Goal: Task Accomplishment & Management: Use online tool/utility

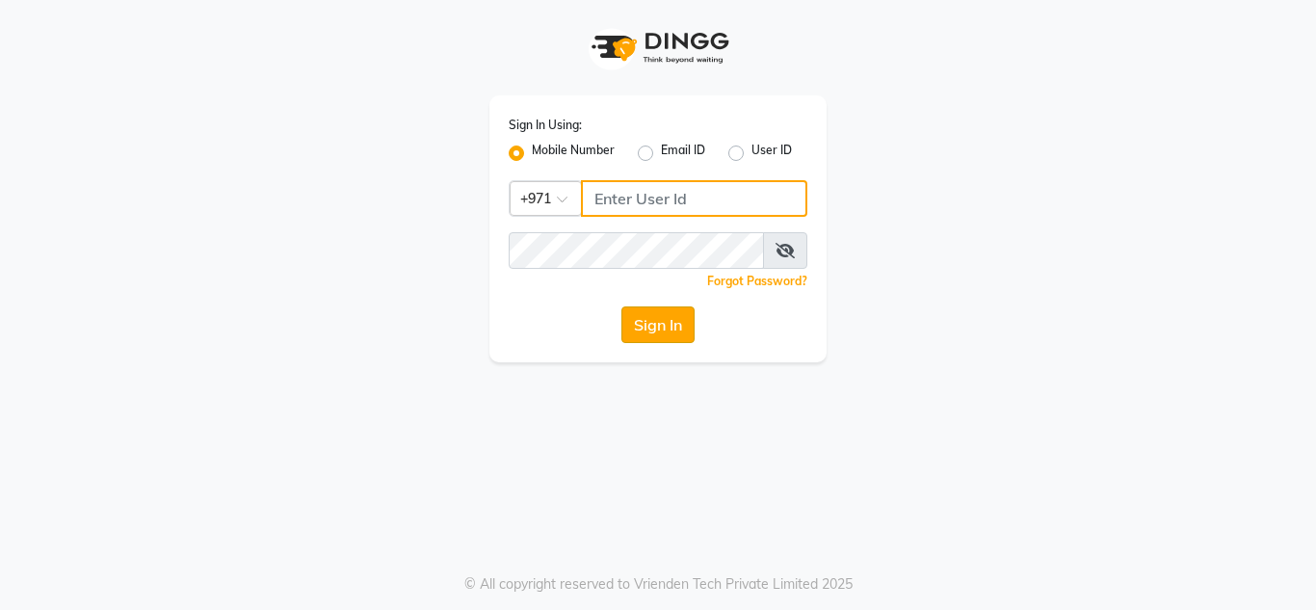
type input "502473755"
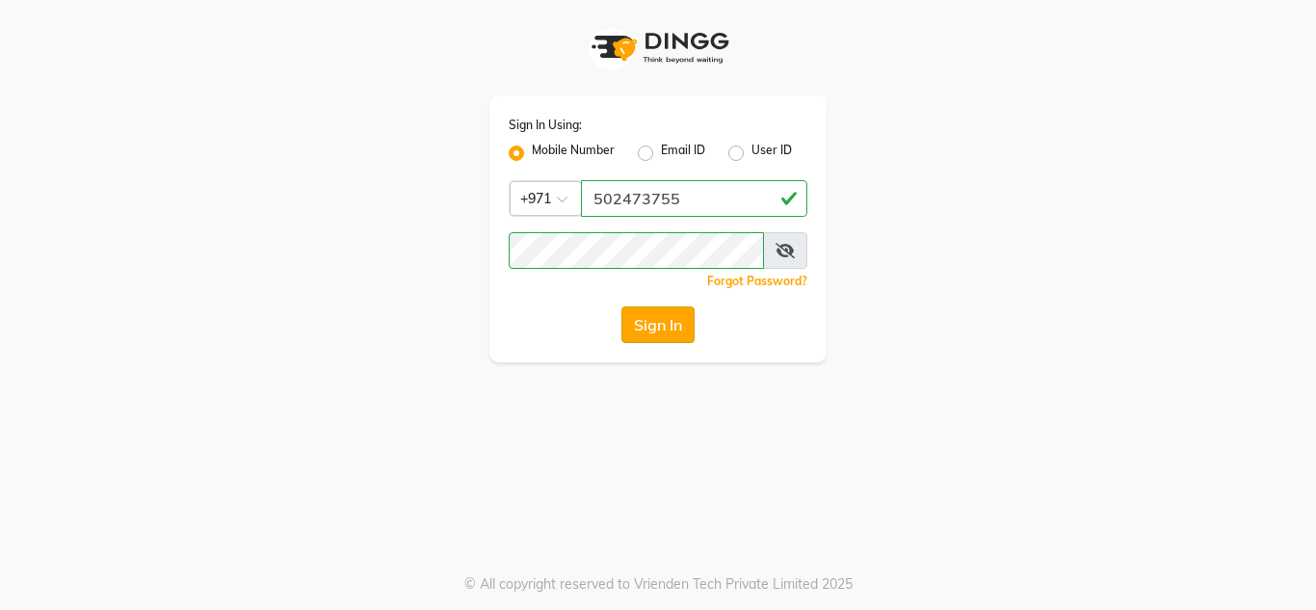
click at [658, 320] on button "Sign In" at bounding box center [657, 324] width 73 height 37
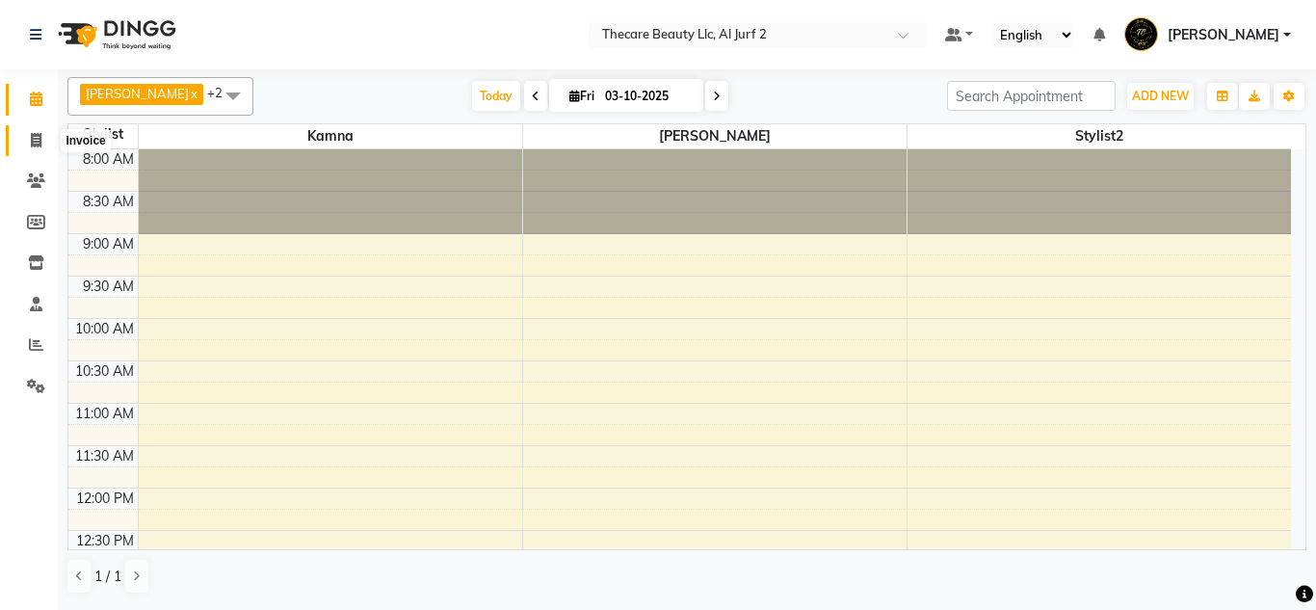
click at [40, 145] on icon at bounding box center [36, 140] width 11 height 14
select select "service"
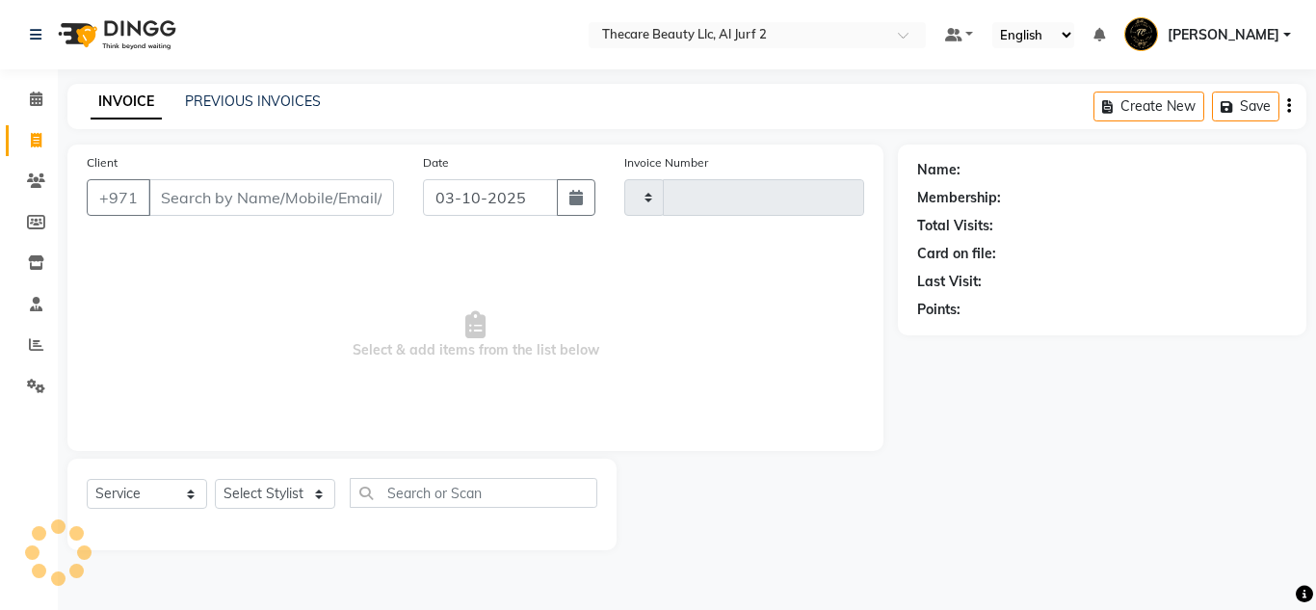
type input "0236"
select select "8523"
click at [235, 94] on link "PREVIOUS INVOICES" at bounding box center [253, 100] width 136 height 17
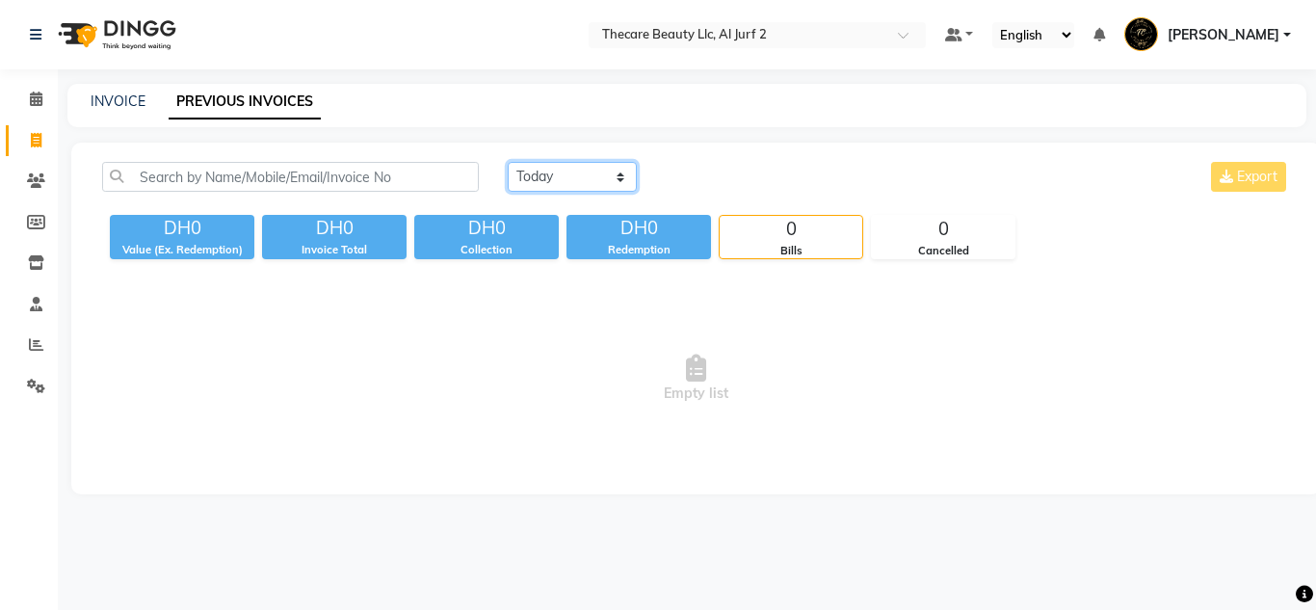
click at [620, 182] on select "[DATE] [DATE] Custom Range" at bounding box center [572, 177] width 129 height 30
select select "yesterday"
click at [508, 162] on select "[DATE] [DATE] Custom Range" at bounding box center [572, 177] width 129 height 30
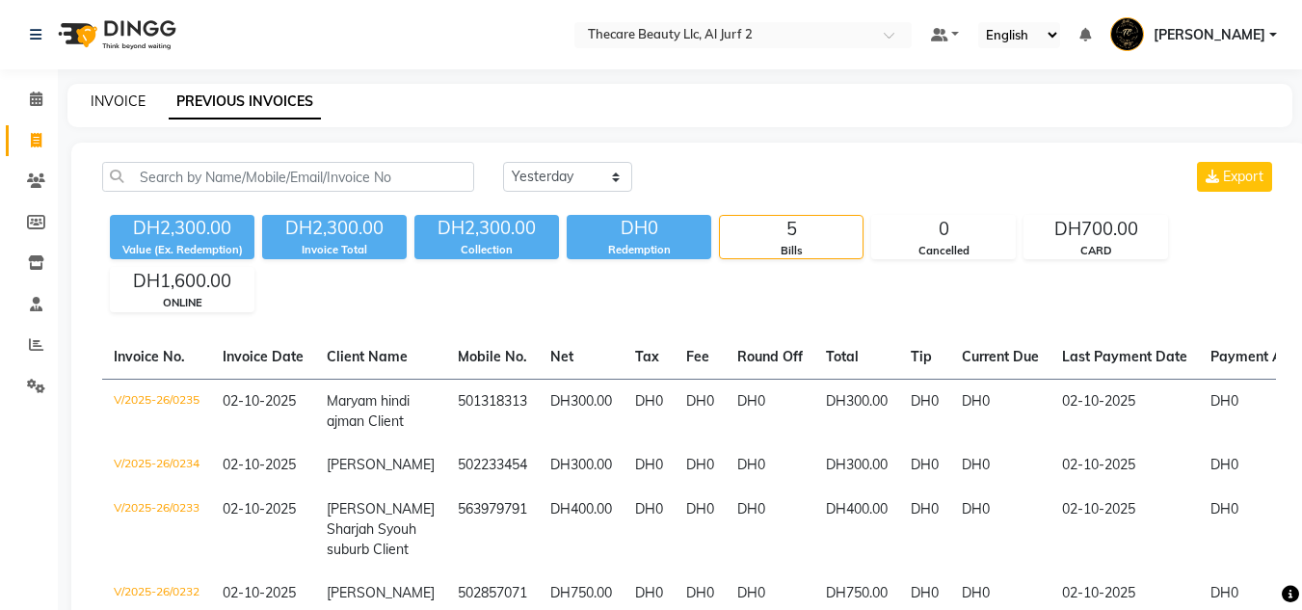
click at [118, 105] on link "INVOICE" at bounding box center [118, 100] width 55 height 17
select select "service"
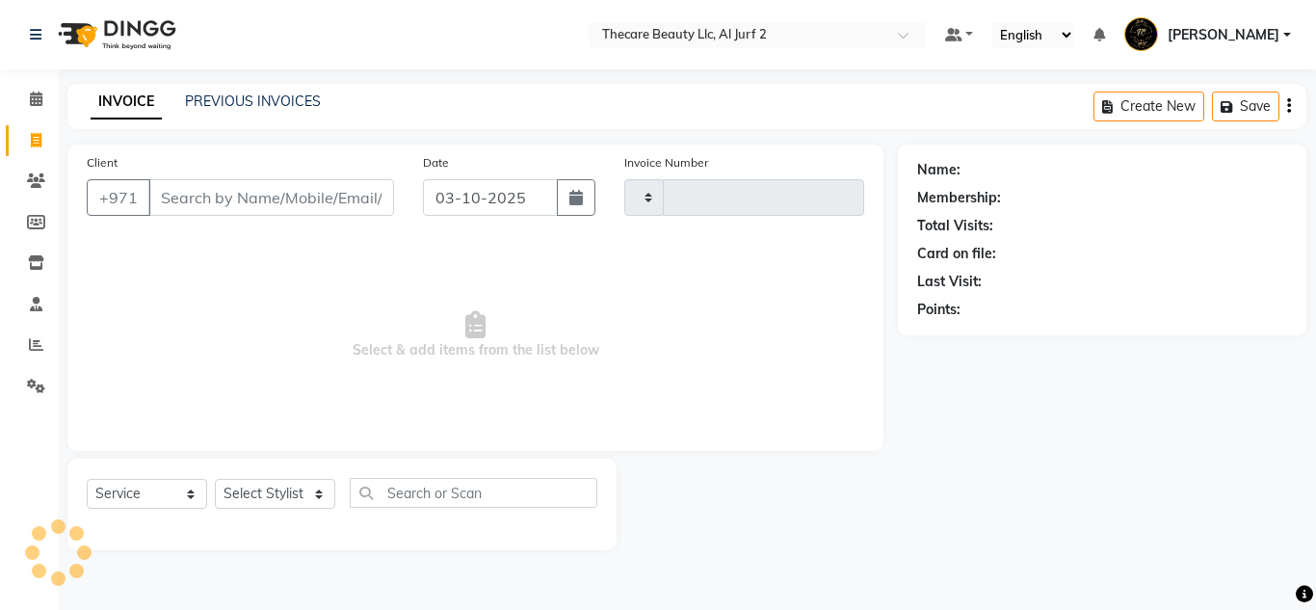
type input "0236"
select select "8523"
click at [259, 208] on input "Client" at bounding box center [271, 197] width 246 height 37
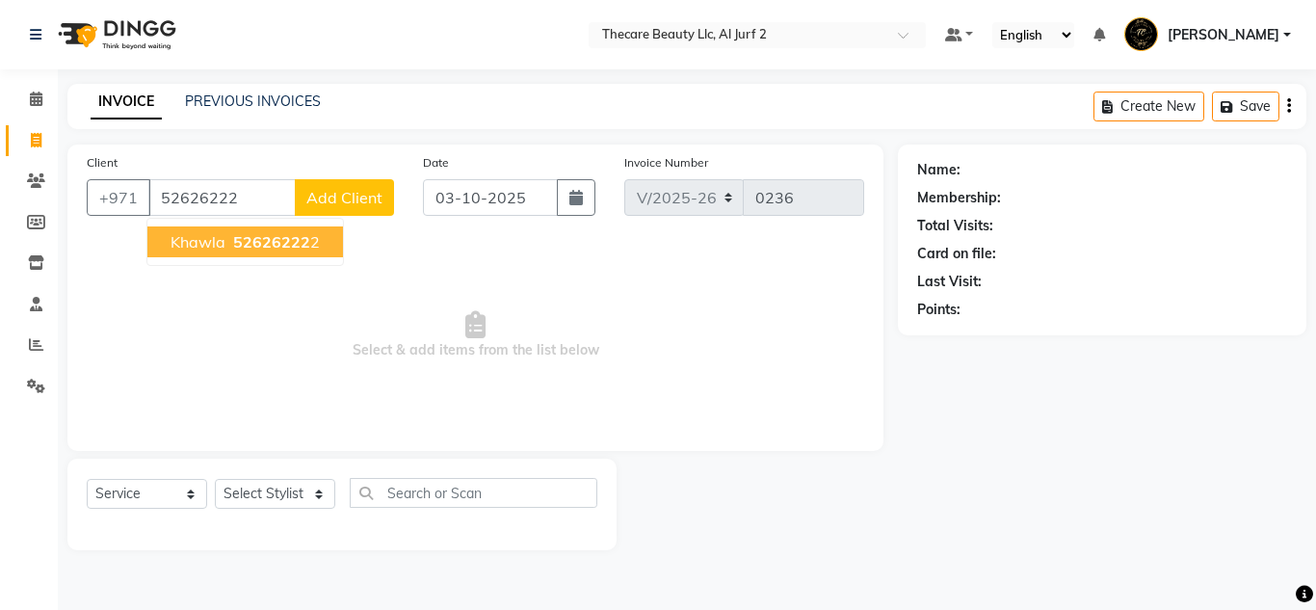
click at [260, 245] on span "52626222" at bounding box center [271, 241] width 77 height 19
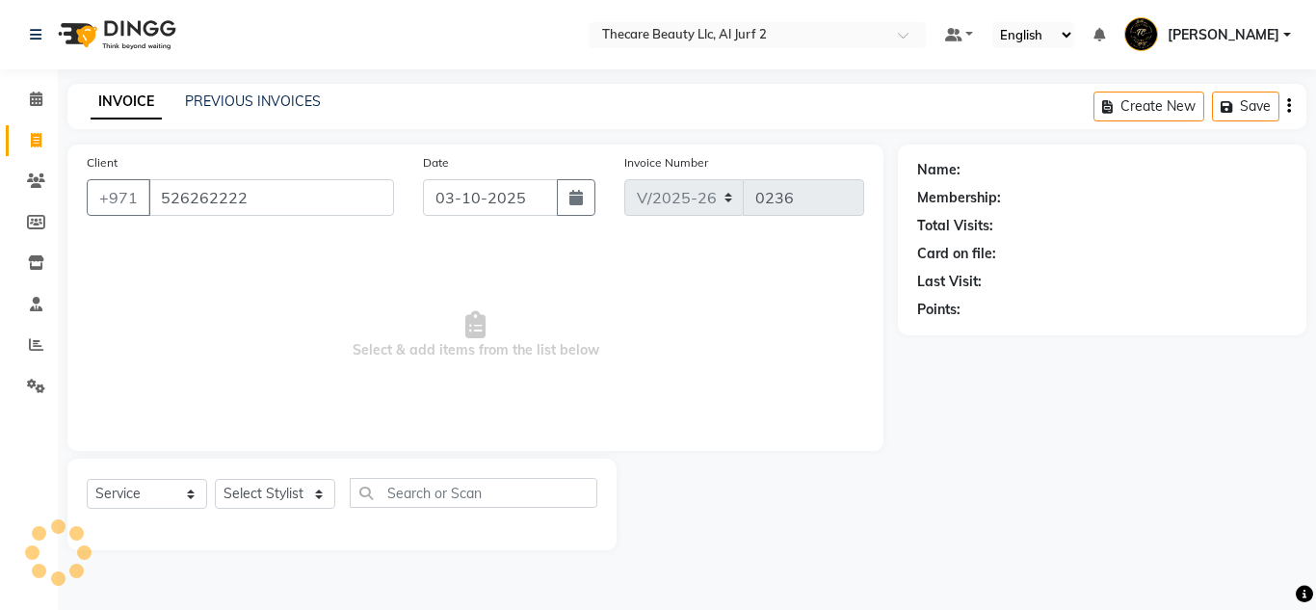
type input "526262222"
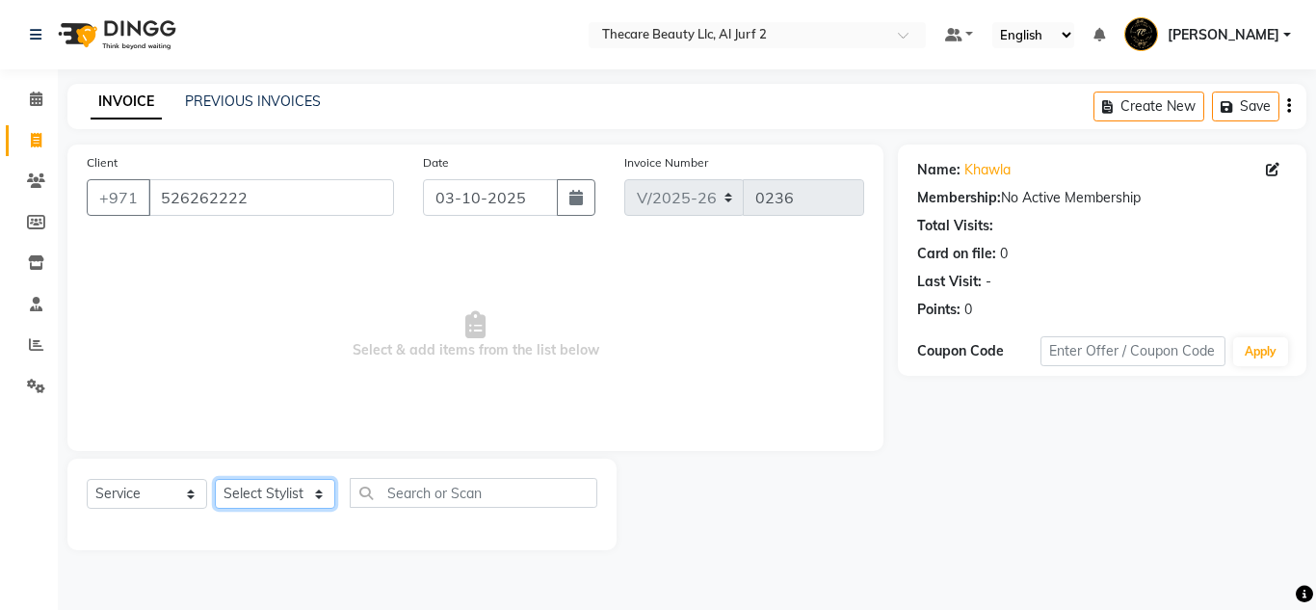
click at [322, 507] on select "Select Stylist Kamna [PERSON_NAME] Stylist2" at bounding box center [275, 494] width 120 height 30
select select "84182"
click at [215, 479] on select "Select Stylist Kamna [PERSON_NAME] Stylist2" at bounding box center [275, 494] width 120 height 30
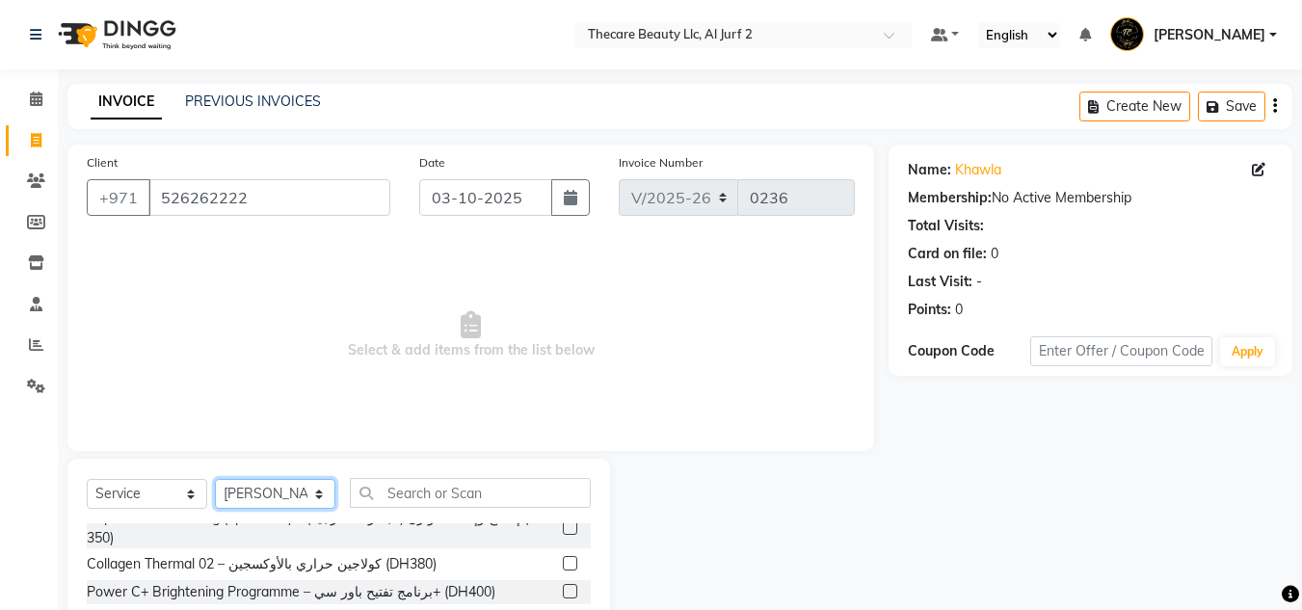
scroll to position [313, 0]
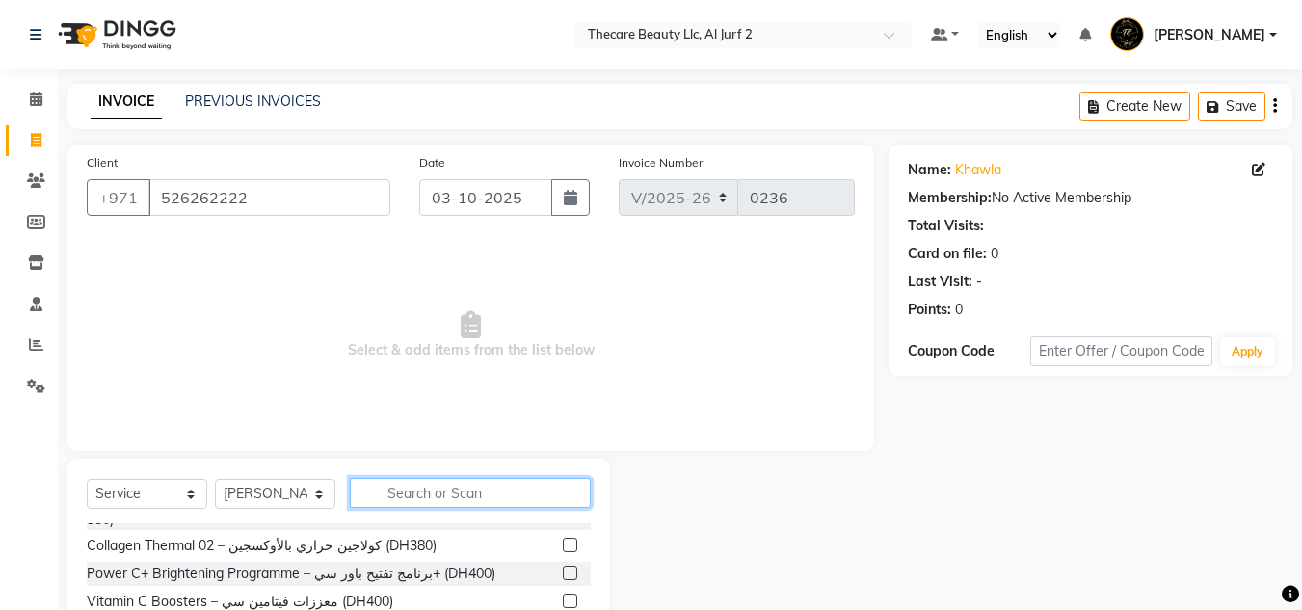
click at [513, 502] on input "text" at bounding box center [470, 493] width 241 height 30
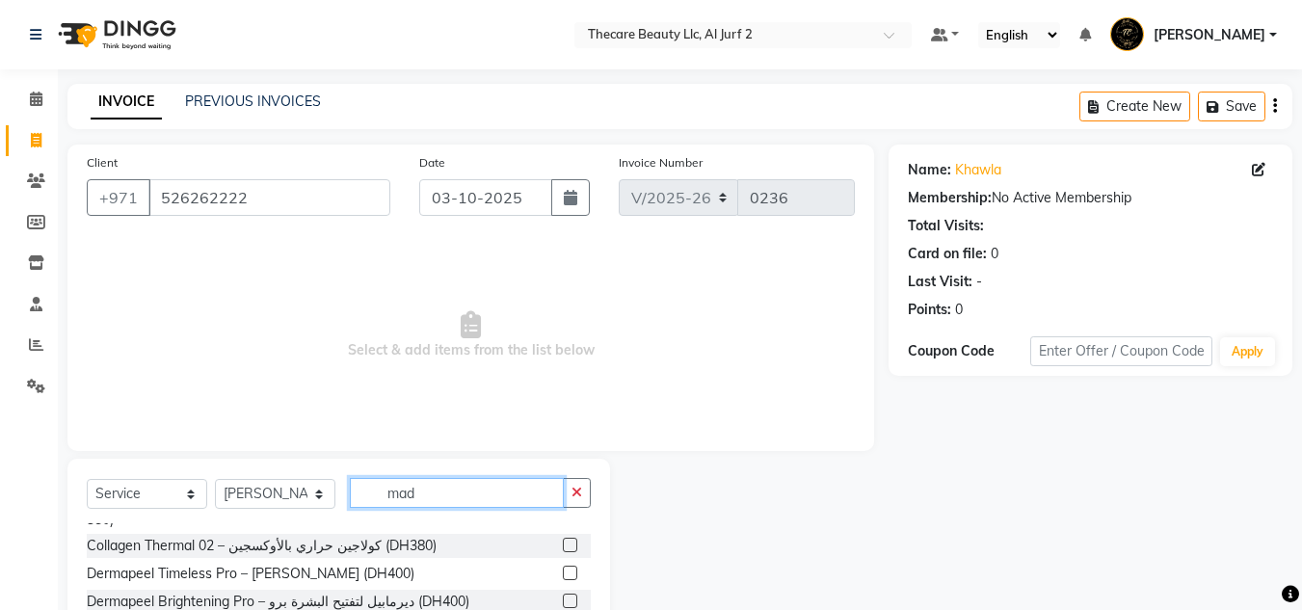
scroll to position [0, 0]
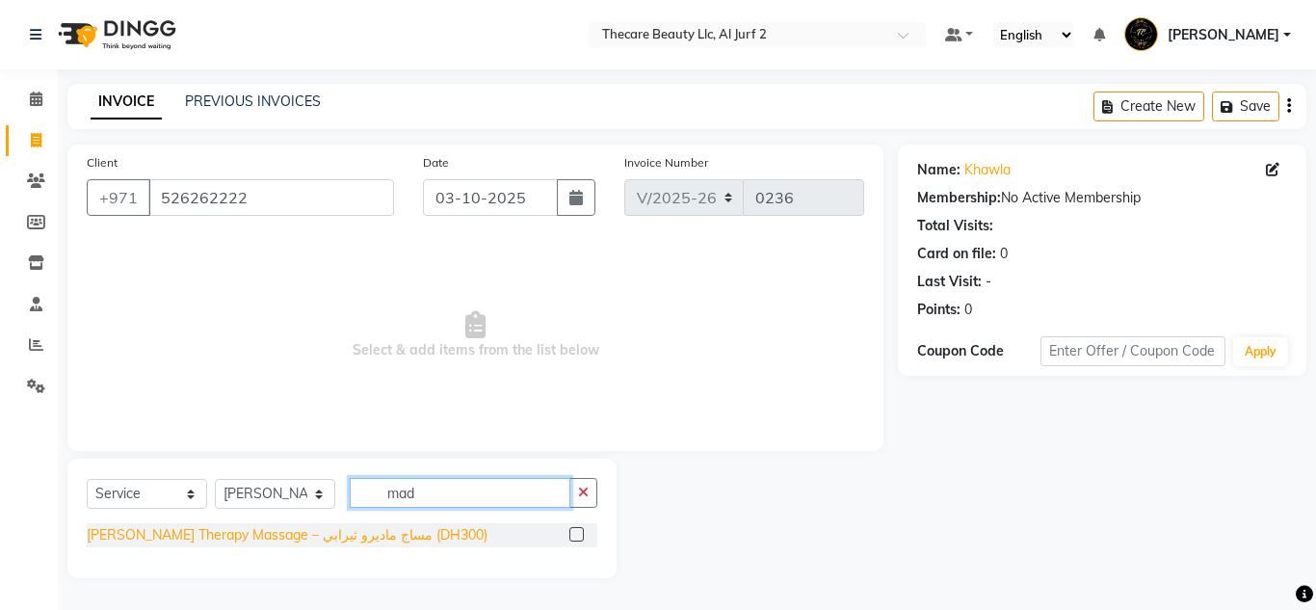
type input "mad"
click at [195, 536] on div "[PERSON_NAME] Therapy Massage – مساج ماديرو ثيرابي (DH300)" at bounding box center [287, 535] width 401 height 20
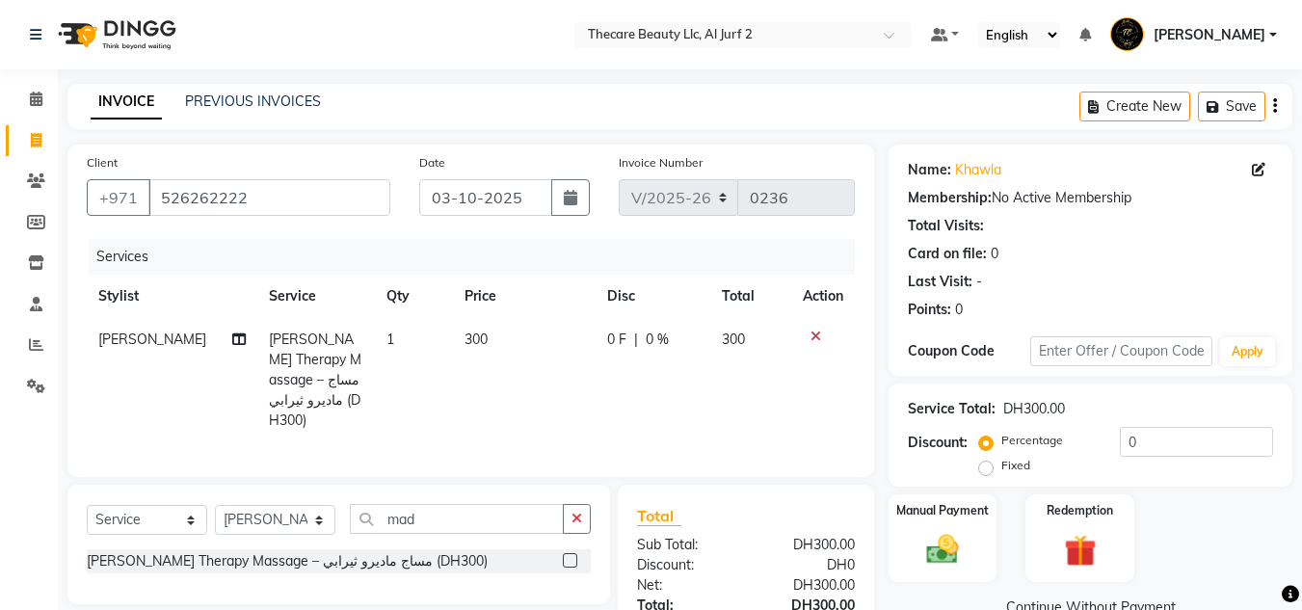
click at [575, 556] on label at bounding box center [570, 560] width 14 height 14
click at [575, 556] on input "checkbox" at bounding box center [569, 561] width 13 height 13
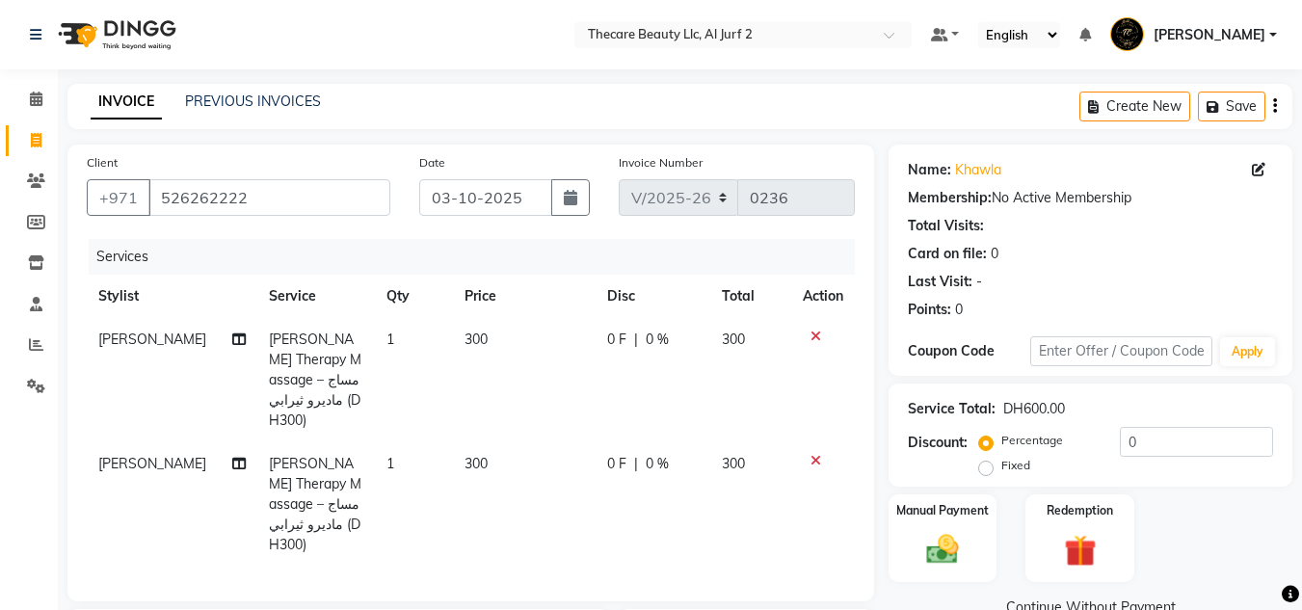
checkbox input "false"
click at [815, 454] on icon at bounding box center [815, 460] width 11 height 13
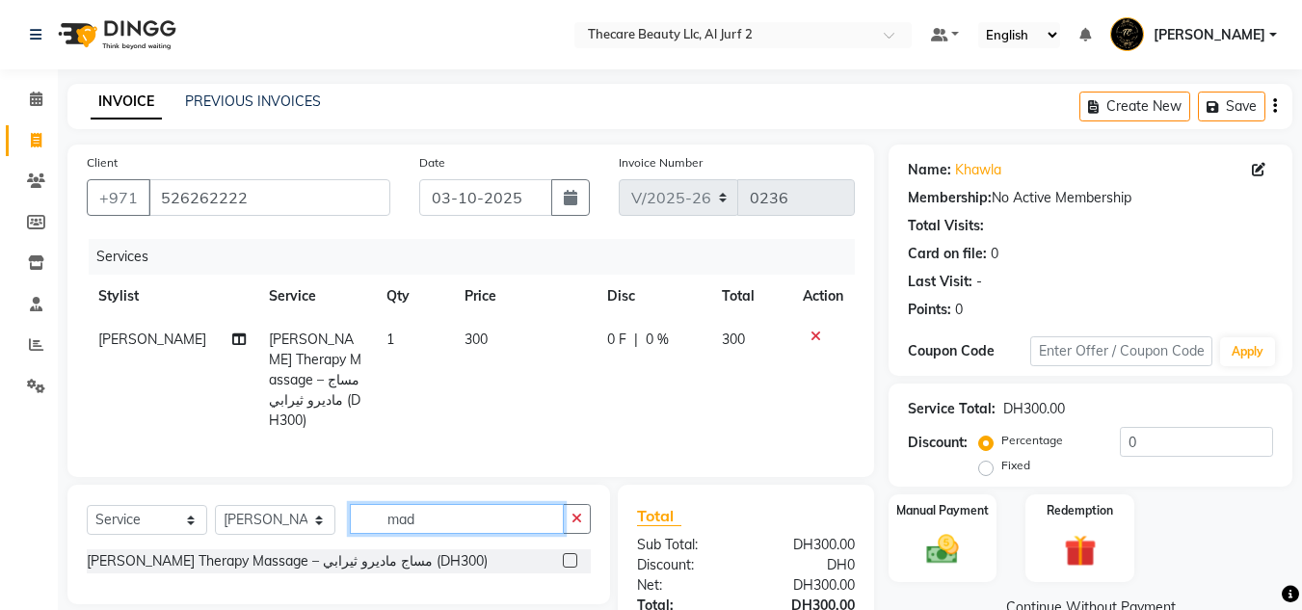
click at [454, 523] on input "mad" at bounding box center [457, 519] width 214 height 30
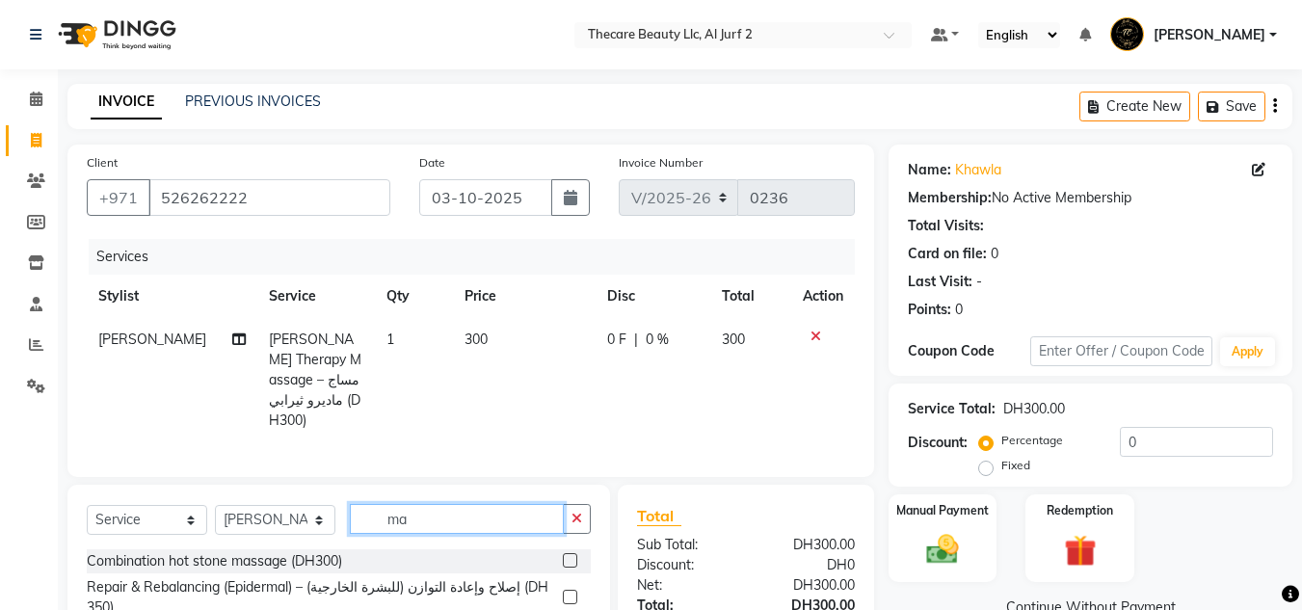
type input "m"
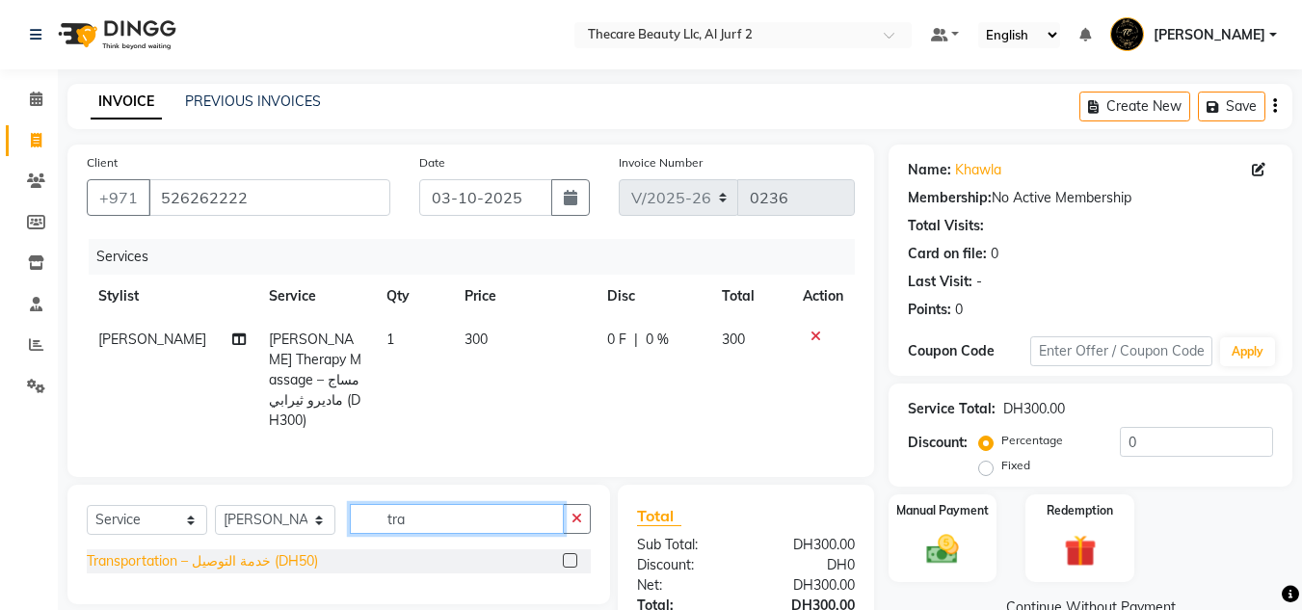
type input "tra"
click at [297, 565] on div "Transportation – خدمة التوصيل (DH50)" at bounding box center [202, 561] width 231 height 20
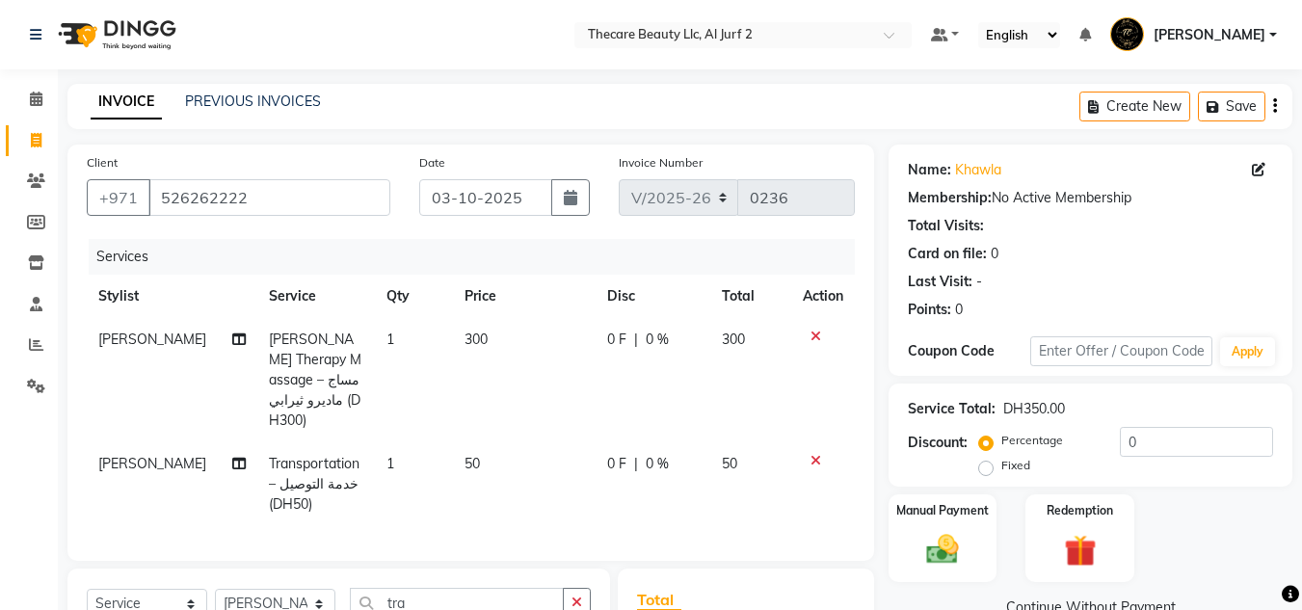
checkbox input "false"
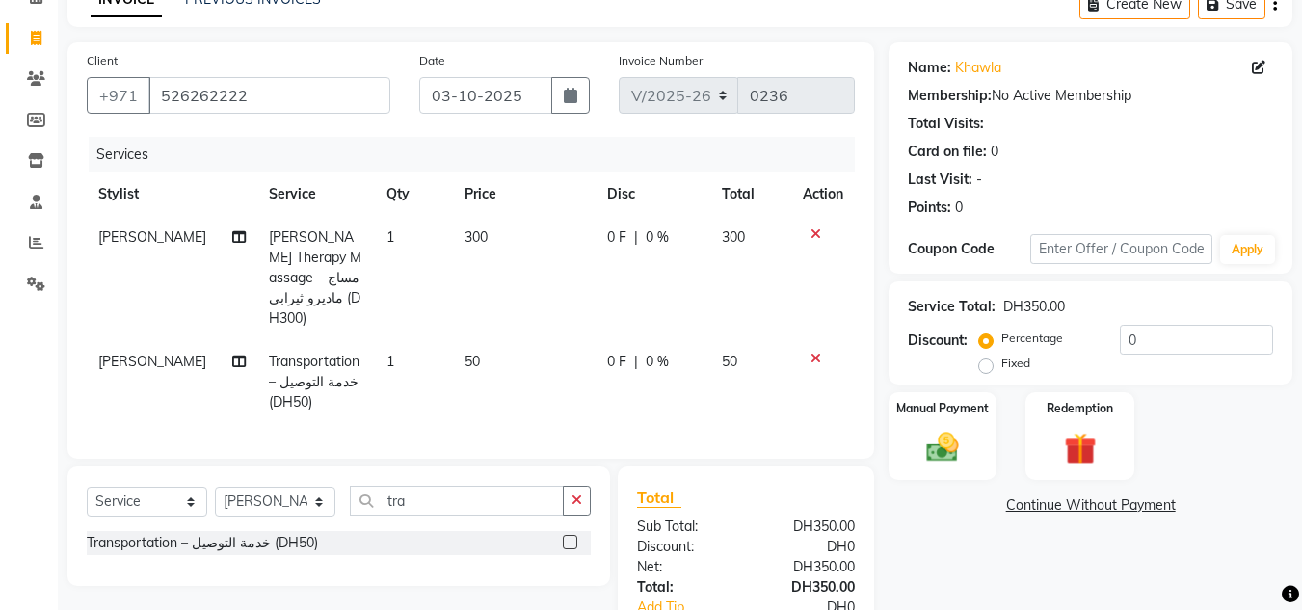
scroll to position [110, 0]
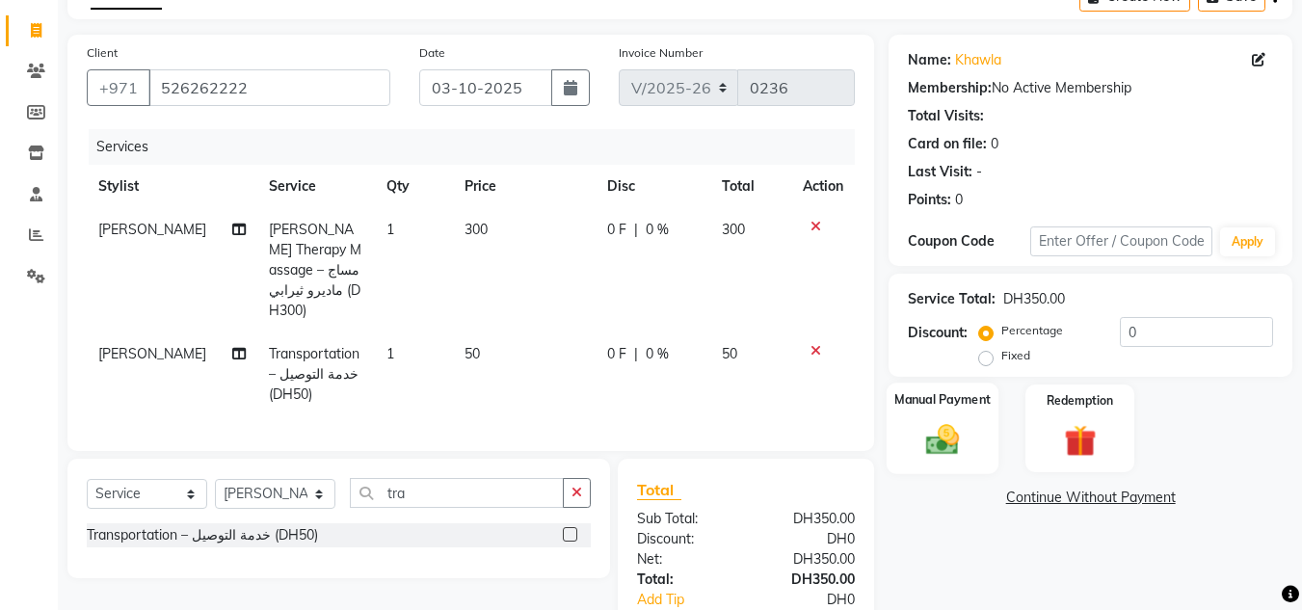
click at [960, 421] on img at bounding box center [942, 439] width 54 height 39
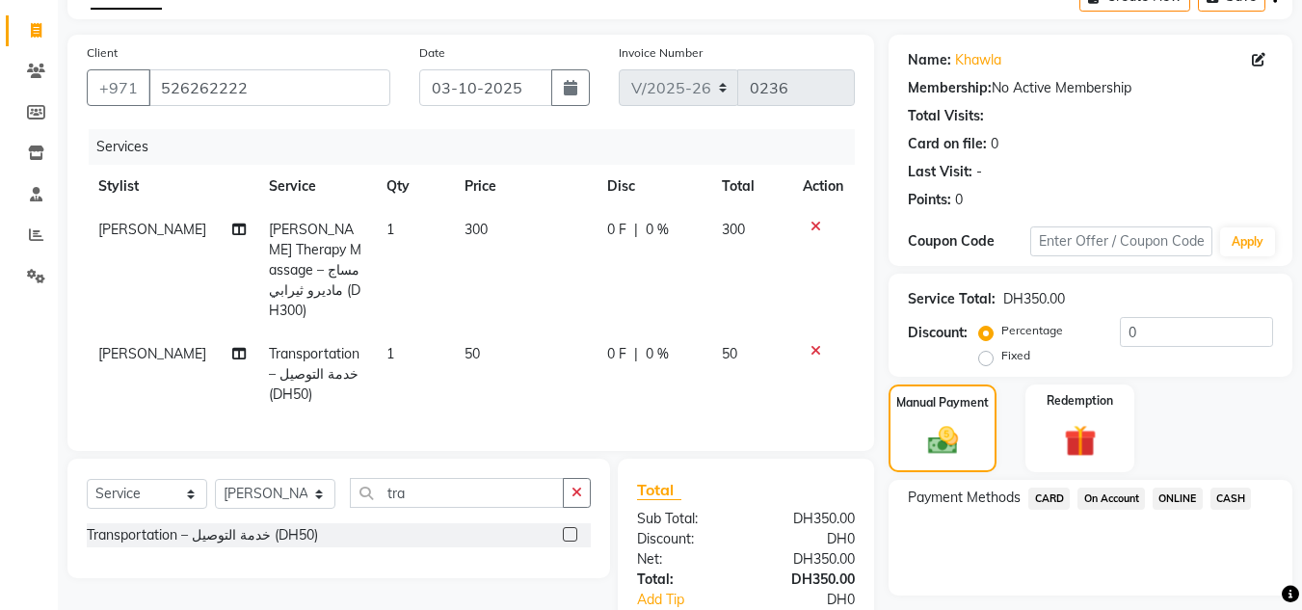
click at [1046, 495] on span "CARD" at bounding box center [1048, 498] width 41 height 22
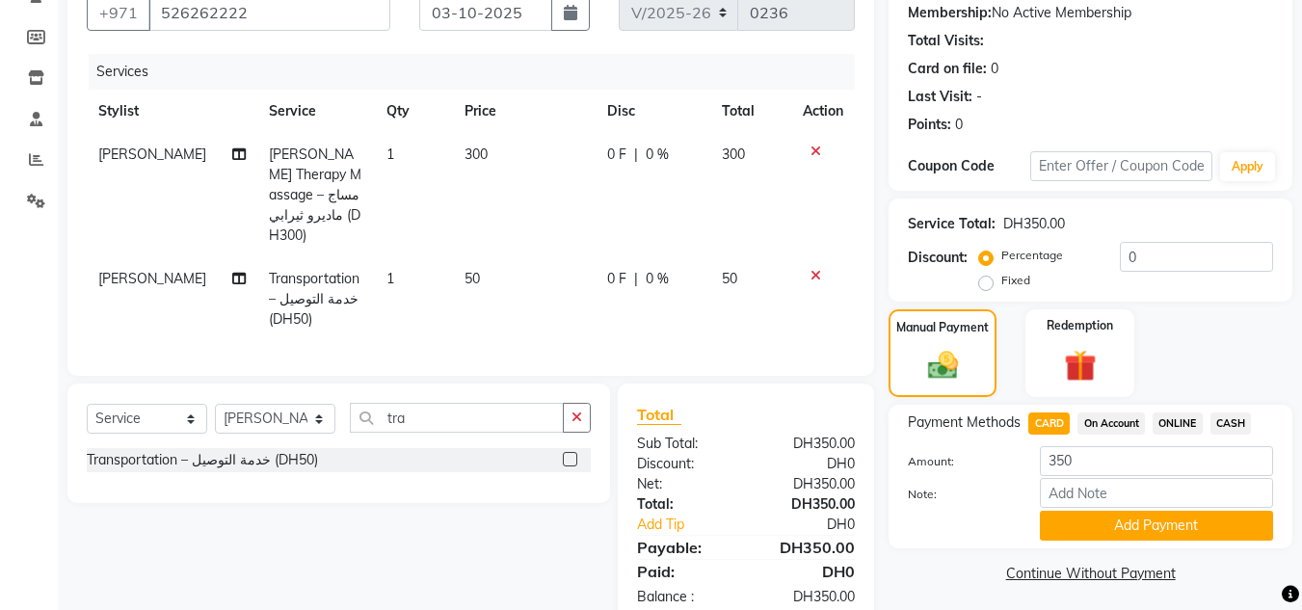
scroll to position [190, 0]
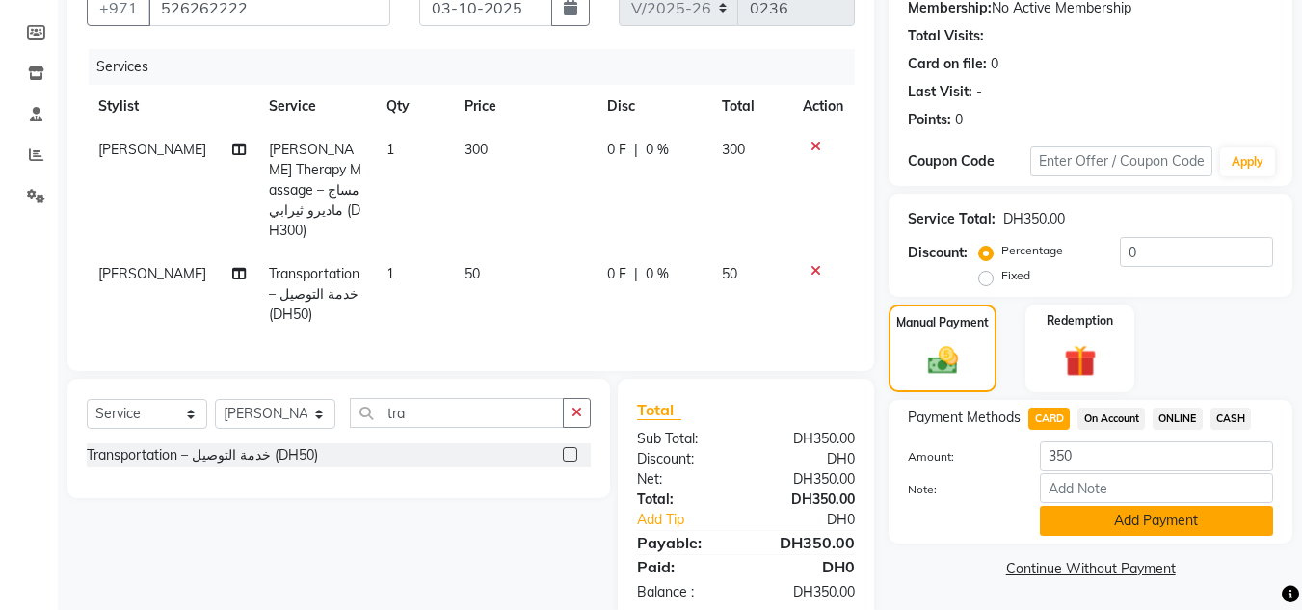
click at [1219, 522] on button "Add Payment" at bounding box center [1156, 521] width 233 height 30
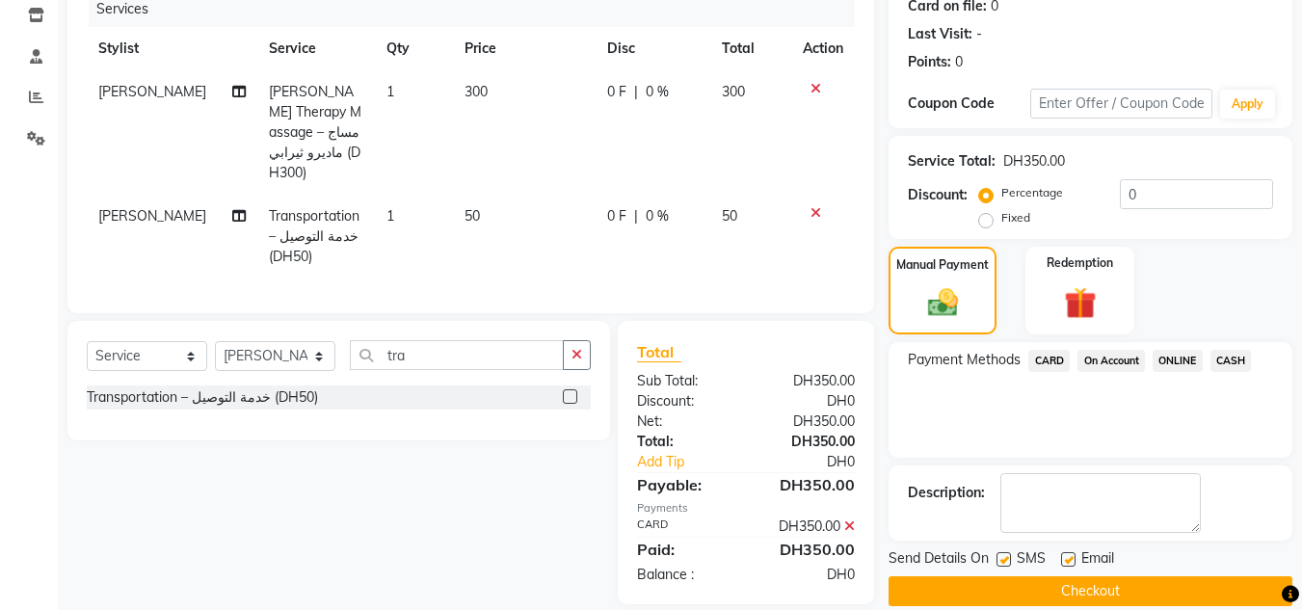
scroll to position [273, 0]
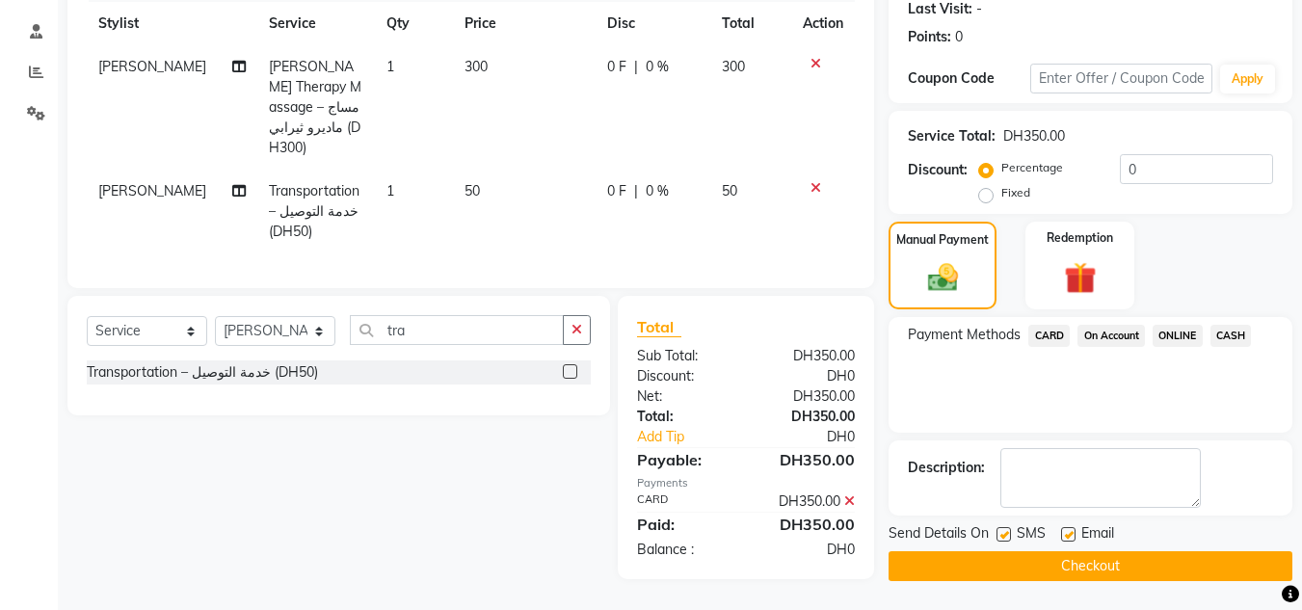
click at [1093, 566] on button "Checkout" at bounding box center [1090, 566] width 404 height 30
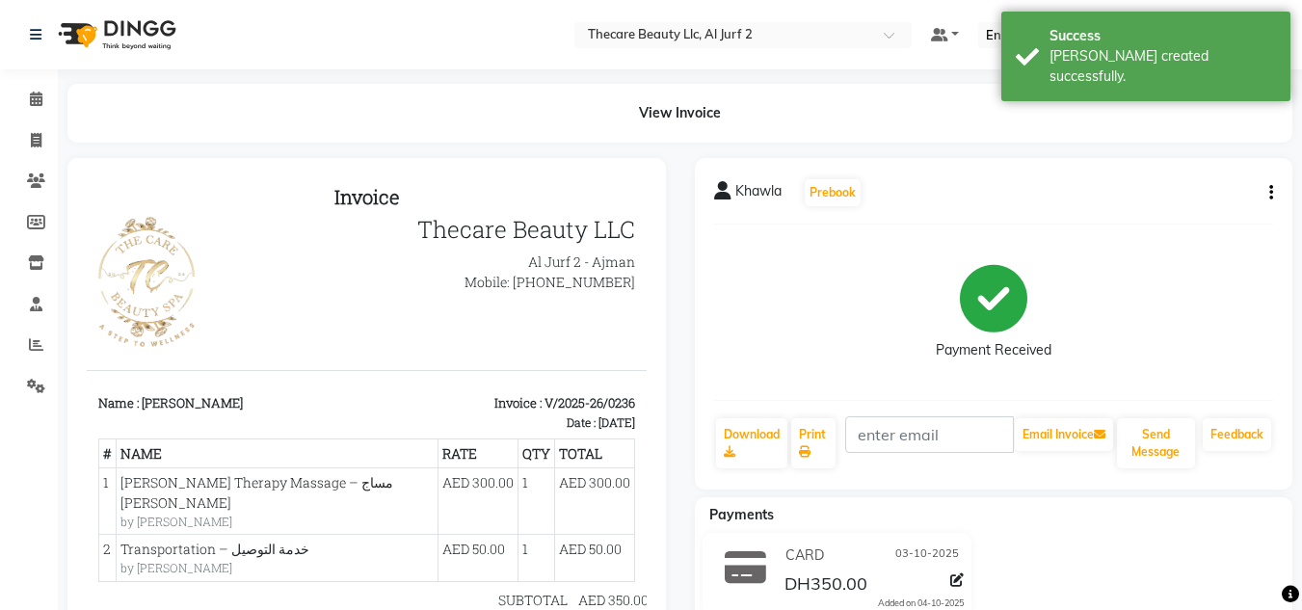
scroll to position [22, 0]
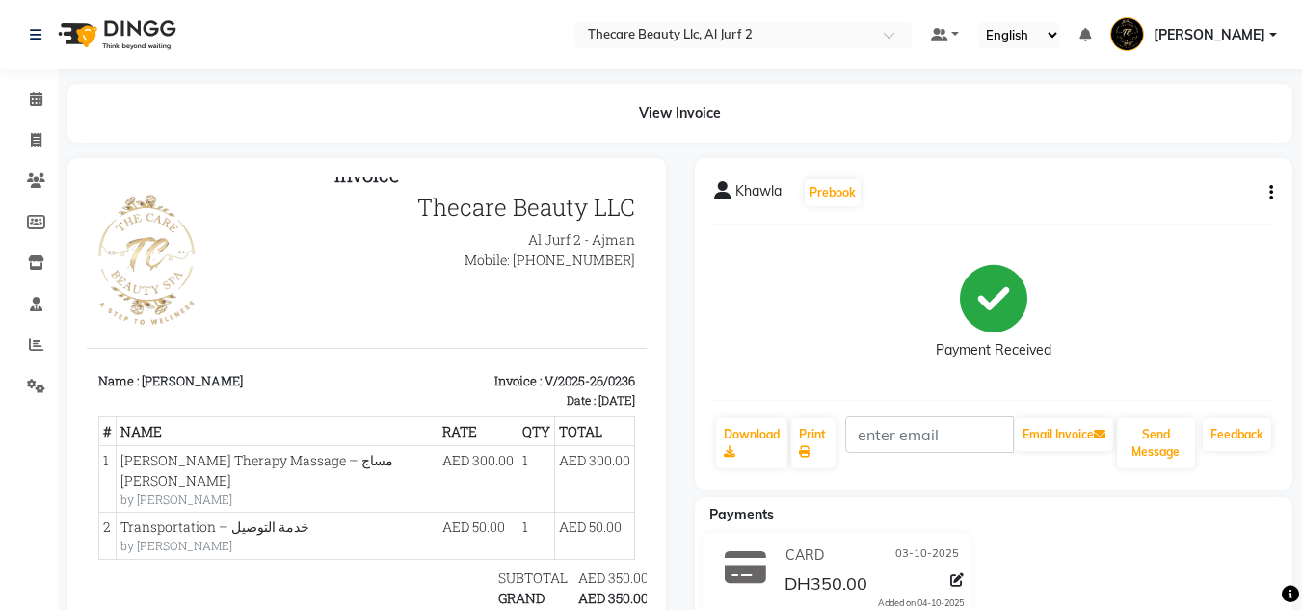
drag, startPoint x: 624, startPoint y: 351, endPoint x: 741, endPoint y: 738, distance: 404.5
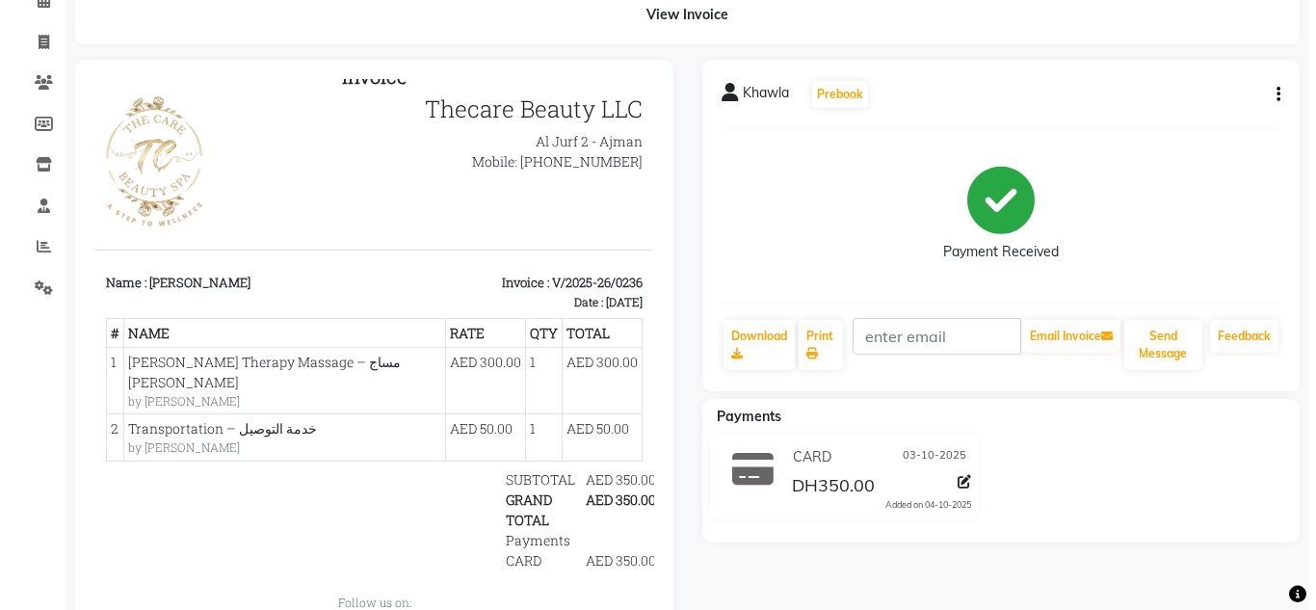
scroll to position [0, 0]
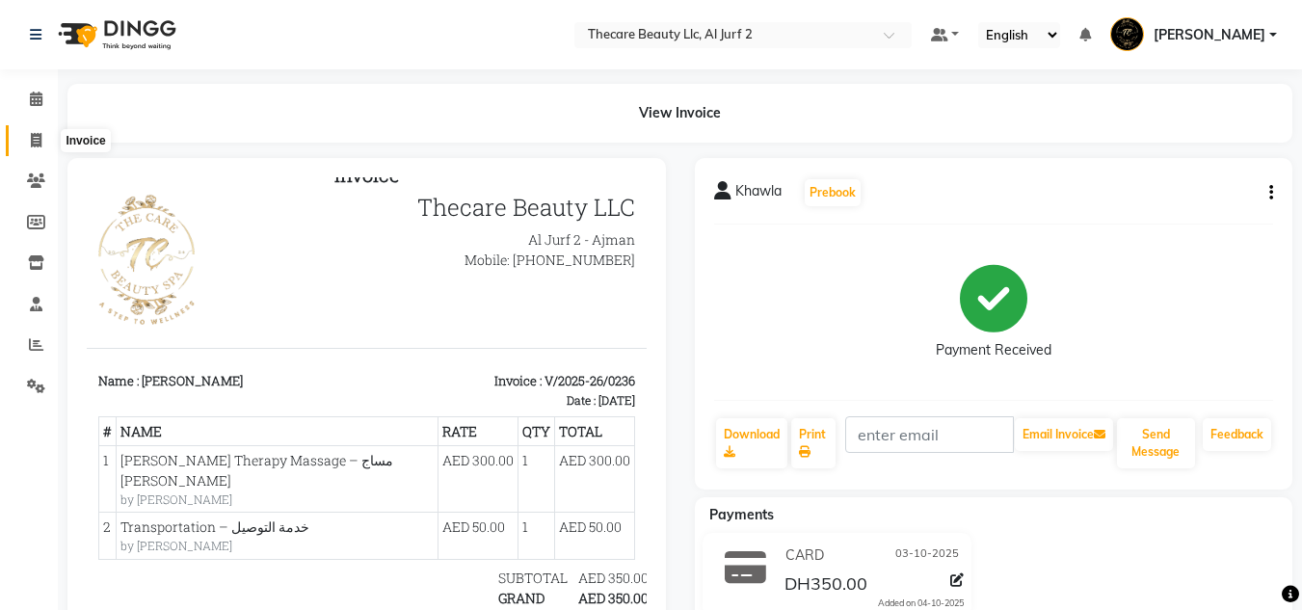
click at [39, 134] on icon at bounding box center [36, 140] width 11 height 14
select select "service"
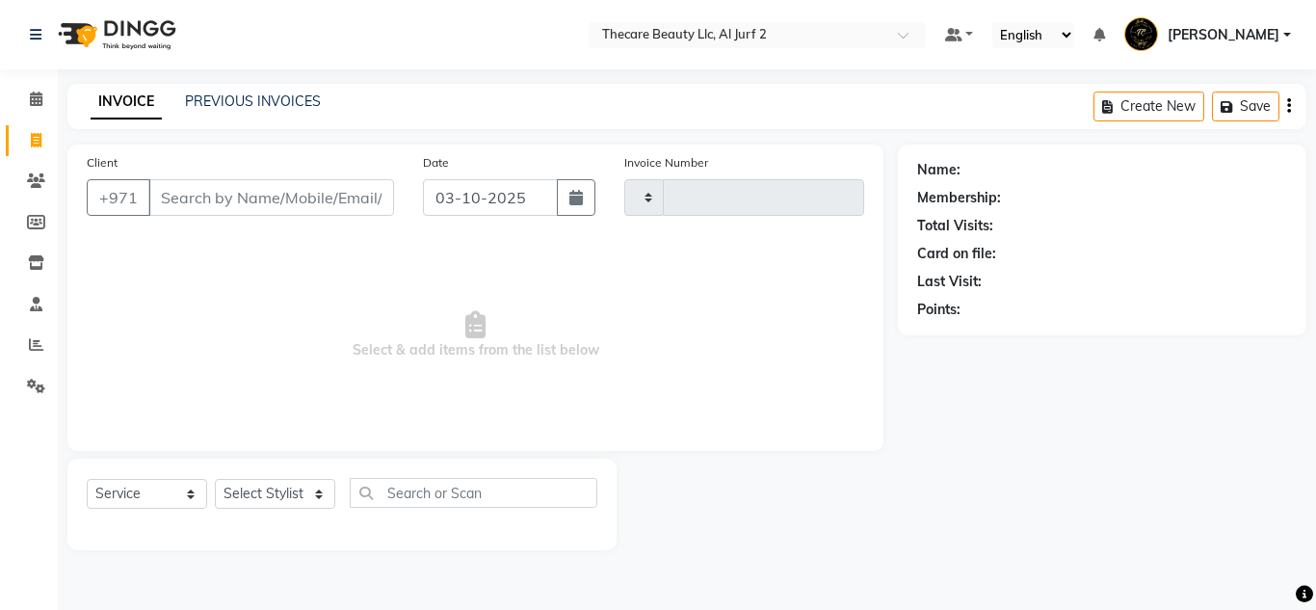
type input "0237"
select select "8523"
click at [38, 178] on icon at bounding box center [36, 180] width 18 height 14
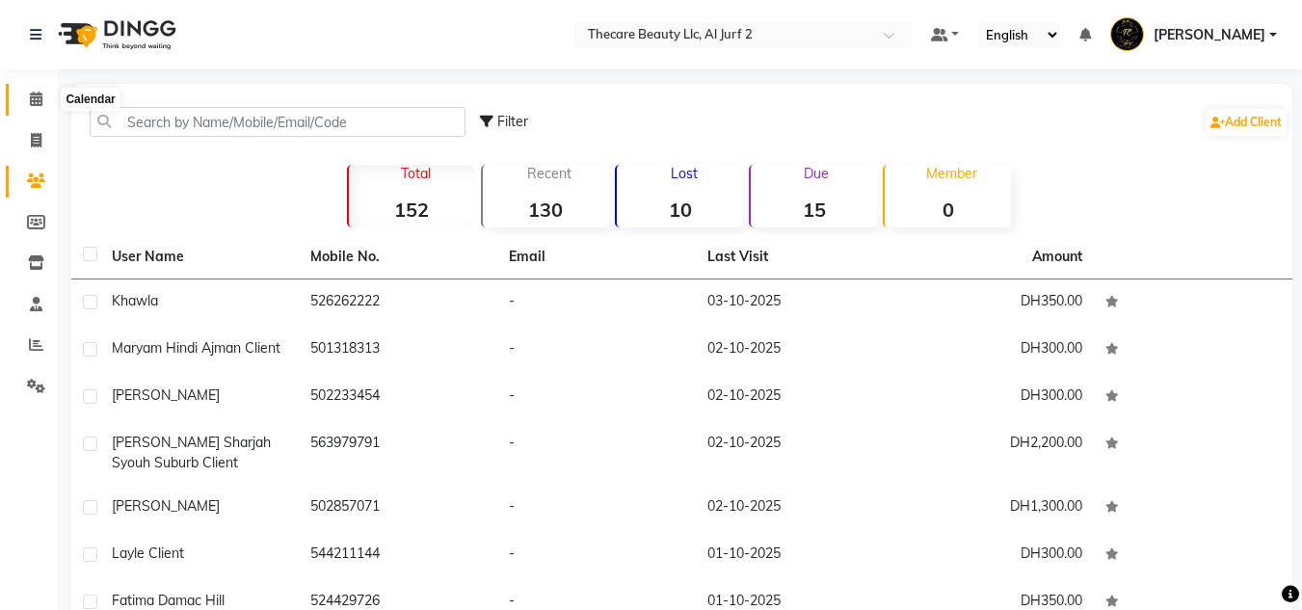
click at [39, 100] on icon at bounding box center [36, 99] width 13 height 14
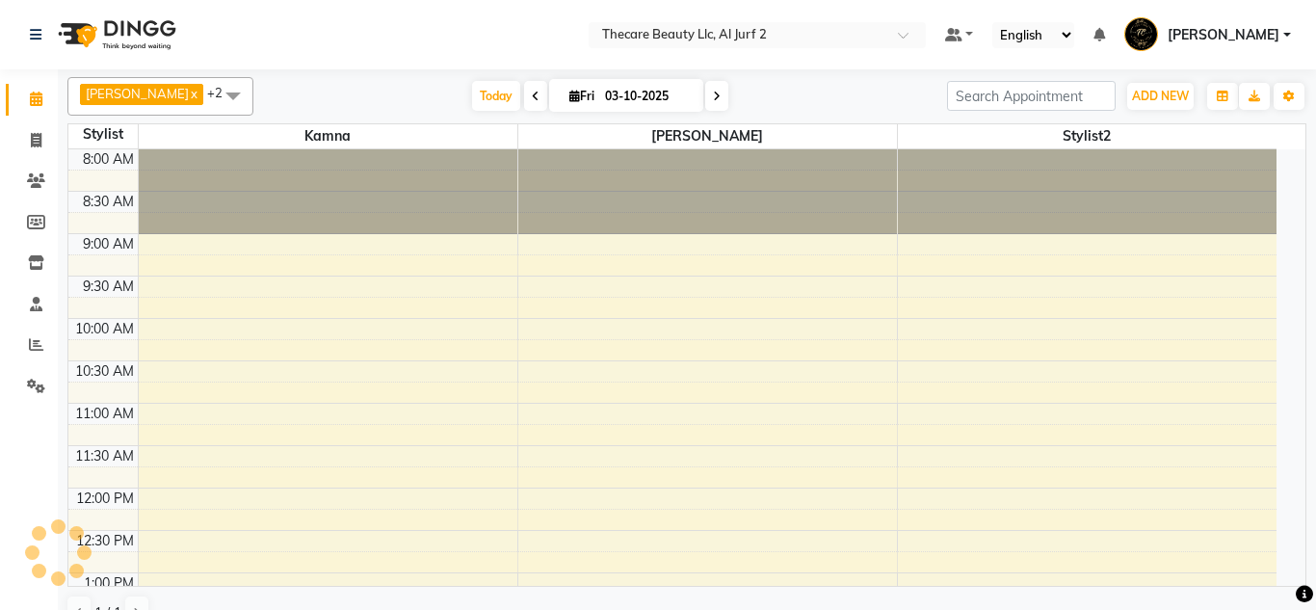
scroll to position [834, 0]
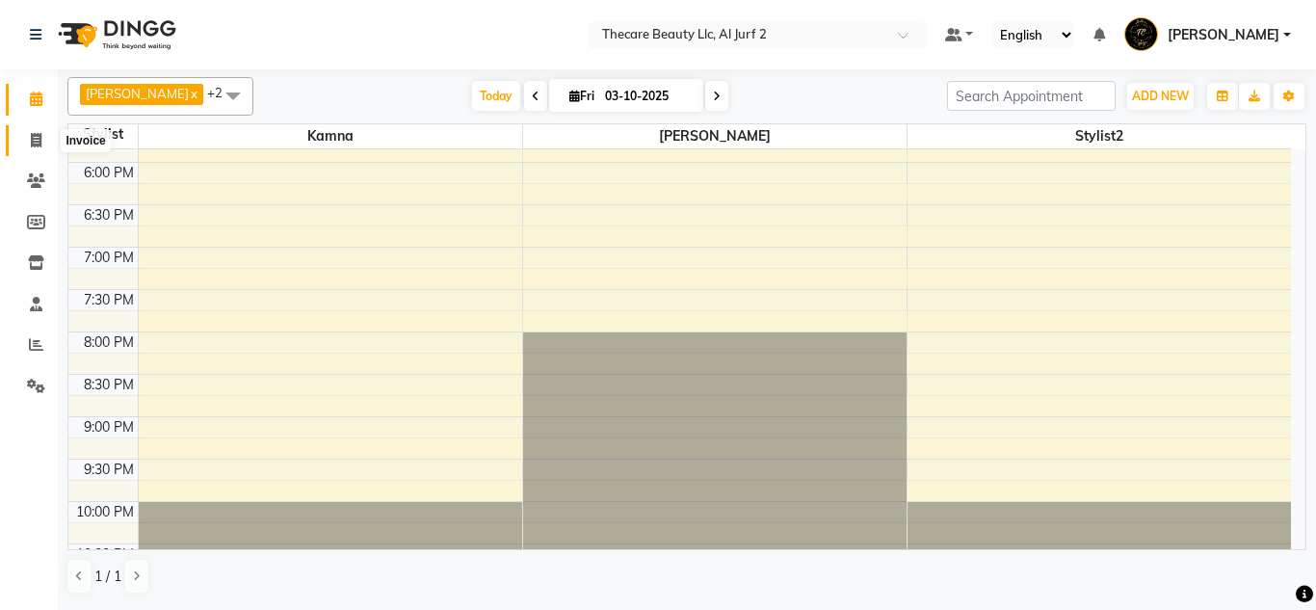
click at [38, 142] on icon at bounding box center [36, 140] width 11 height 14
select select "service"
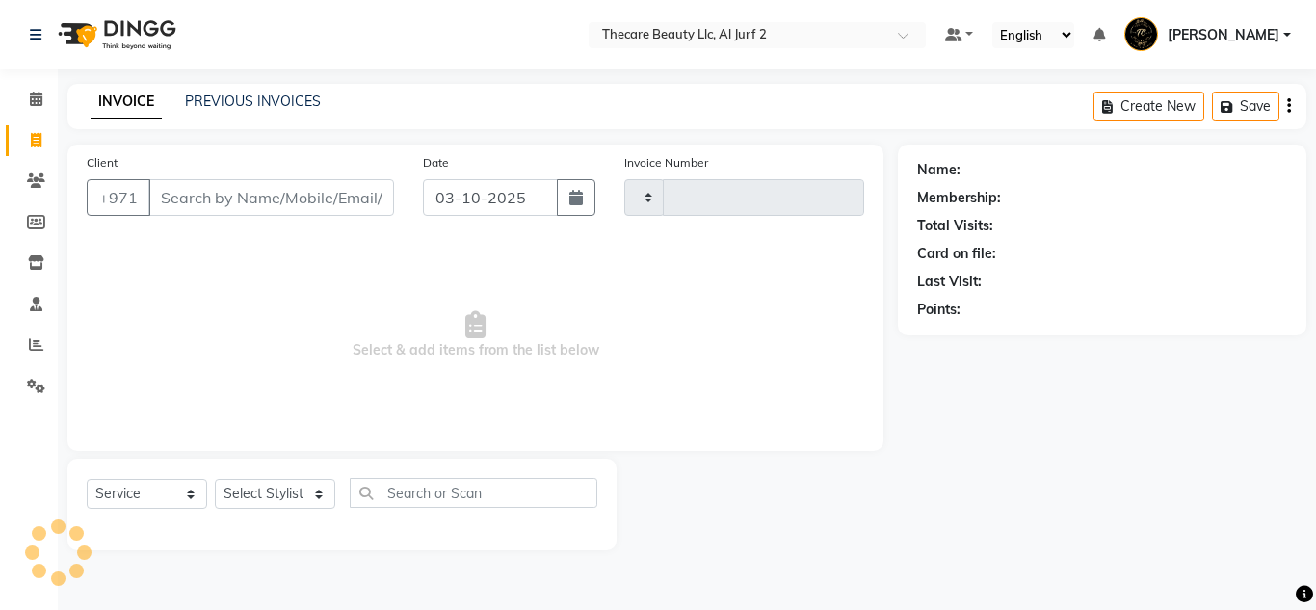
type input "0237"
select select "8523"
click at [223, 201] on input "Client" at bounding box center [271, 197] width 246 height 37
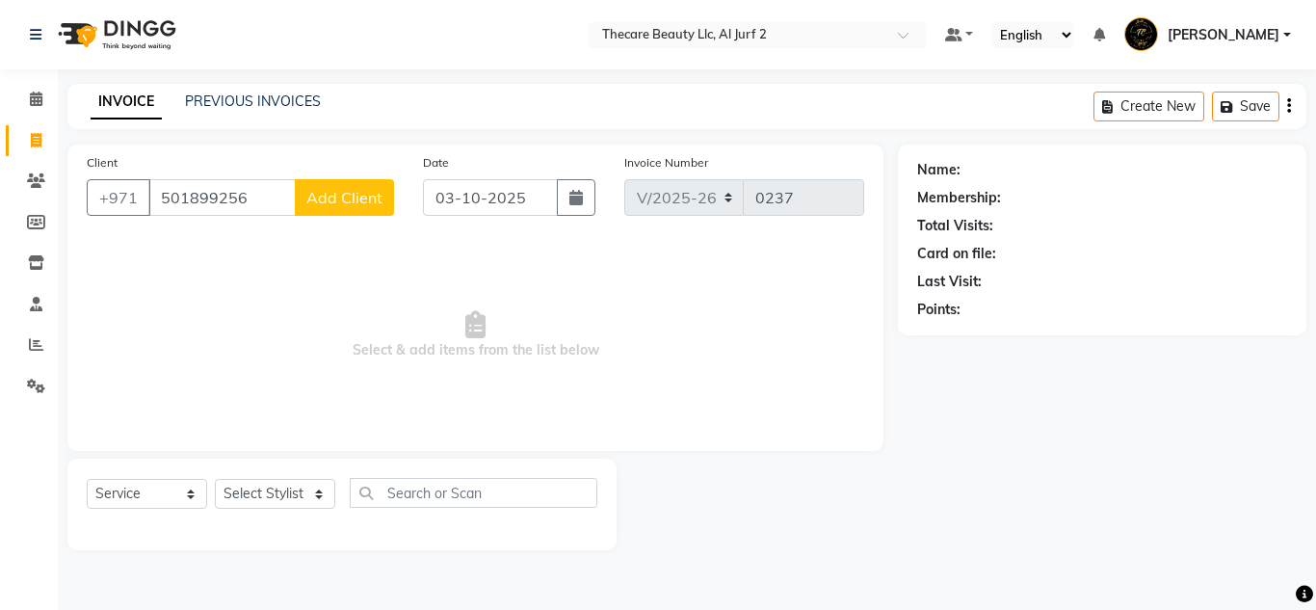
type input "501899256"
click at [326, 200] on span "Add Client" at bounding box center [344, 197] width 76 height 19
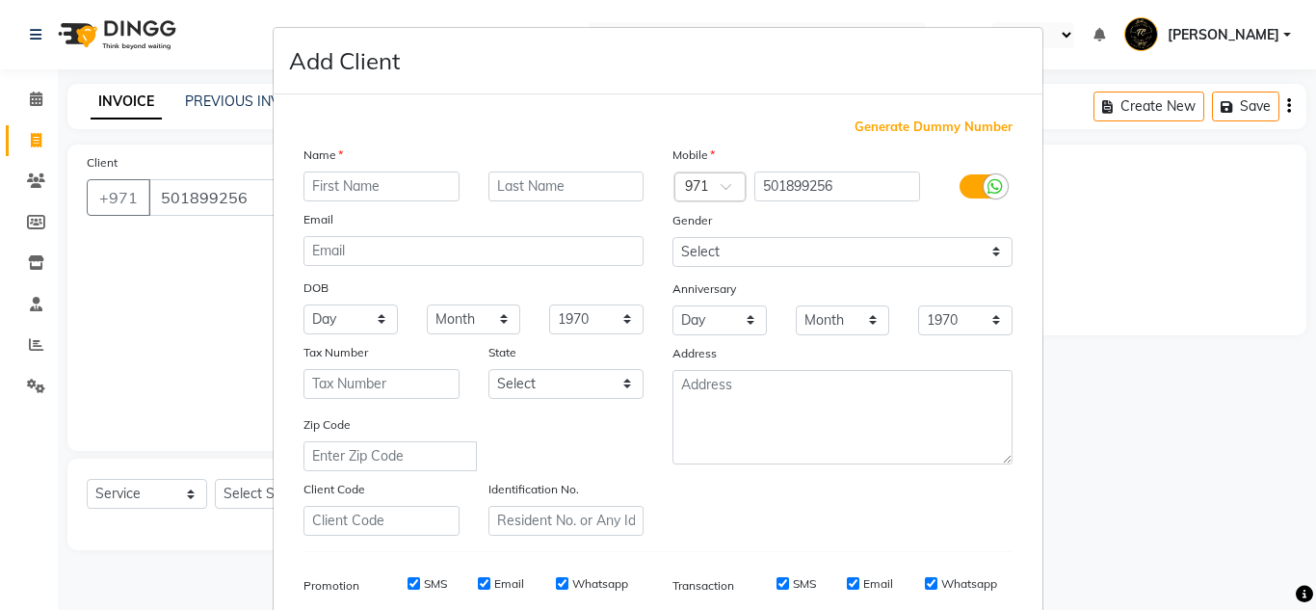
click at [238, 267] on ngb-modal-window "Add Client Generate Dummy Number Name Email DOB Day 01 02 03 04 05 06 07 08 09 …" at bounding box center [658, 305] width 1316 height 610
click at [1134, 271] on ngb-modal-window "Add Client Generate Dummy Number Name Email DOB Day 01 02 03 04 05 06 07 08 09 …" at bounding box center [658, 305] width 1316 height 610
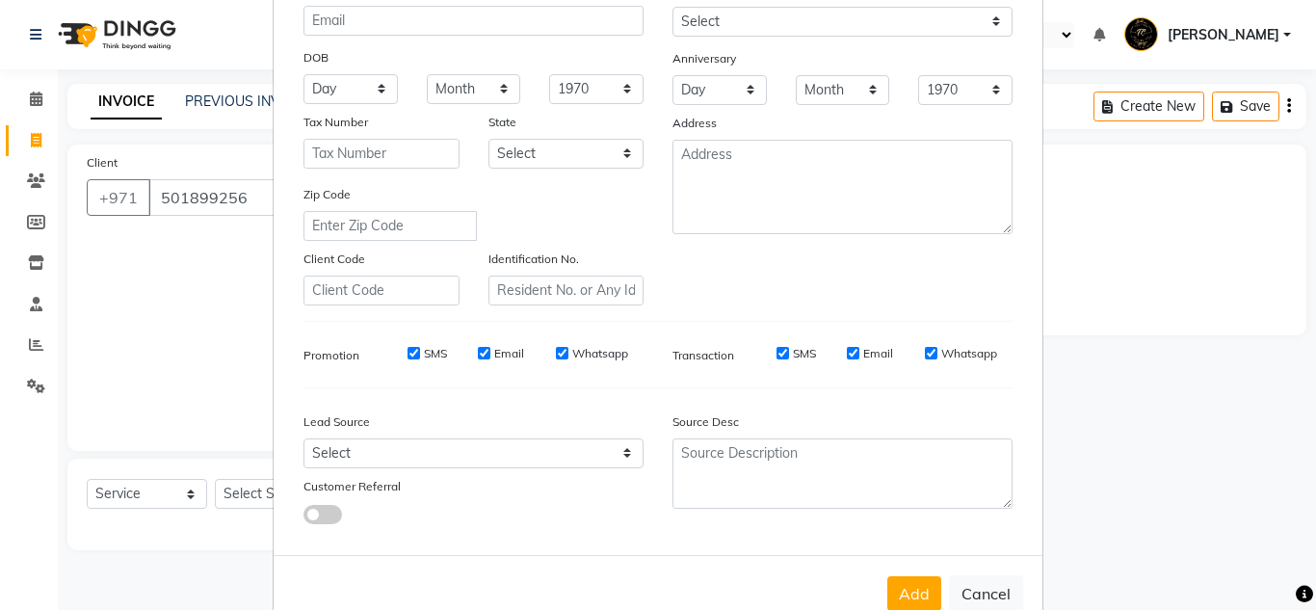
scroll to position [279, 0]
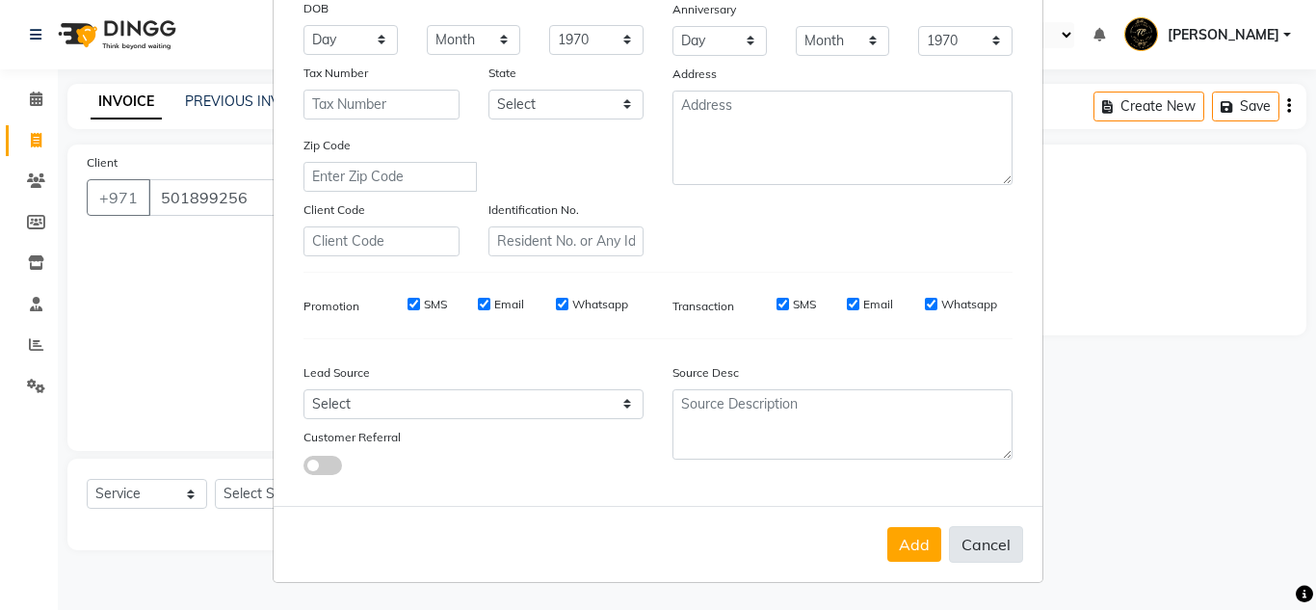
click at [993, 551] on button "Cancel" at bounding box center [986, 544] width 74 height 37
select select
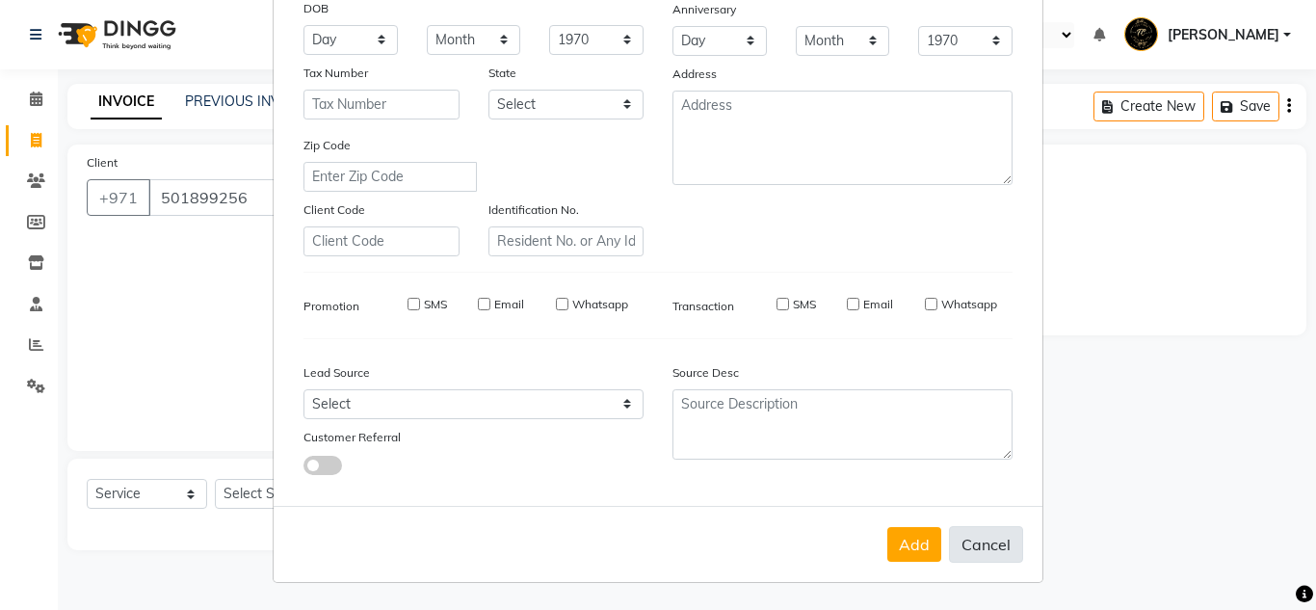
select select
checkbox input "false"
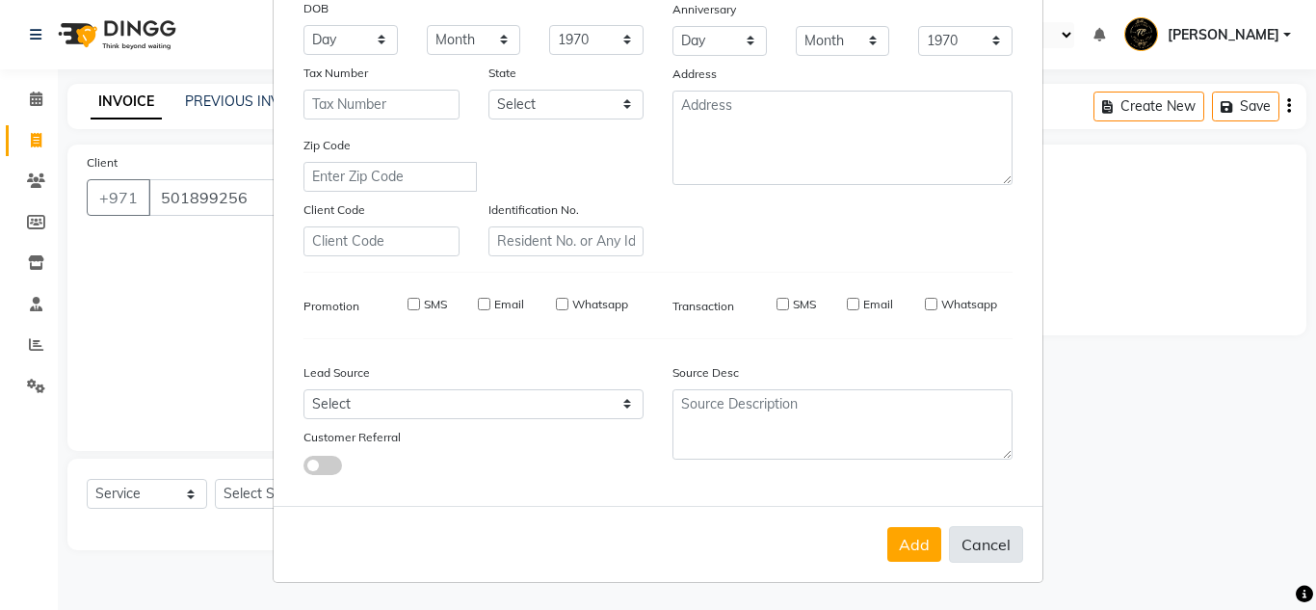
checkbox input "false"
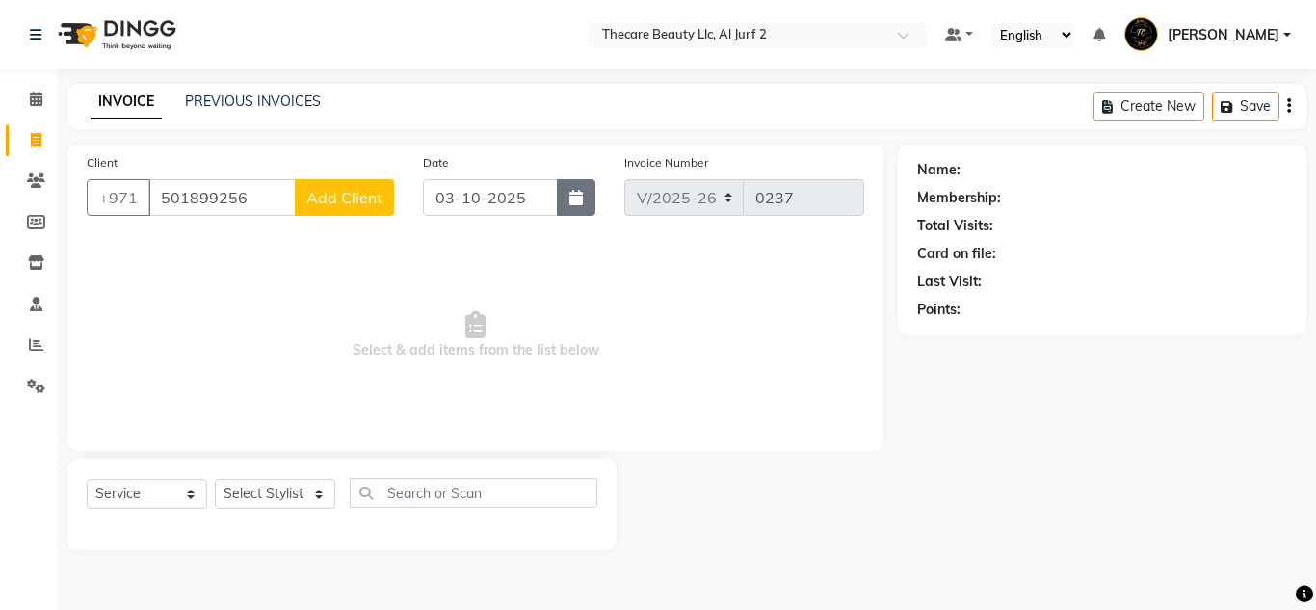
click at [578, 196] on icon "button" at bounding box center [575, 197] width 13 height 15
select select "10"
select select "2025"
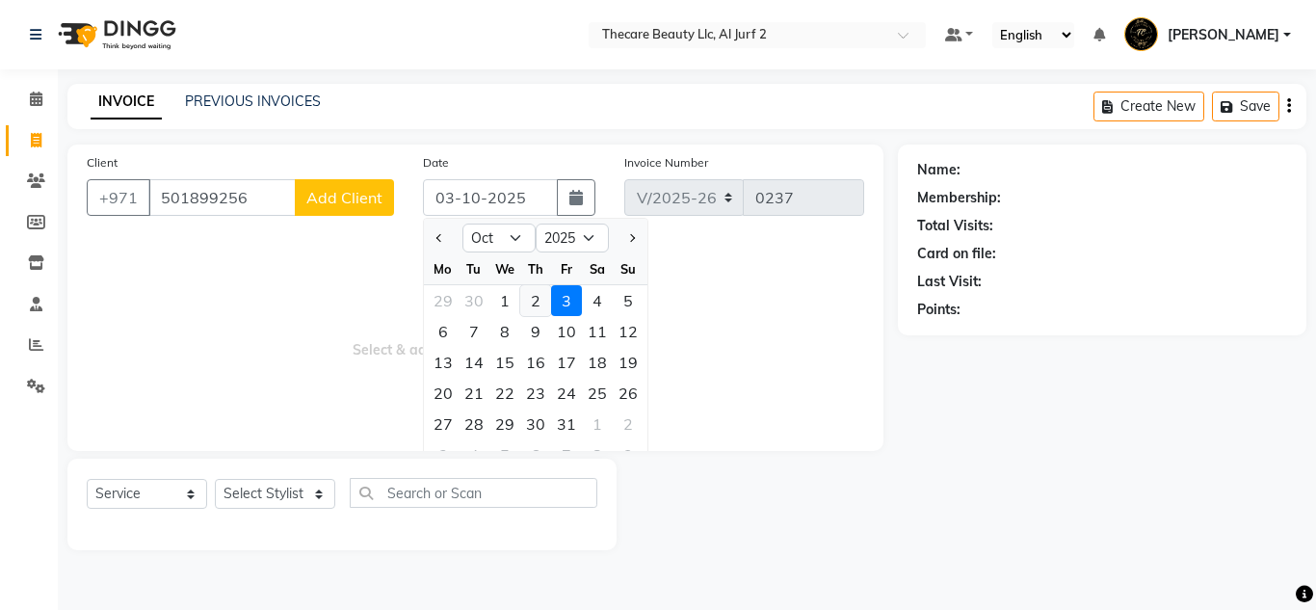
click at [539, 302] on div "2" at bounding box center [535, 300] width 31 height 31
type input "02-10-2025"
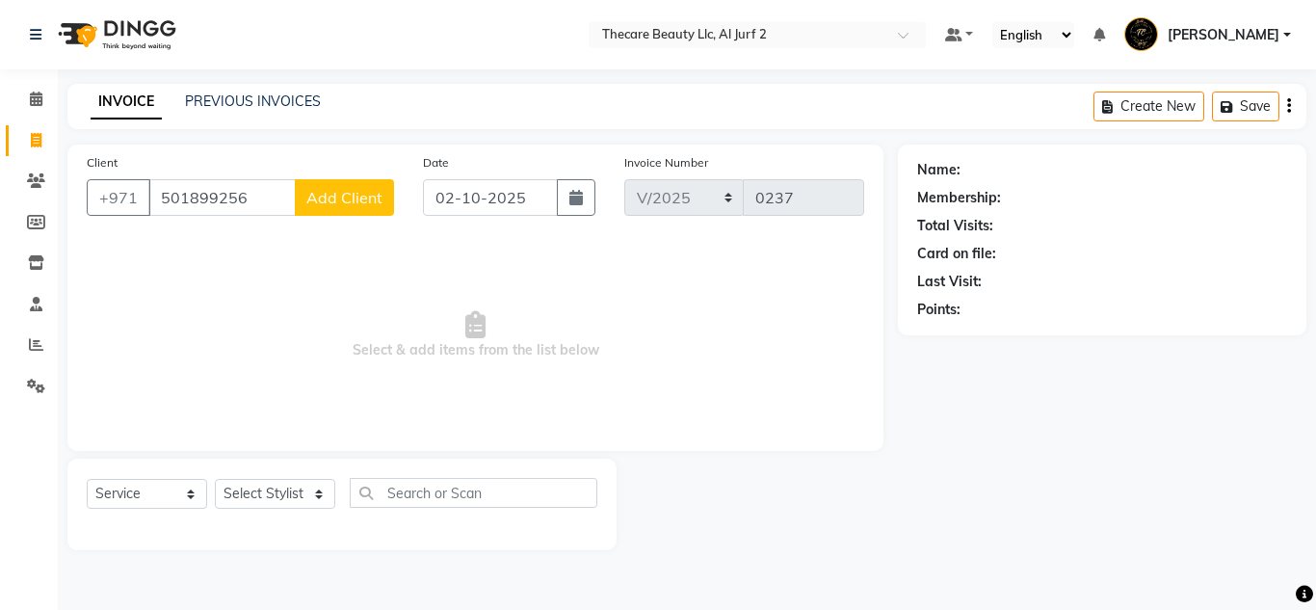
click at [866, 405] on div "Client [PHONE_NUMBER] Add Client Date [DATE] Invoice Number V/2025 V/[PHONE_NUM…" at bounding box center [475, 298] width 816 height 306
click at [580, 205] on button "button" at bounding box center [576, 197] width 39 height 37
select select "10"
select select "2025"
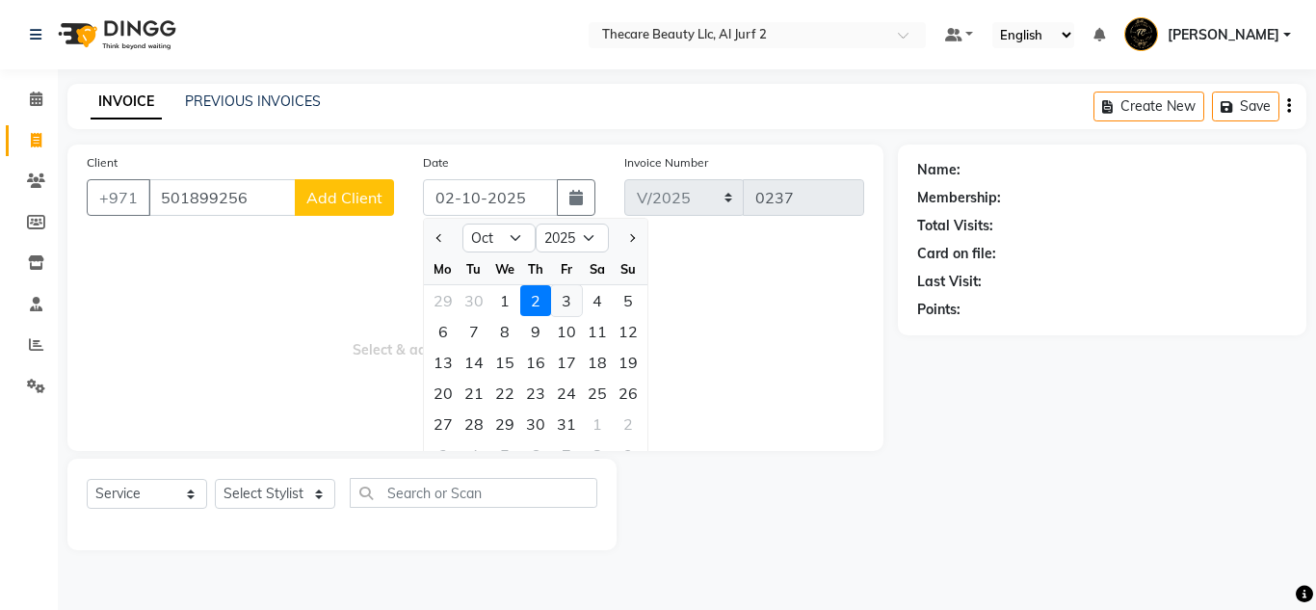
click at [567, 302] on div "3" at bounding box center [566, 300] width 31 height 31
type input "03-10-2025"
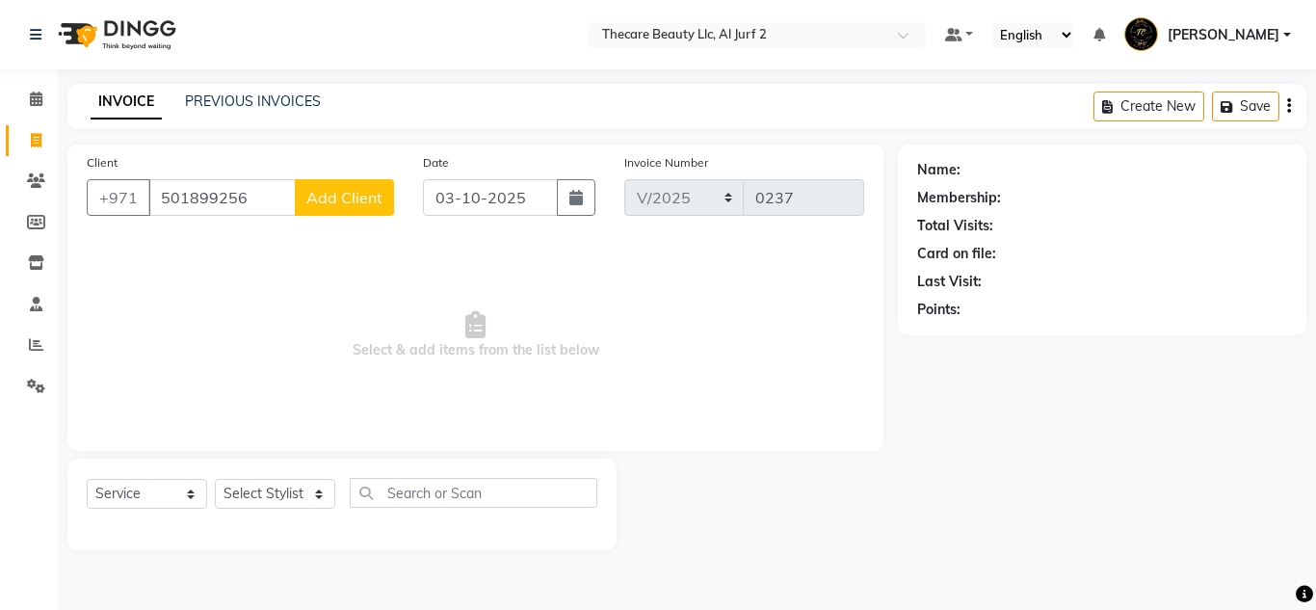
click at [372, 203] on span "Add Client" at bounding box center [344, 197] width 76 height 19
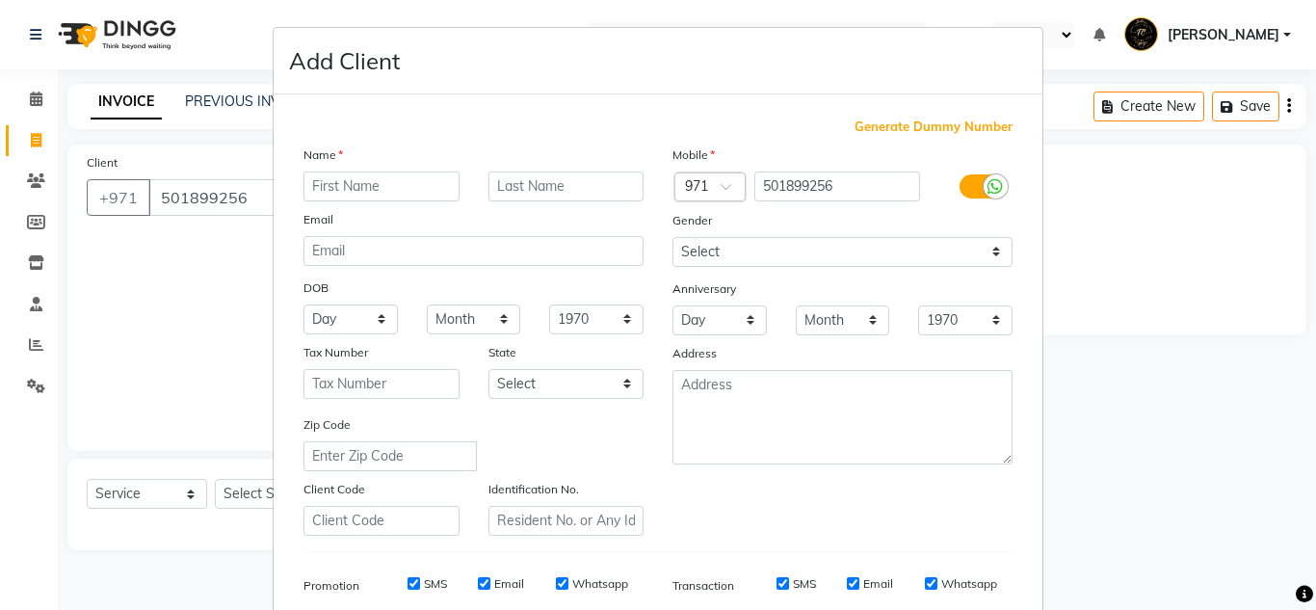
click at [394, 184] on input "text" at bounding box center [381, 186] width 156 height 30
type input "n"
type input "Nrmeen"
click at [534, 193] on input "text" at bounding box center [566, 186] width 156 height 30
type input "sharjha"
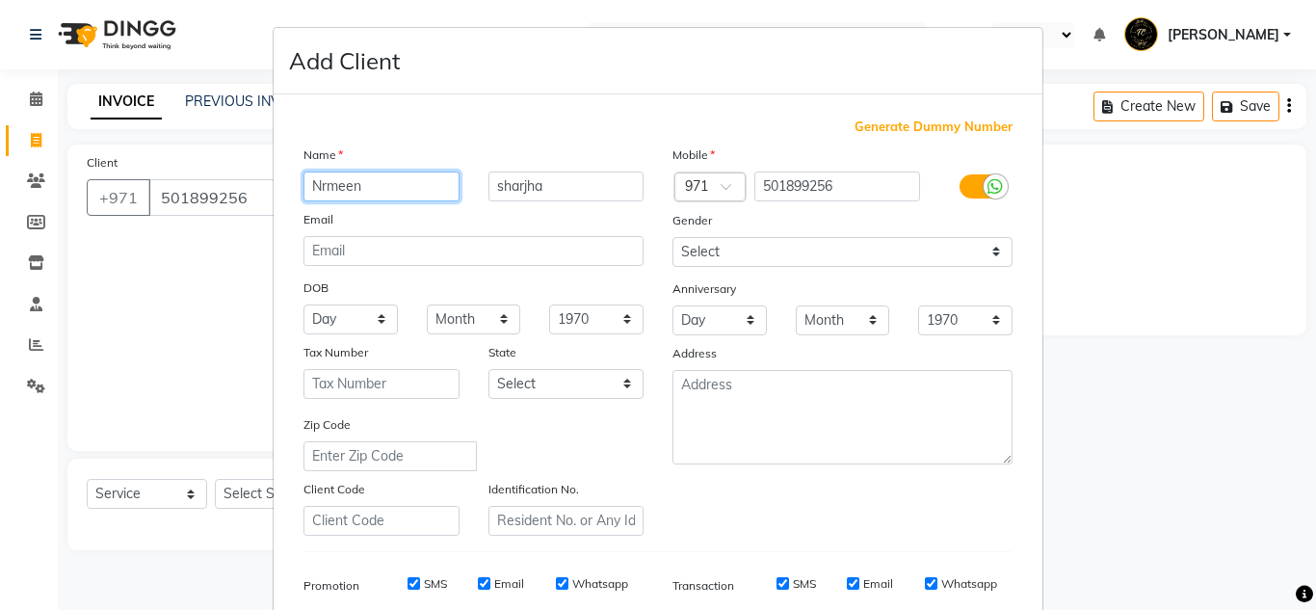
click at [413, 186] on input "Nrmeen" at bounding box center [381, 186] width 156 height 30
type input "Nrmeen kalba"
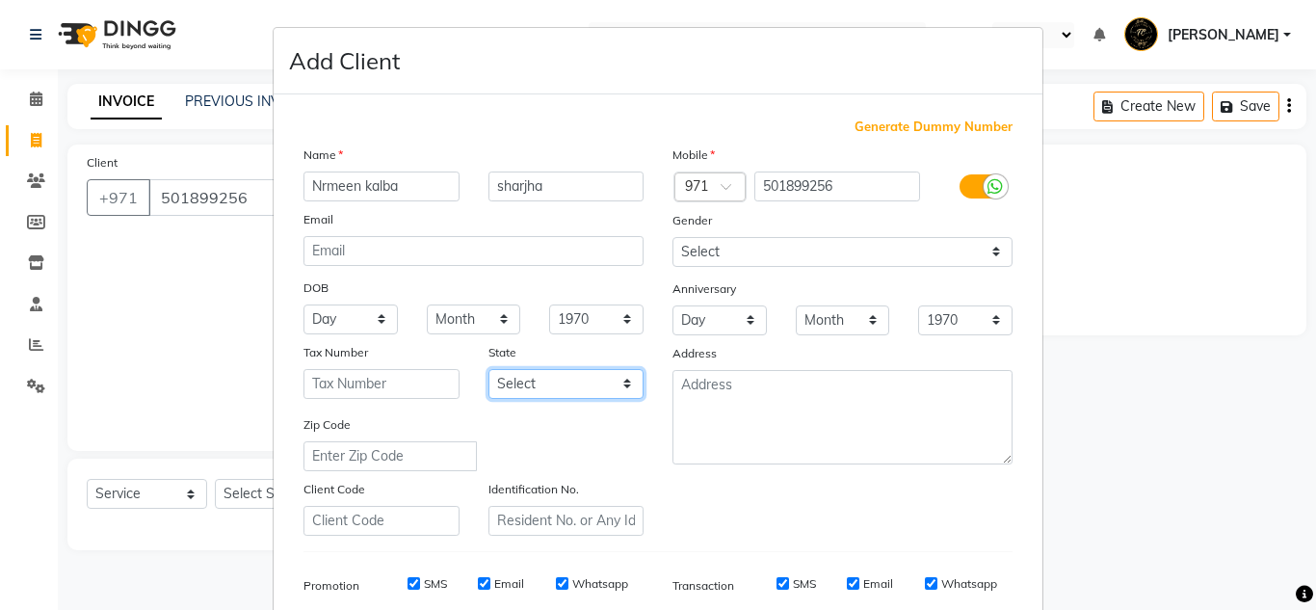
click at [621, 391] on select "Select Abu Zabi Ajman [GEOGRAPHIC_DATA] Ras al-Khaymah Sharjah Sharjha [GEOGRAP…" at bounding box center [566, 384] width 156 height 30
select select "3800"
click at [488, 369] on select "Select Abu Zabi Ajman [GEOGRAPHIC_DATA] Ras al-Khaymah Sharjah Sharjha [GEOGRAP…" at bounding box center [566, 384] width 156 height 30
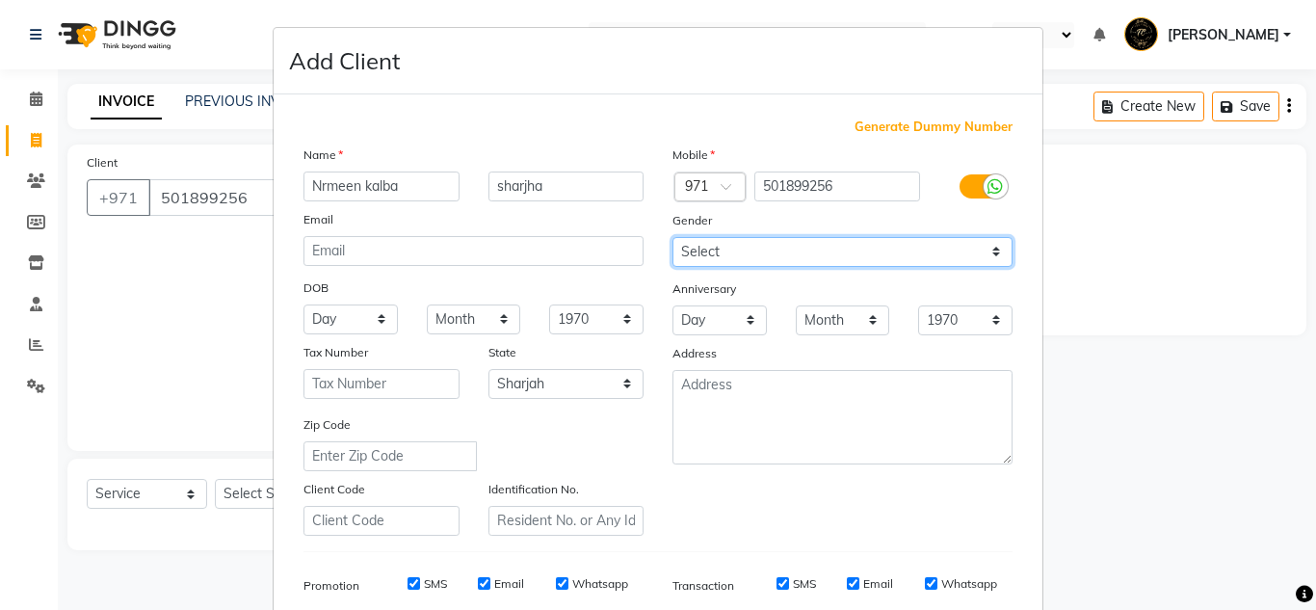
click at [988, 258] on select "Select [DEMOGRAPHIC_DATA] [DEMOGRAPHIC_DATA] Other Prefer Not To Say" at bounding box center [842, 252] width 340 height 30
select select "[DEMOGRAPHIC_DATA]"
click at [672, 237] on select "Select [DEMOGRAPHIC_DATA] [DEMOGRAPHIC_DATA] Other Prefer Not To Say" at bounding box center [842, 252] width 340 height 30
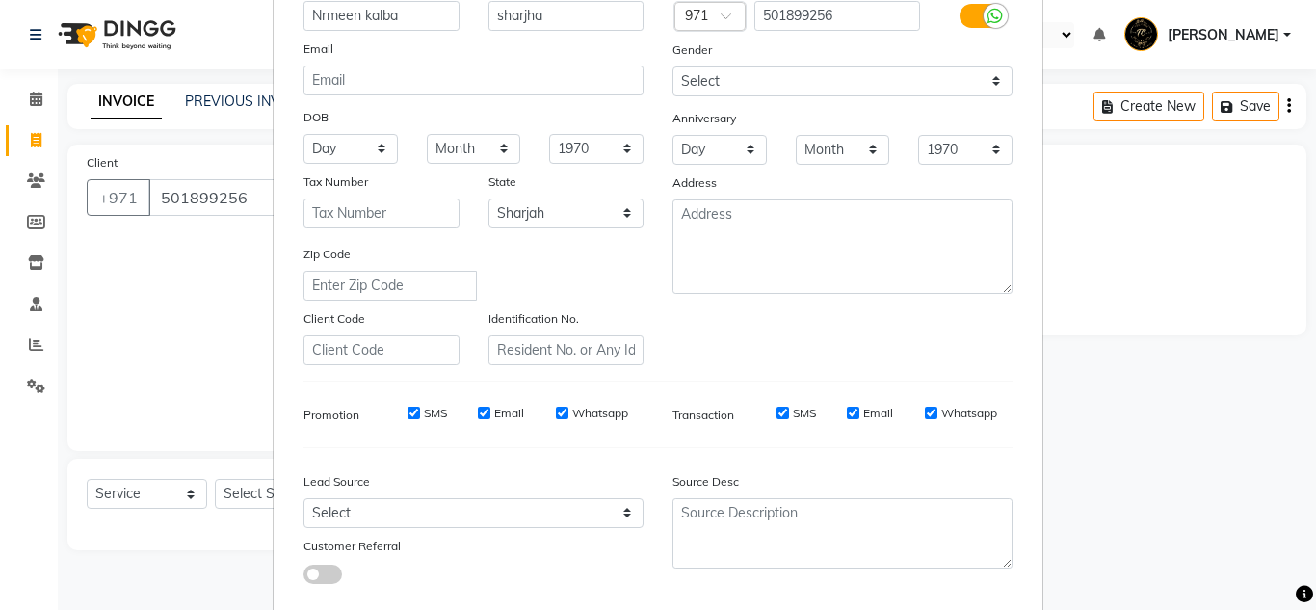
scroll to position [79, 0]
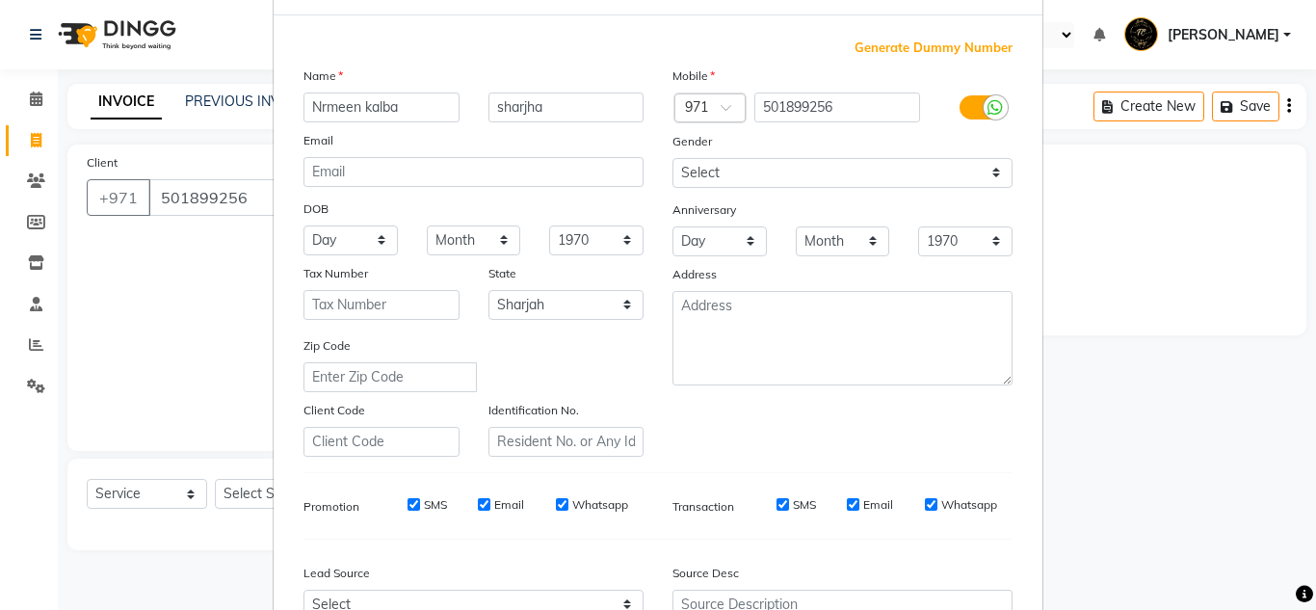
drag, startPoint x: 1289, startPoint y: 162, endPoint x: 1286, endPoint y: 146, distance: 15.7
click at [1287, 153] on ngb-modal-window "Add Client Generate Dummy Number Name Nrmeen kalba sharjha Email DOB Day 01 02 …" at bounding box center [658, 305] width 1316 height 610
click at [190, 496] on ngb-modal-window "Add Client Generate Dummy Number Name Nrmeen kalba sharjha Email DOB Day 01 02 …" at bounding box center [658, 305] width 1316 height 610
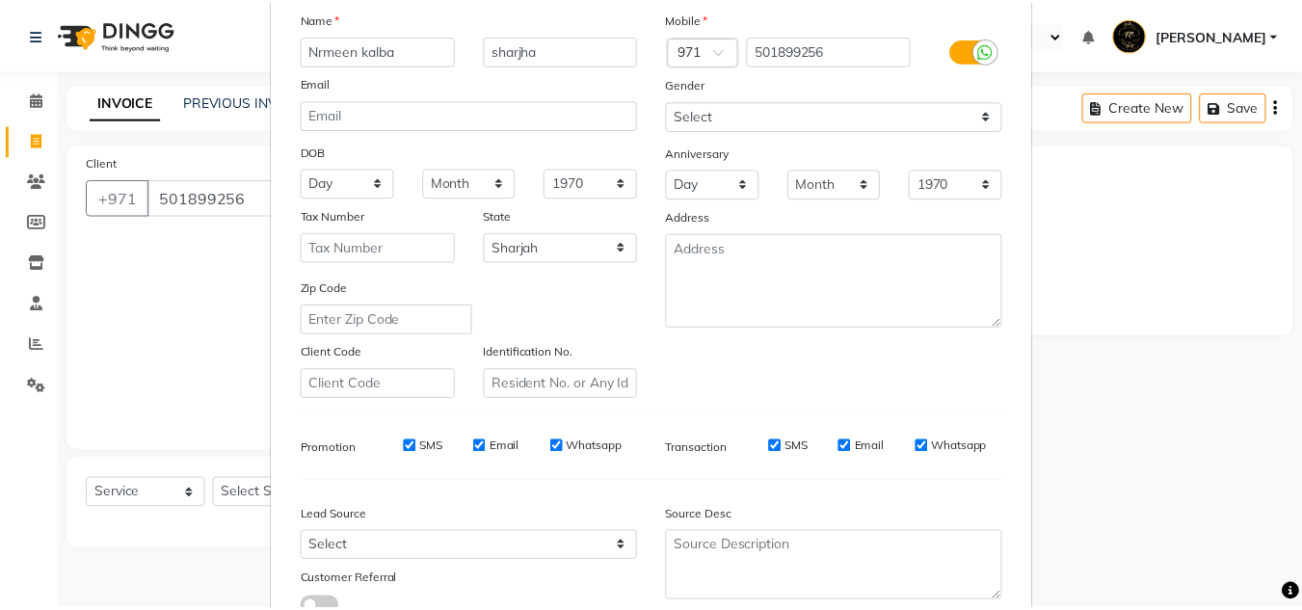
scroll to position [279, 0]
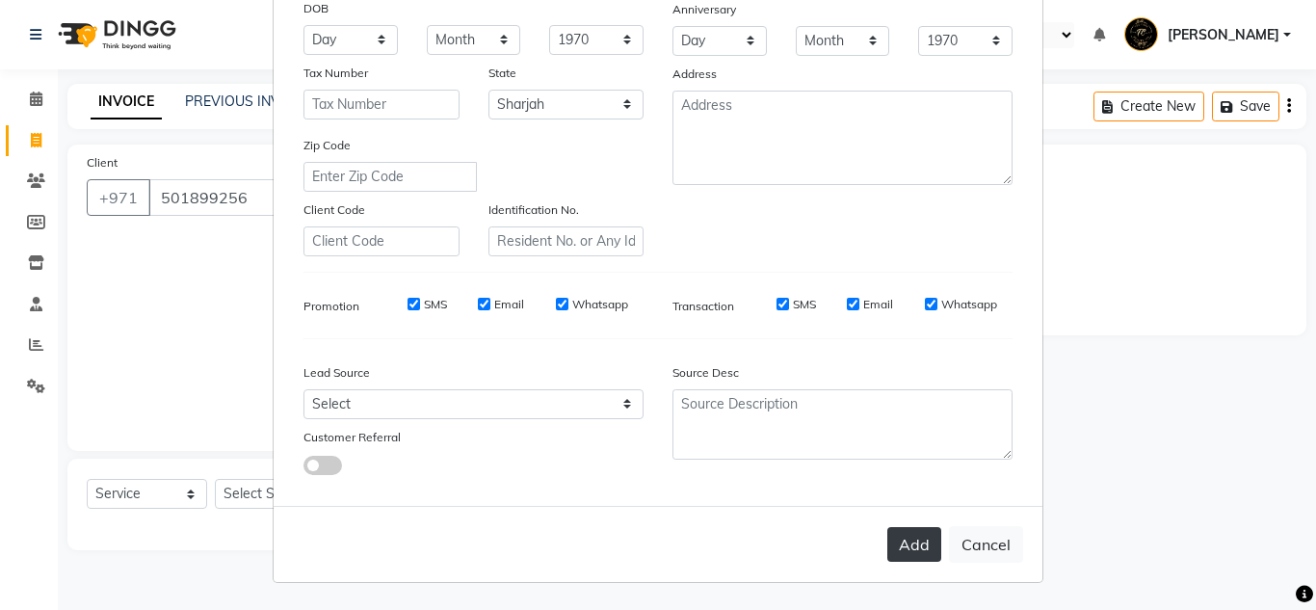
click at [918, 544] on button "Add" at bounding box center [914, 544] width 54 height 35
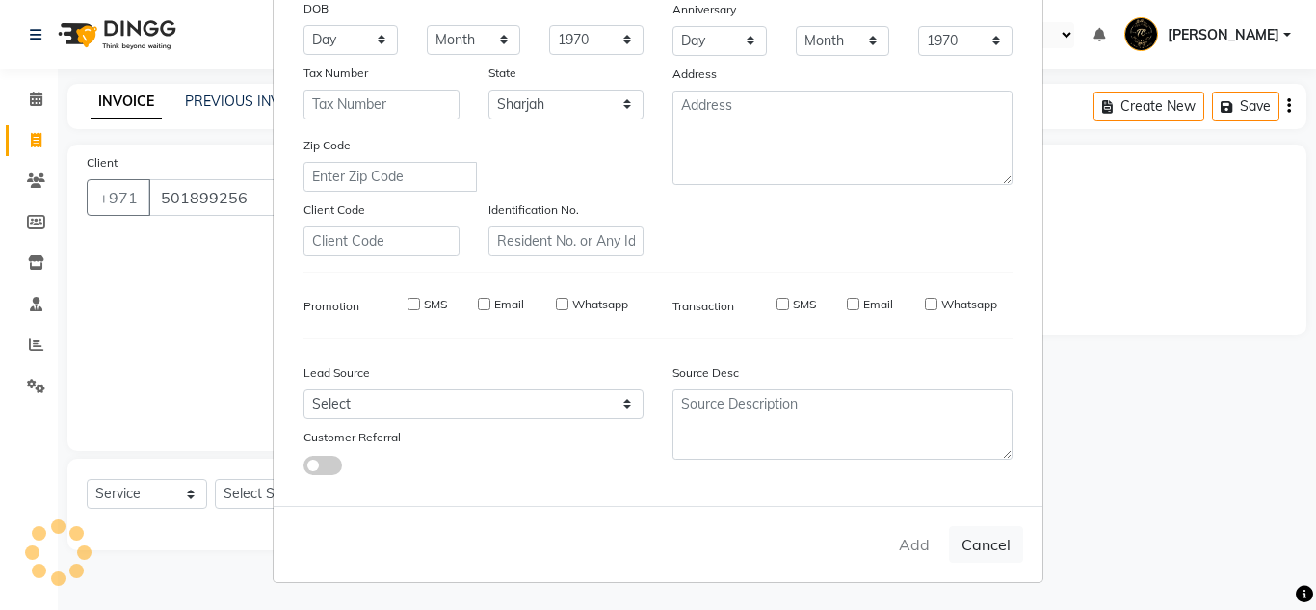
select select
select select "null"
select select
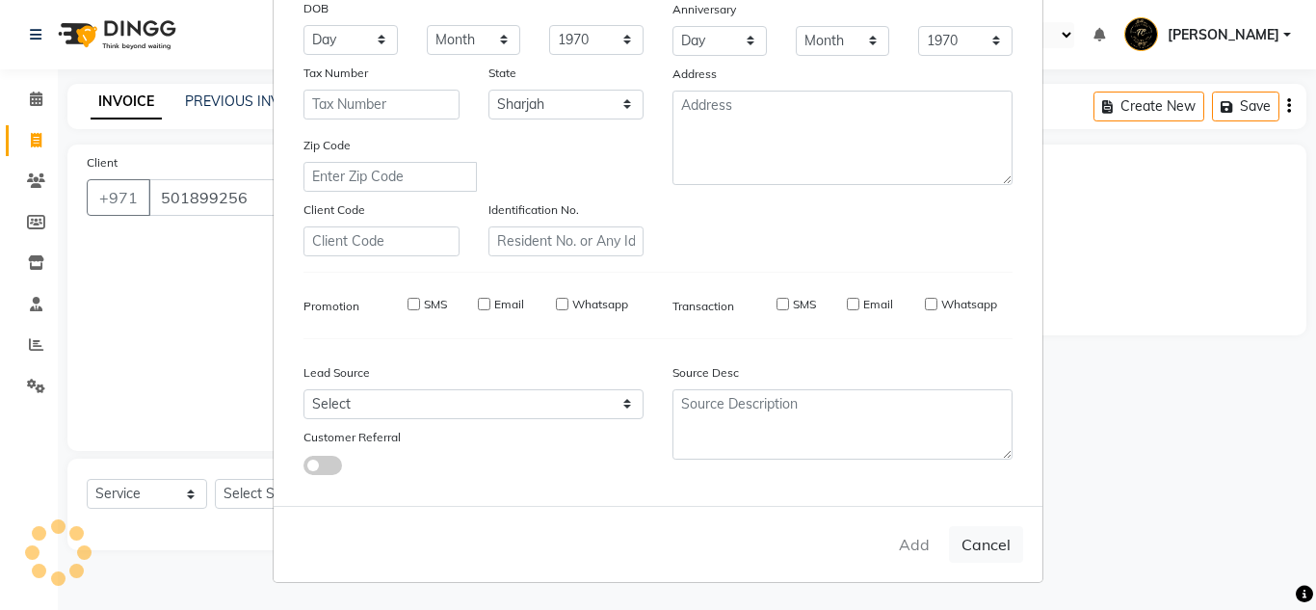
select select
checkbox input "false"
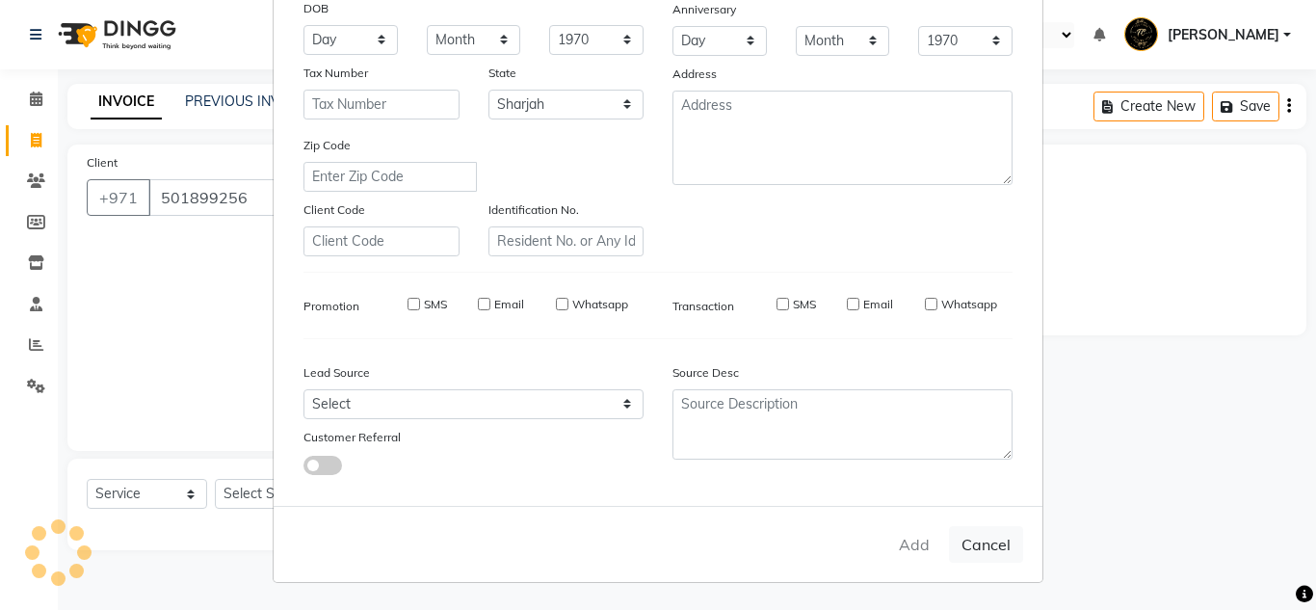
checkbox input "false"
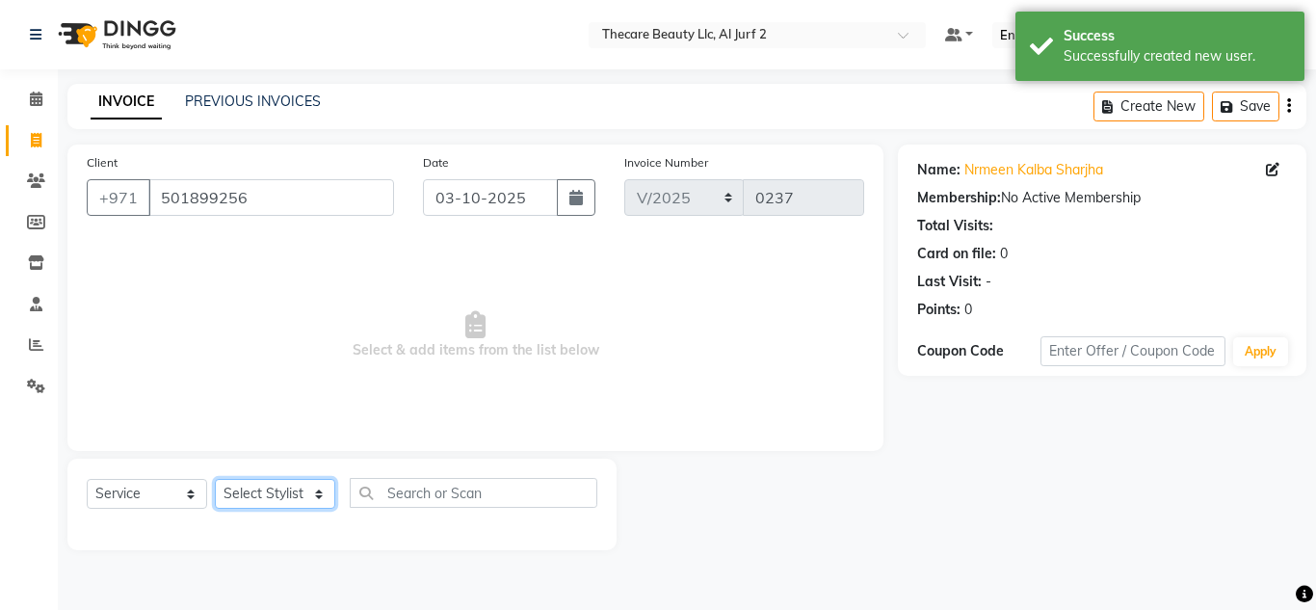
click at [321, 498] on select "Select Stylist Kamna [PERSON_NAME] Stylist2" at bounding box center [275, 494] width 120 height 30
select select "84182"
click at [215, 479] on select "Select Stylist Kamna [PERSON_NAME] Stylist2" at bounding box center [275, 494] width 120 height 30
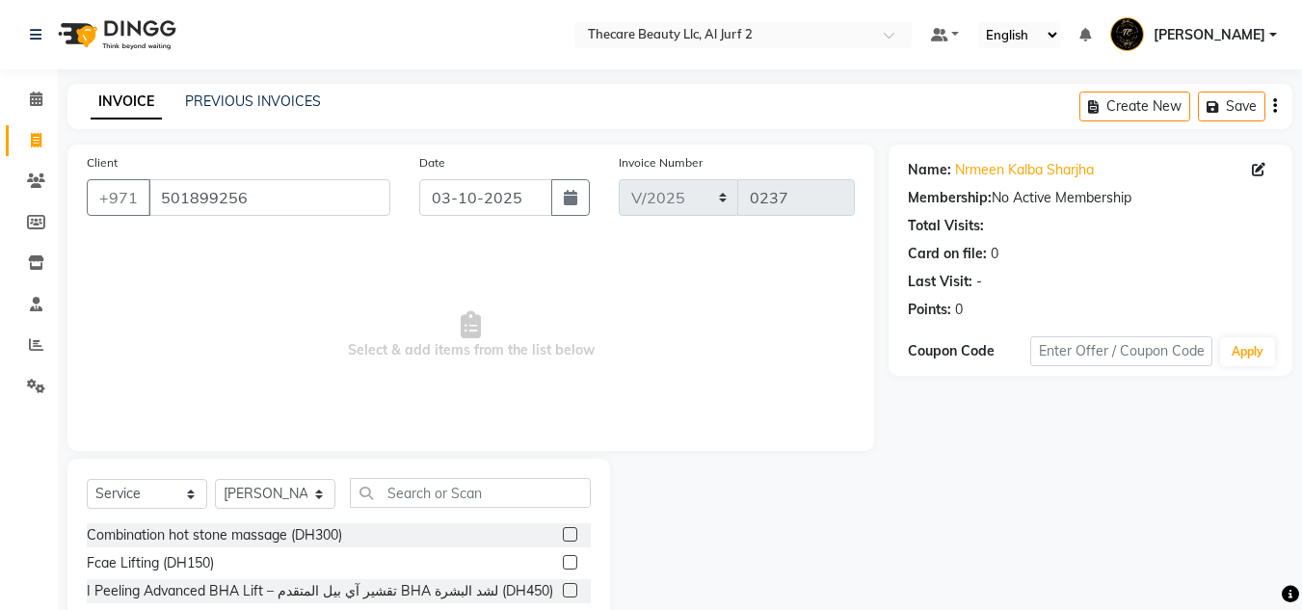
click at [563, 536] on label at bounding box center [570, 534] width 14 height 14
click at [563, 536] on input "checkbox" at bounding box center [569, 535] width 13 height 13
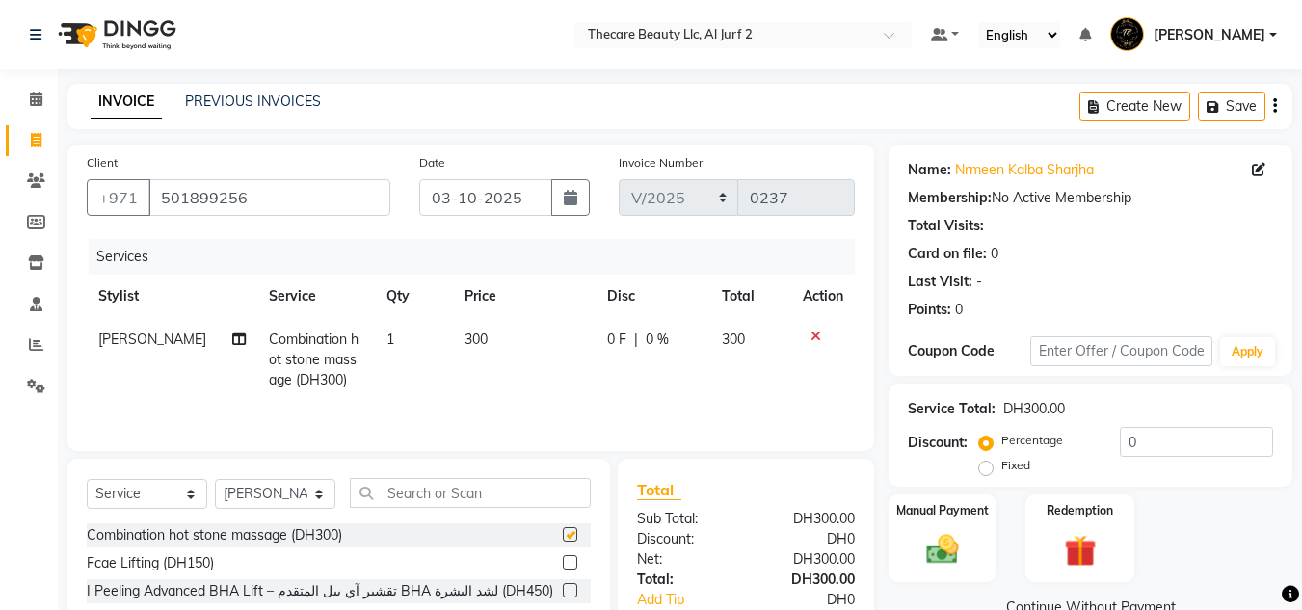
checkbox input "false"
click at [532, 488] on input "text" at bounding box center [470, 493] width 241 height 30
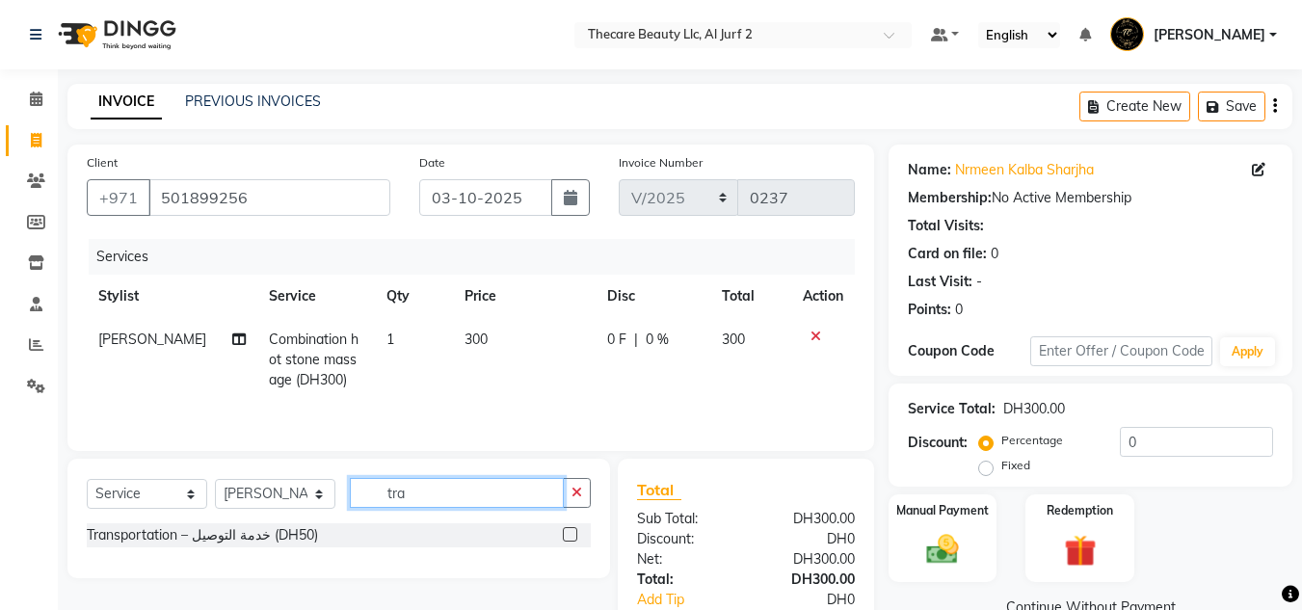
type input "tra"
click at [566, 538] on label at bounding box center [570, 534] width 14 height 14
click at [566, 538] on input "checkbox" at bounding box center [569, 535] width 13 height 13
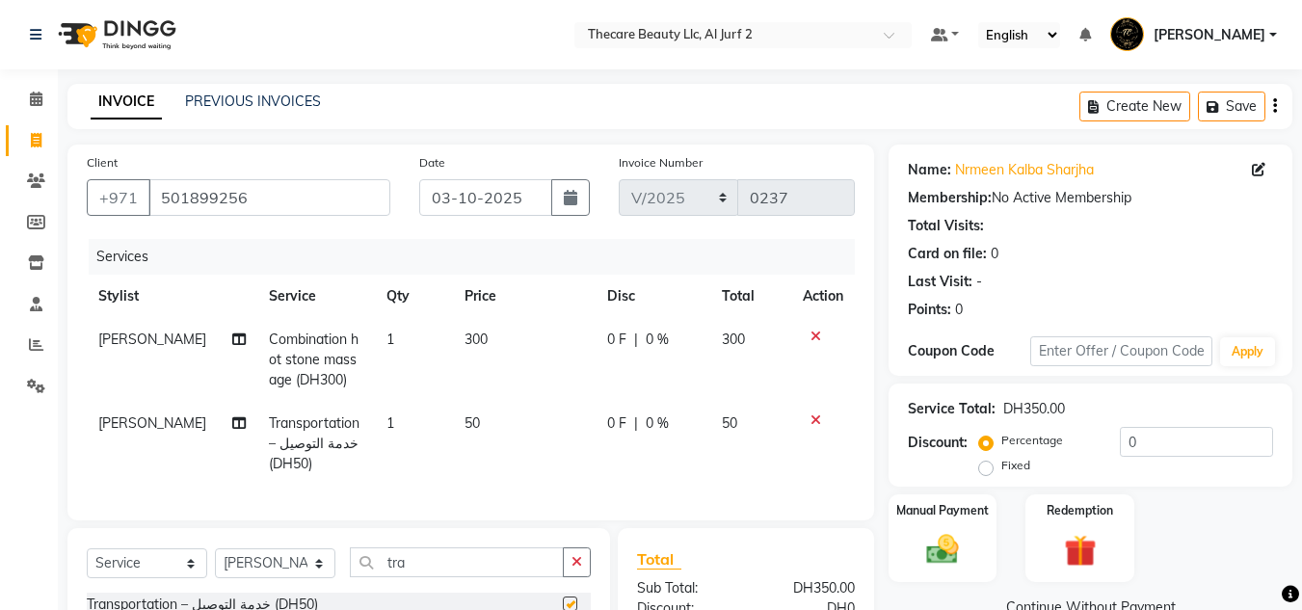
checkbox input "false"
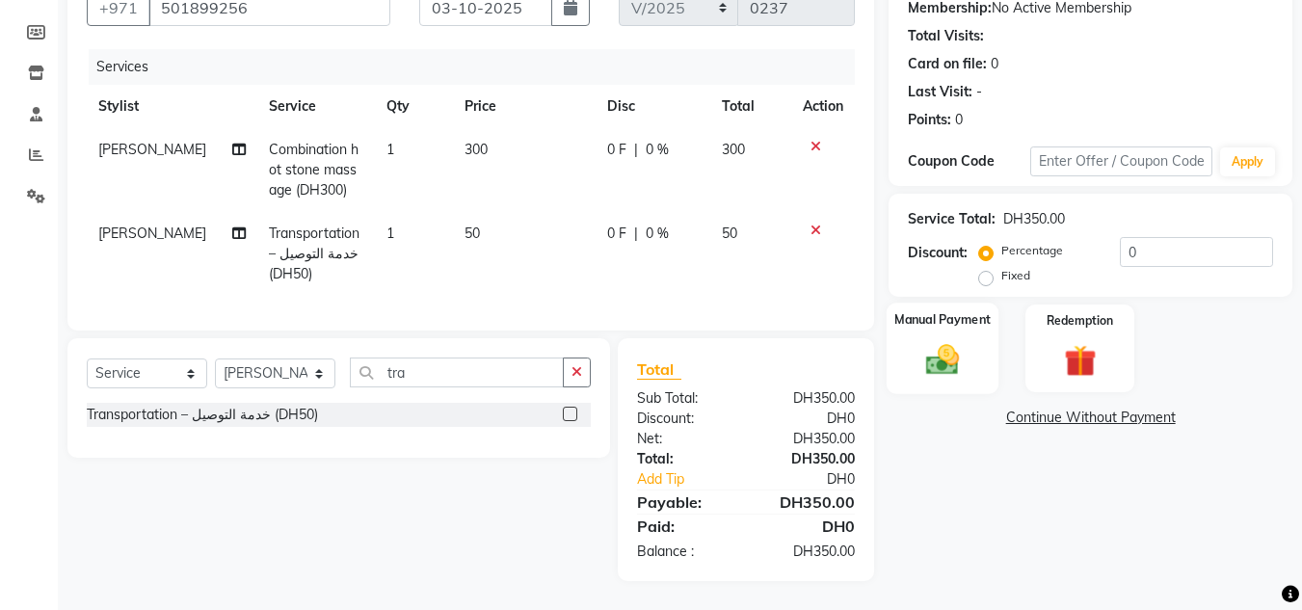
click at [953, 340] on img at bounding box center [942, 359] width 54 height 39
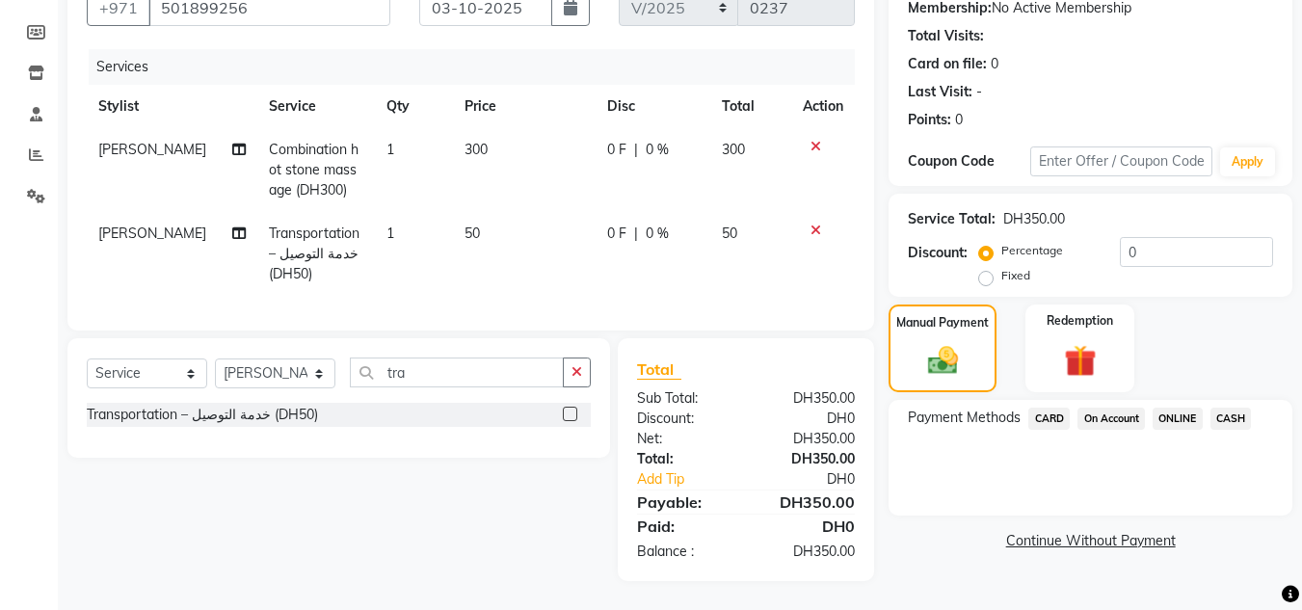
click at [1191, 408] on span "ONLINE" at bounding box center [1177, 419] width 50 height 22
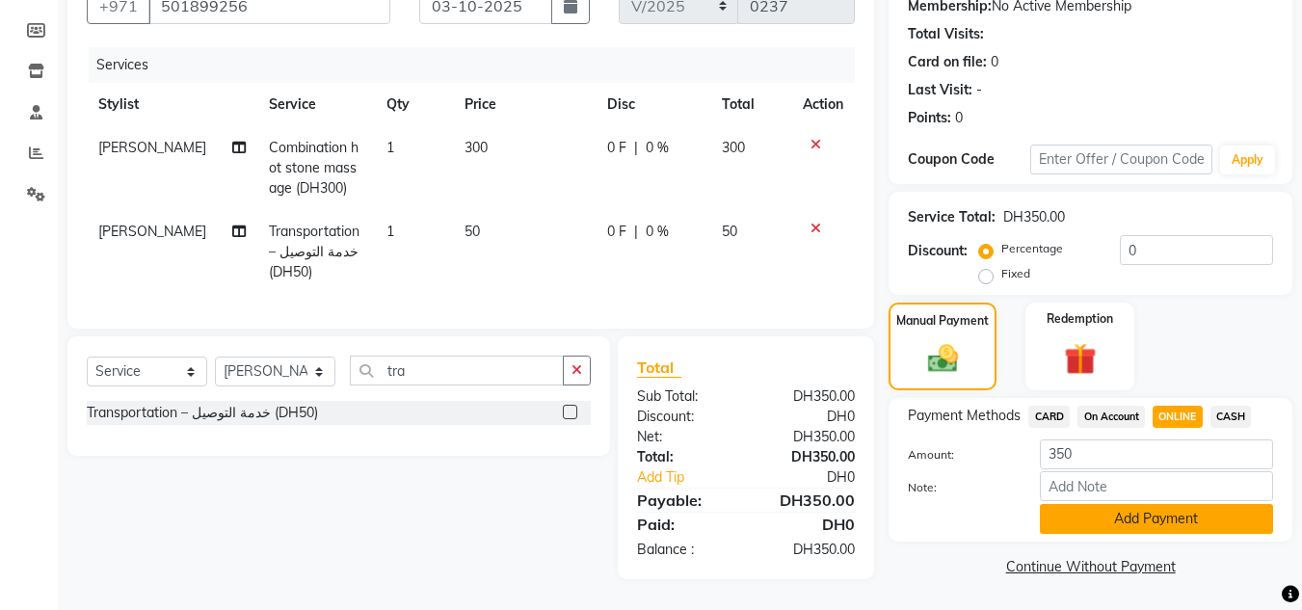
click at [1176, 510] on button "Add Payment" at bounding box center [1156, 519] width 233 height 30
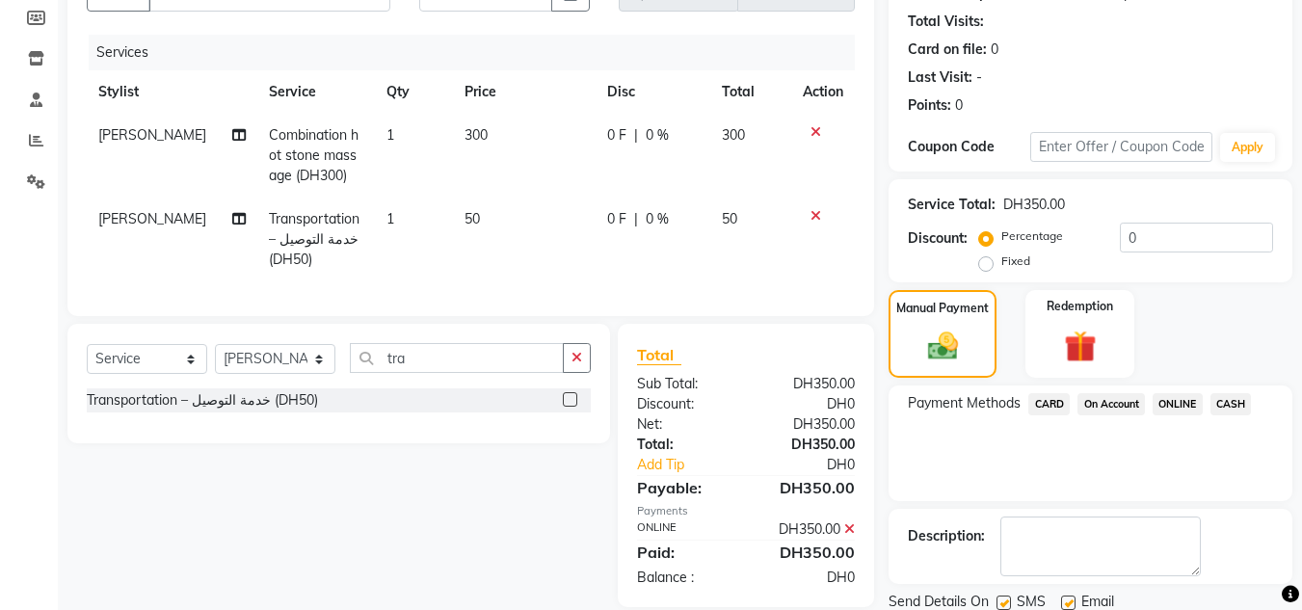
scroll to position [273, 0]
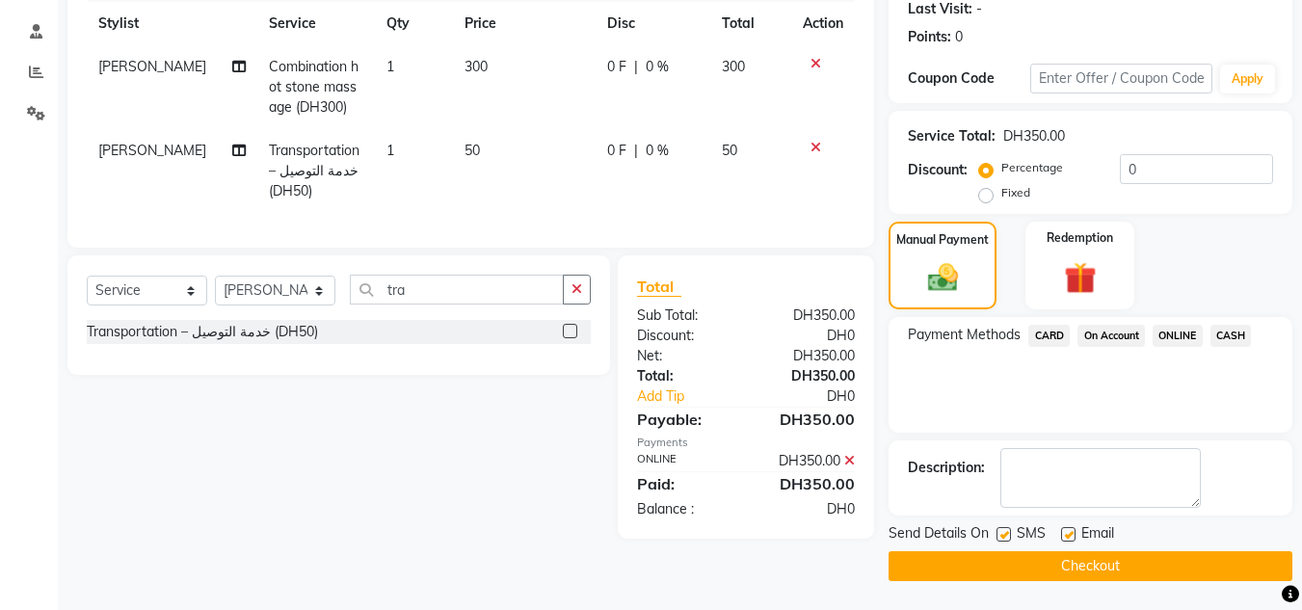
click at [1104, 566] on button "Checkout" at bounding box center [1090, 566] width 404 height 30
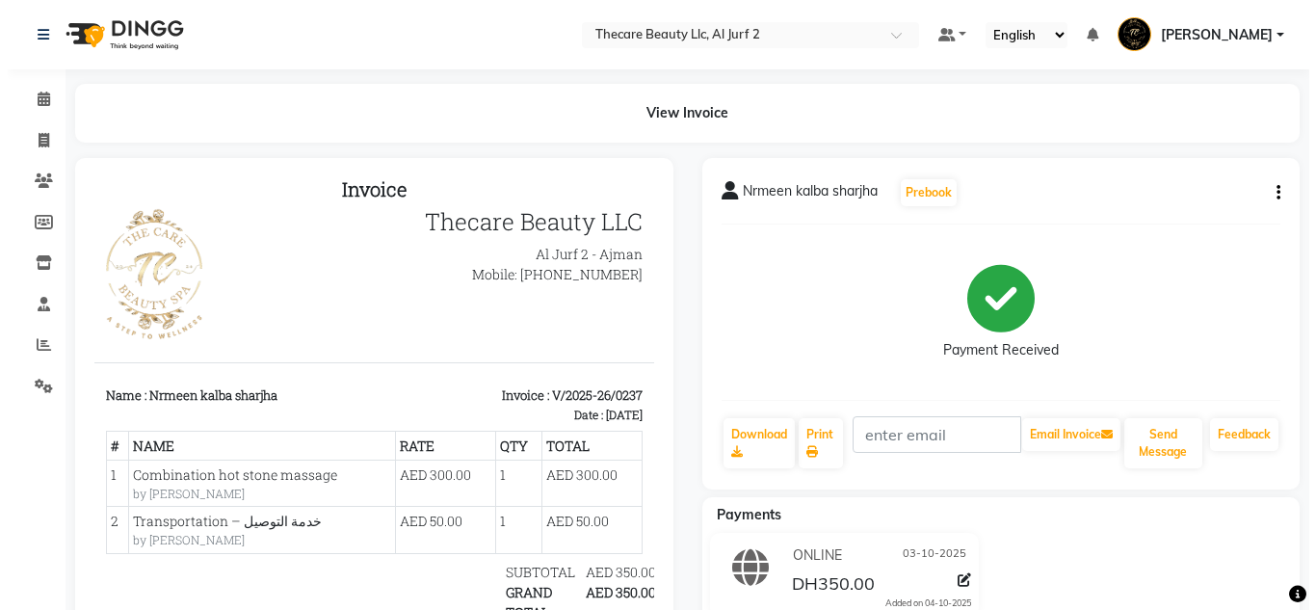
scroll to position [22, 0]
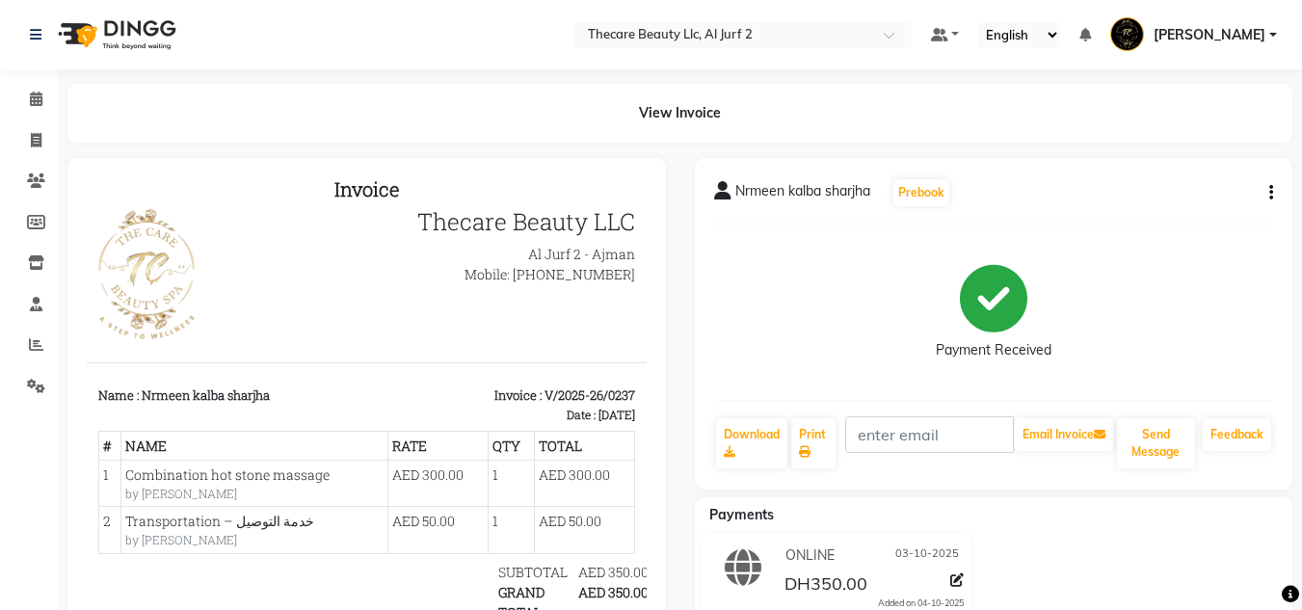
click at [987, 133] on div "View Invoice" at bounding box center [679, 113] width 1224 height 59
click at [972, 129] on div "View Invoice" at bounding box center [679, 113] width 1224 height 59
click at [42, 89] on span at bounding box center [36, 100] width 34 height 22
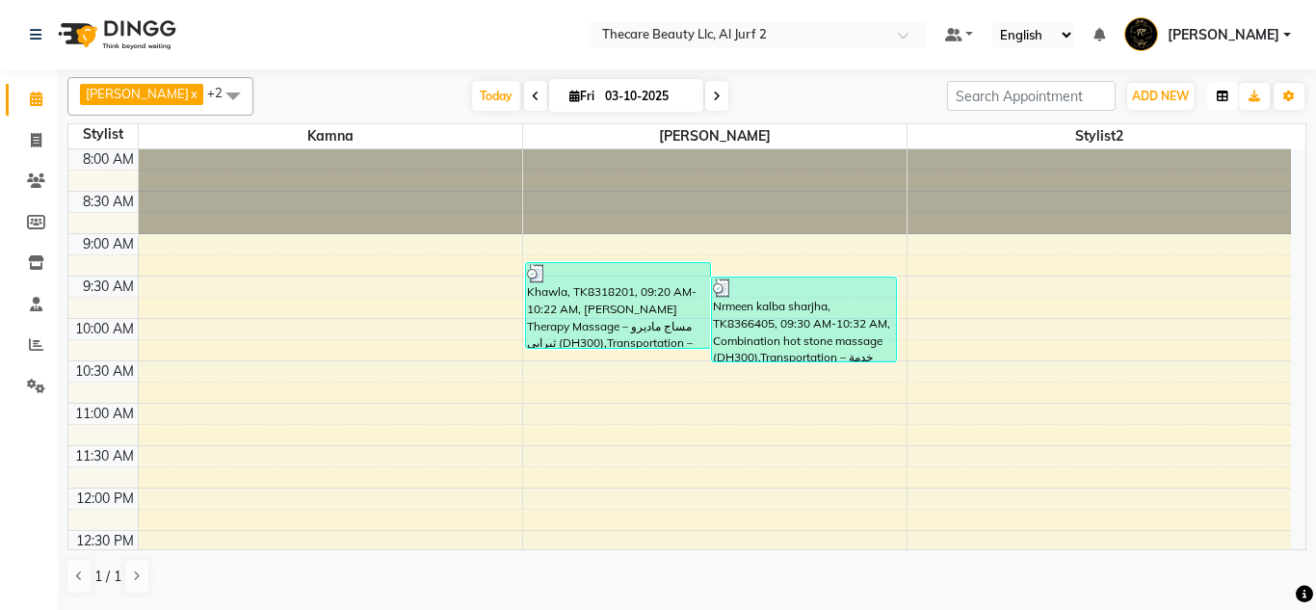
click at [1215, 103] on button "button" at bounding box center [1222, 96] width 31 height 27
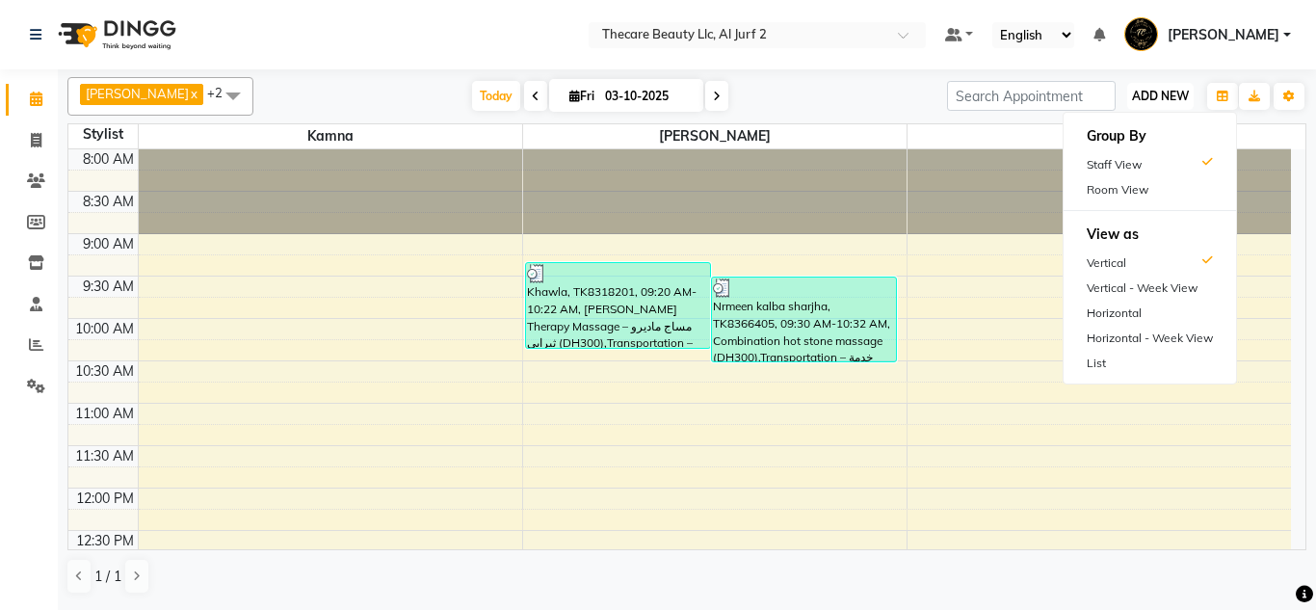
click at [1172, 98] on span "ADD NEW" at bounding box center [1160, 96] width 57 height 14
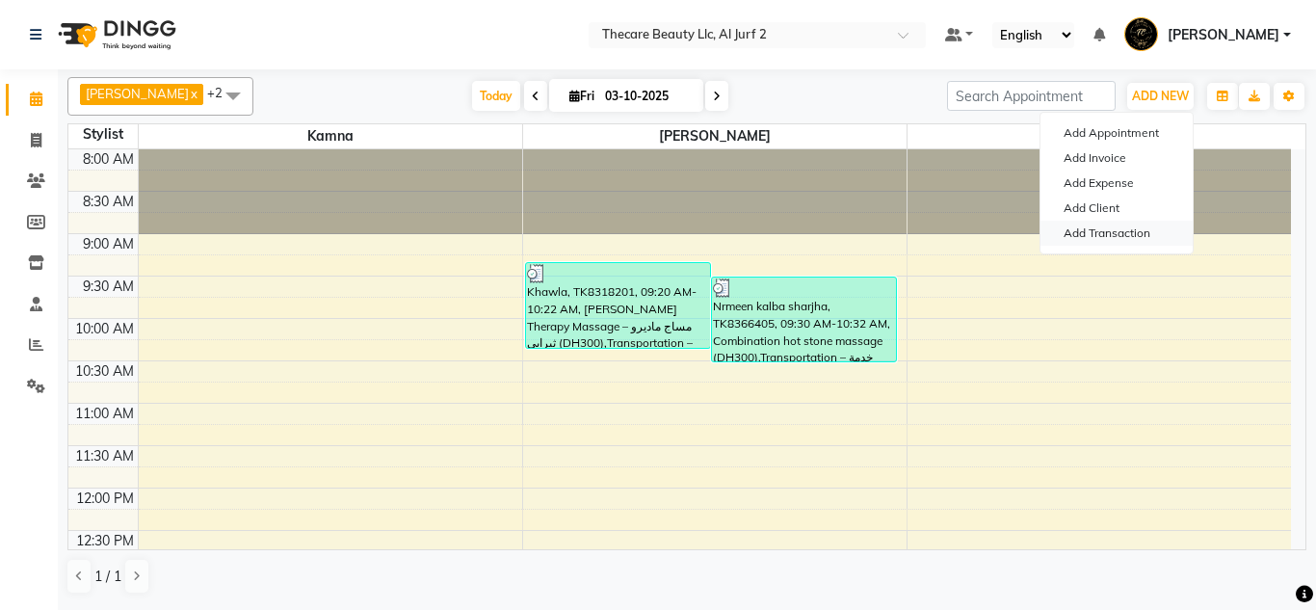
click at [1107, 240] on link "Add Transaction" at bounding box center [1116, 233] width 152 height 25
select select "direct"
select select
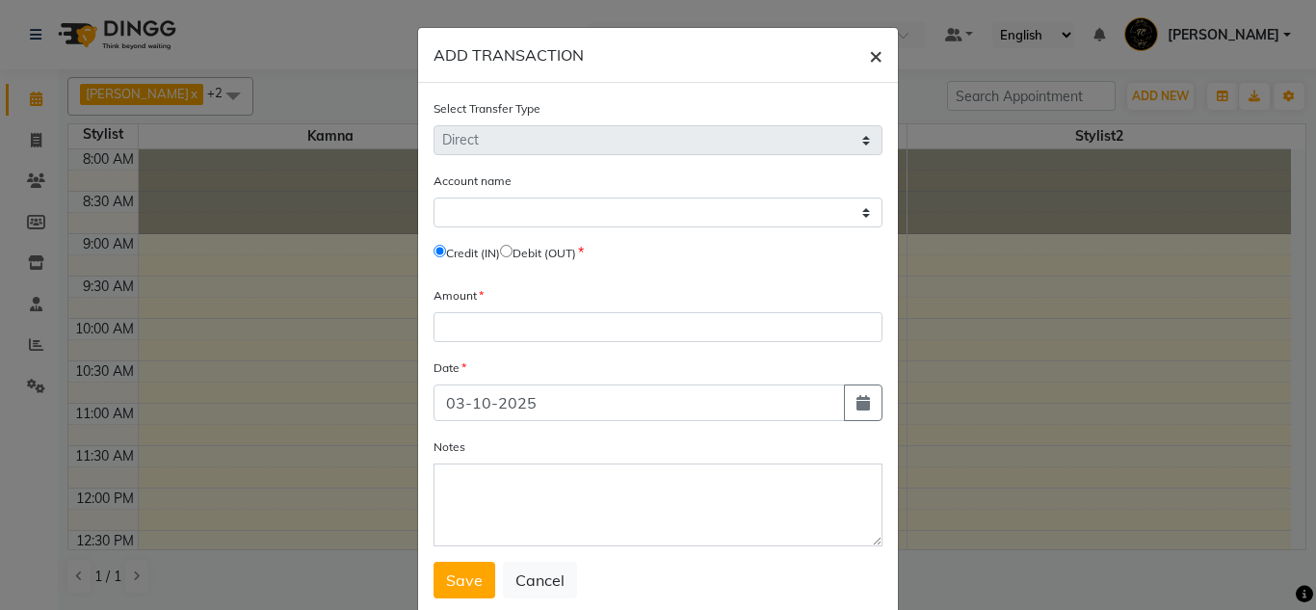
click at [871, 58] on span "×" at bounding box center [875, 54] width 13 height 29
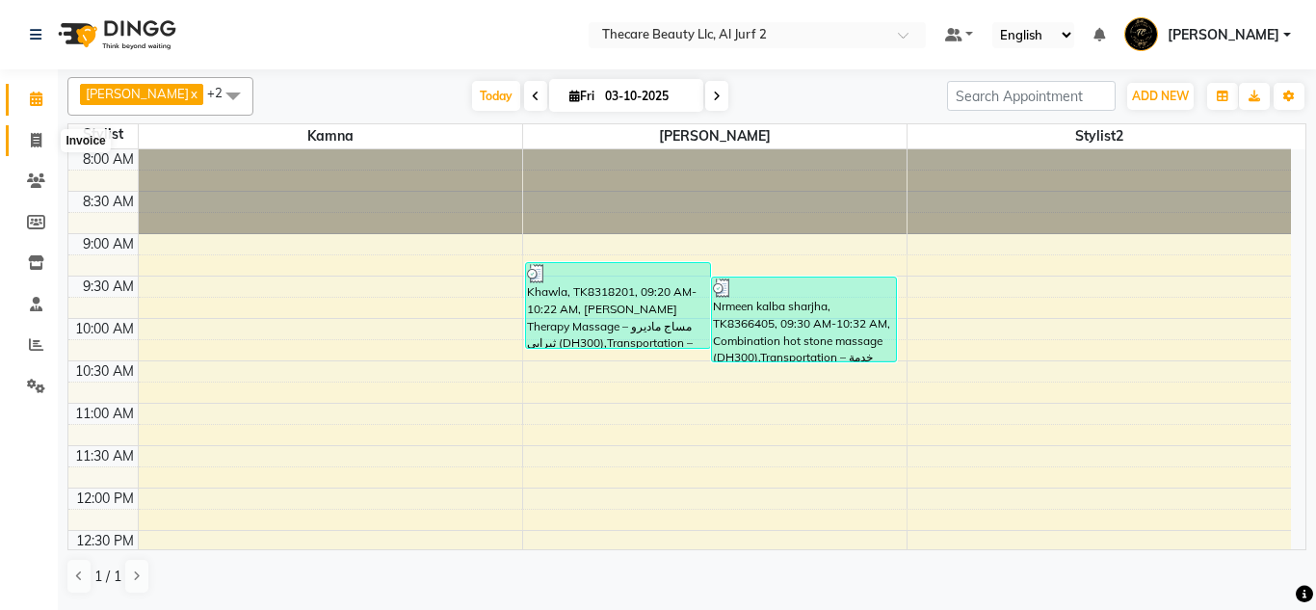
click at [46, 135] on span at bounding box center [36, 141] width 34 height 22
select select "service"
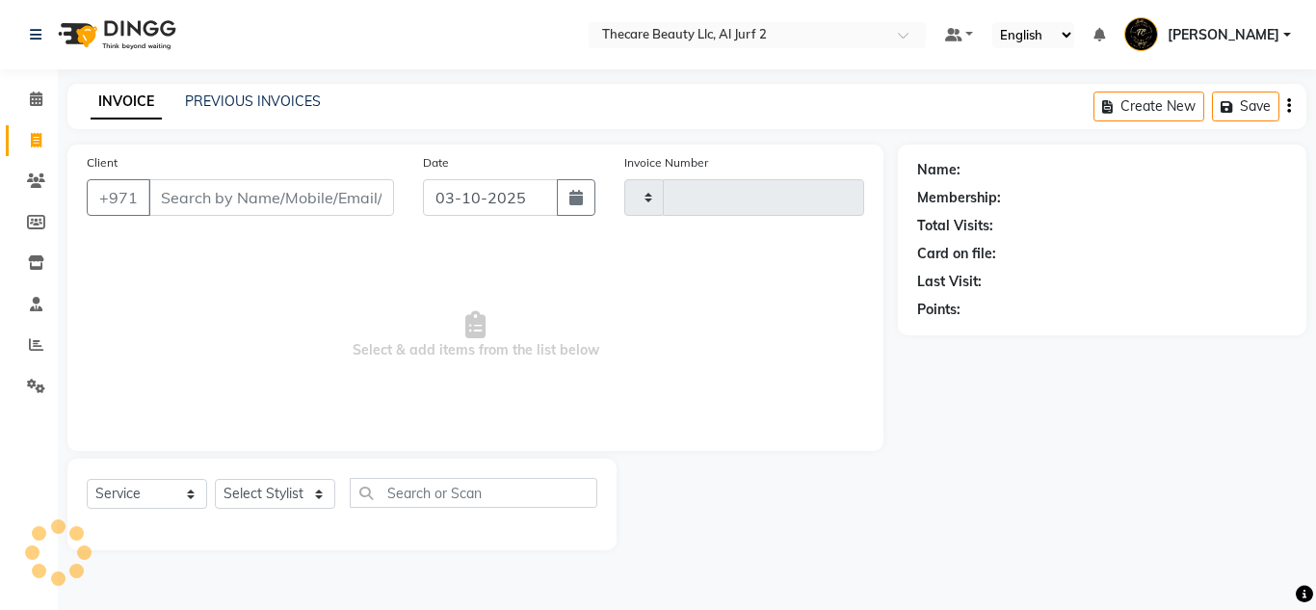
type input "0238"
select select "8523"
click at [238, 198] on input "Client" at bounding box center [271, 197] width 246 height 37
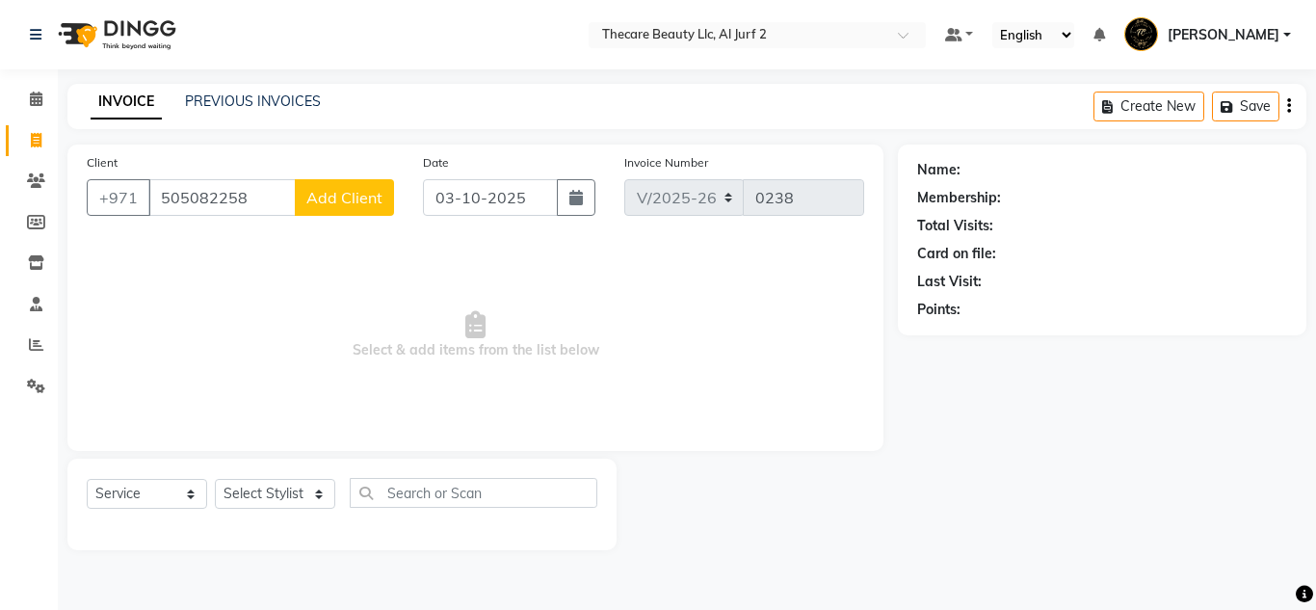
type input "505082258"
click at [362, 197] on span "Add Client" at bounding box center [344, 197] width 76 height 19
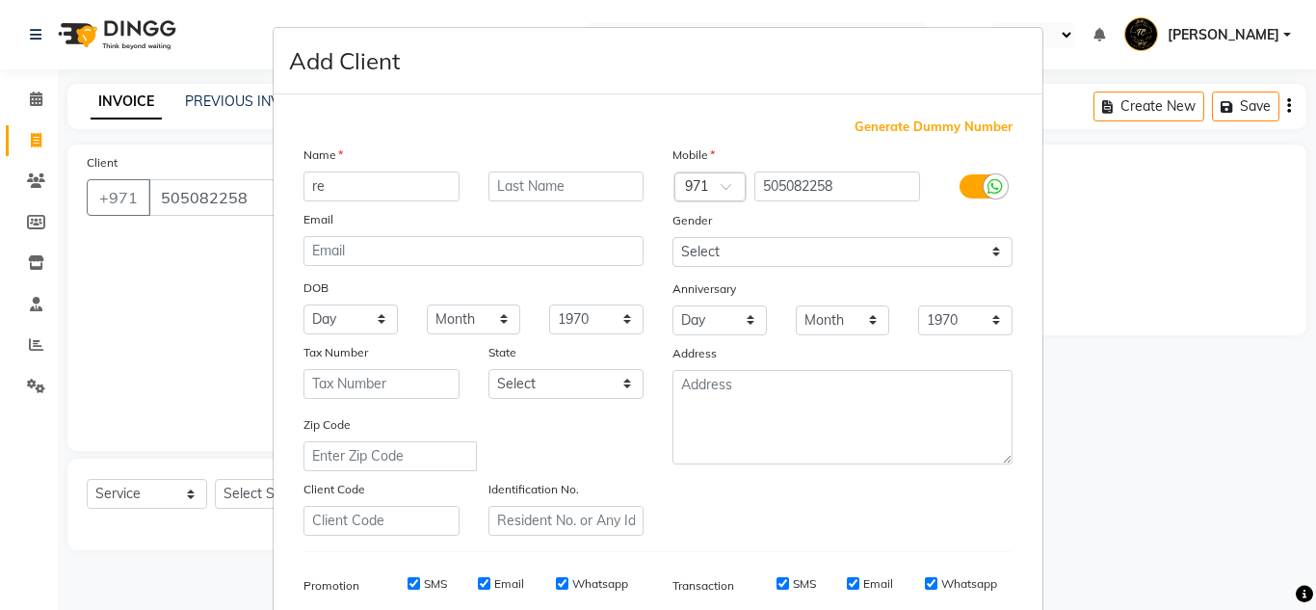
type input "r"
type input "[PERSON_NAME]"
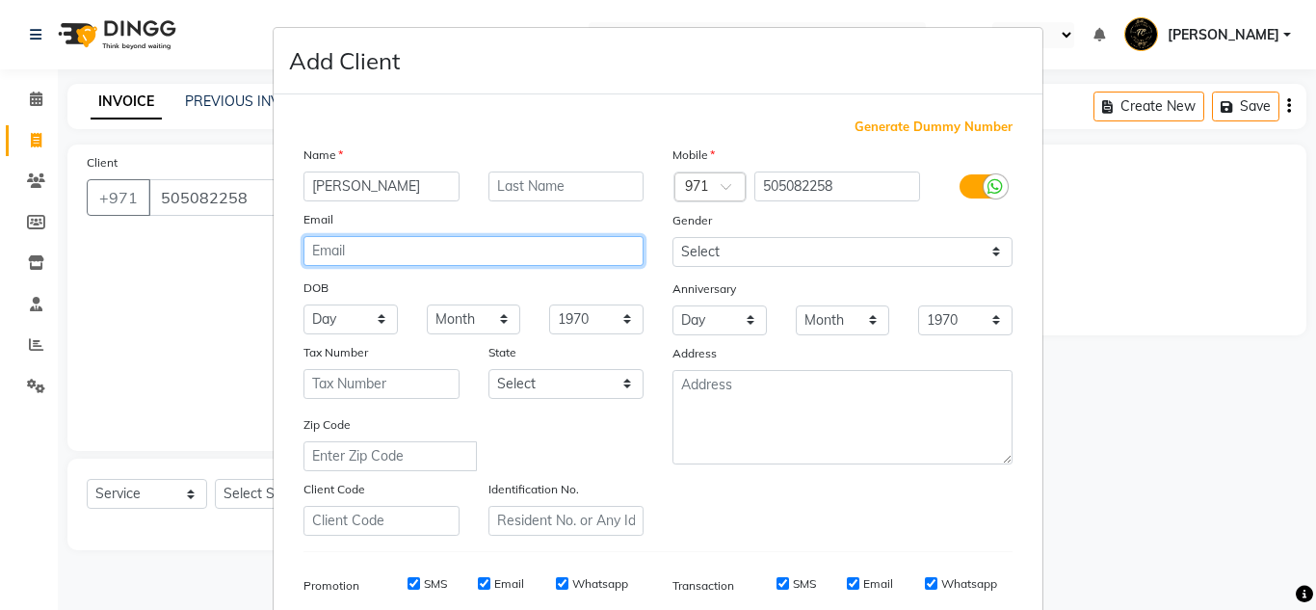
click at [464, 251] on input "email" at bounding box center [473, 251] width 340 height 30
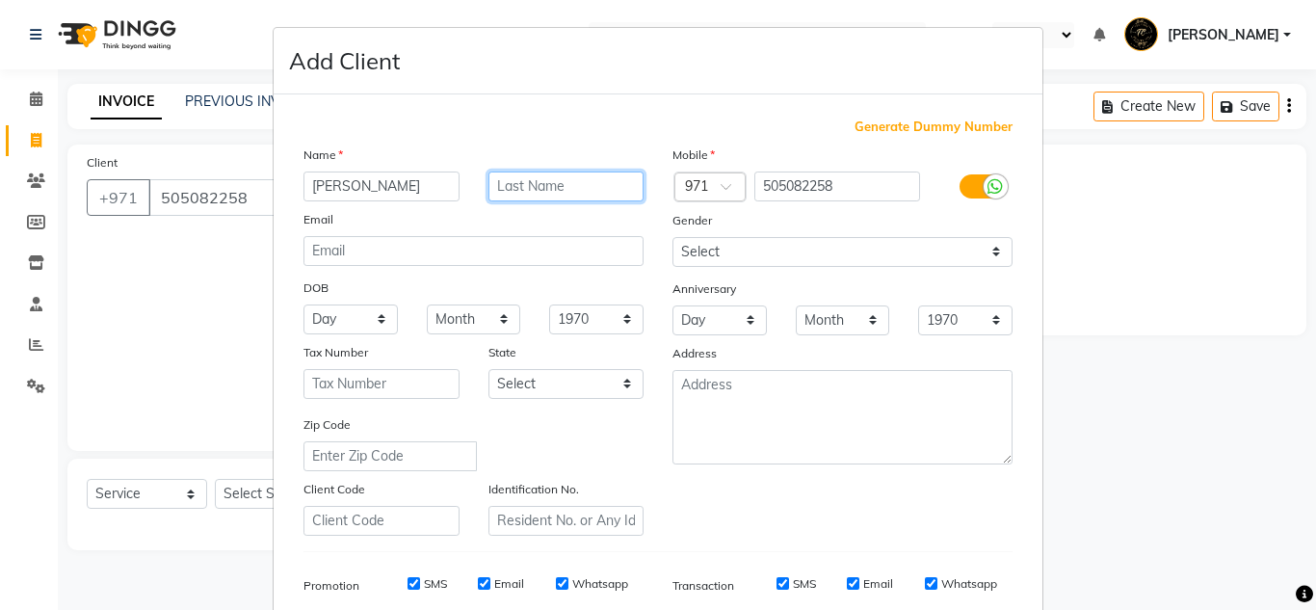
click at [524, 194] on input "text" at bounding box center [566, 186] width 156 height 30
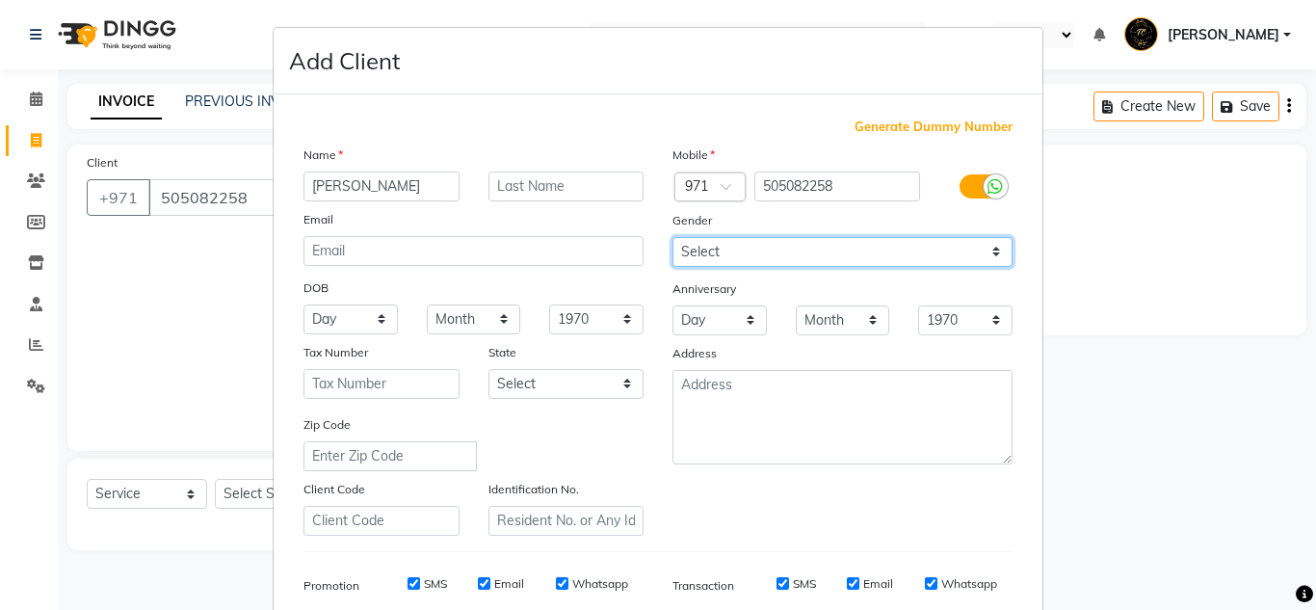
click at [991, 251] on select "Select [DEMOGRAPHIC_DATA] [DEMOGRAPHIC_DATA] Other Prefer Not To Say" at bounding box center [842, 252] width 340 height 30
select select "[DEMOGRAPHIC_DATA]"
click at [672, 237] on select "Select [DEMOGRAPHIC_DATA] [DEMOGRAPHIC_DATA] Other Prefer Not To Say" at bounding box center [842, 252] width 340 height 30
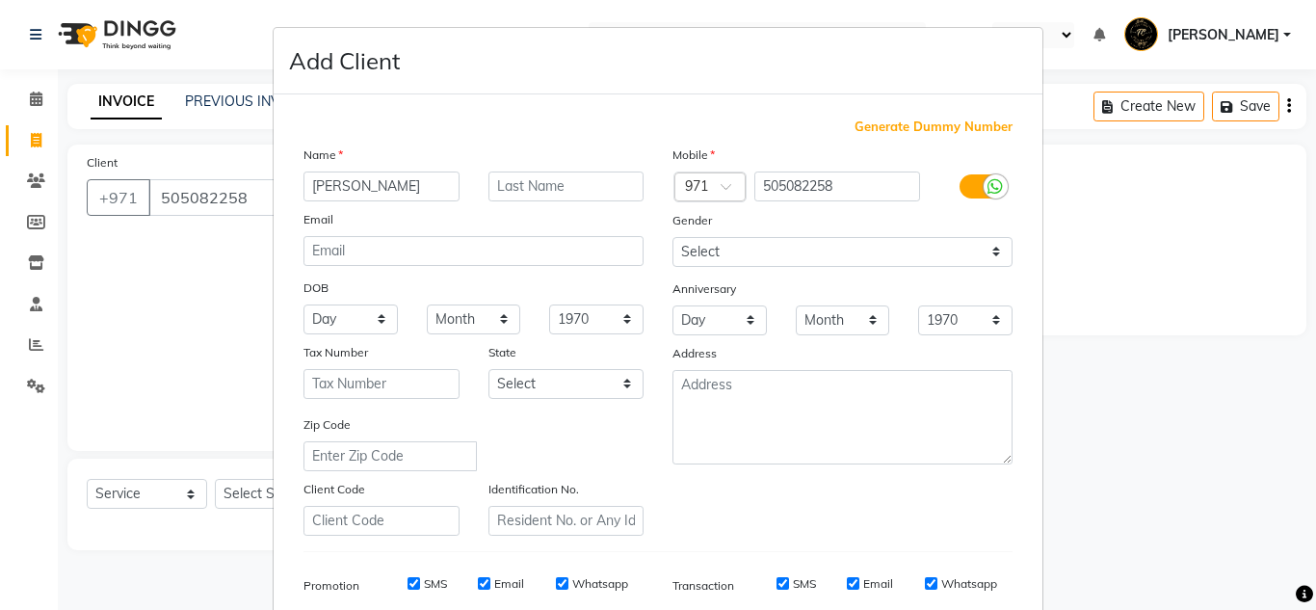
click at [987, 185] on icon at bounding box center [994, 186] width 15 height 17
click at [0, 0] on input "checkbox" at bounding box center [0, 0] width 0 height 0
click at [987, 185] on label at bounding box center [981, 186] width 43 height 24
click at [0, 0] on input "checkbox" at bounding box center [0, 0] width 0 height 0
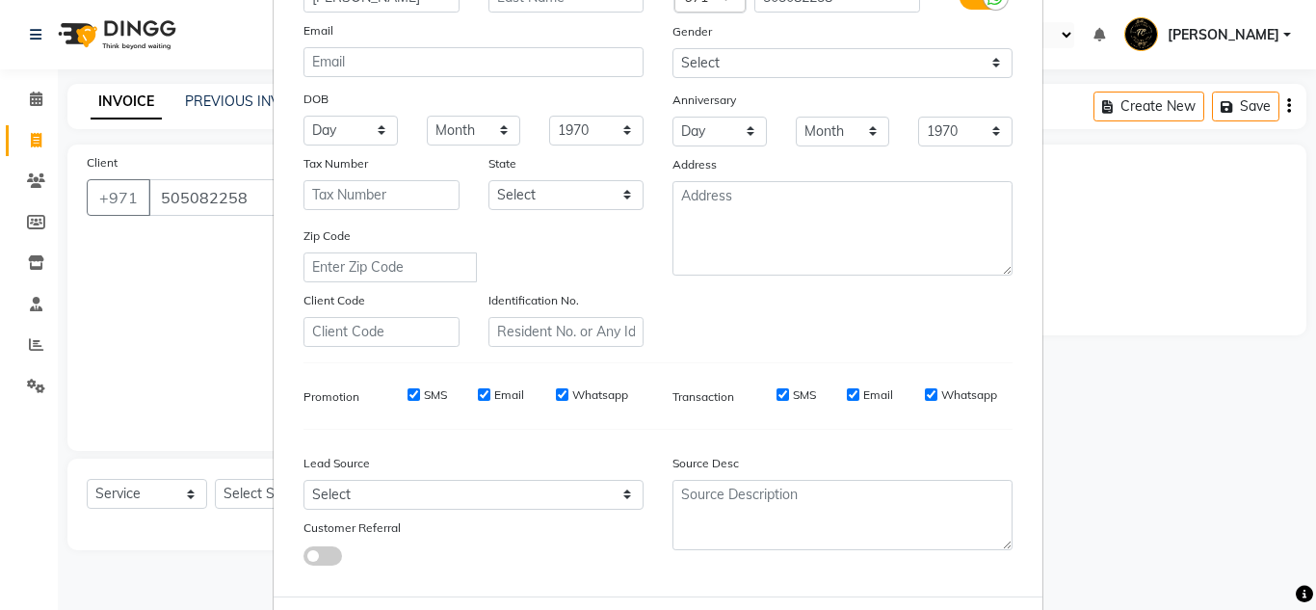
scroll to position [279, 0]
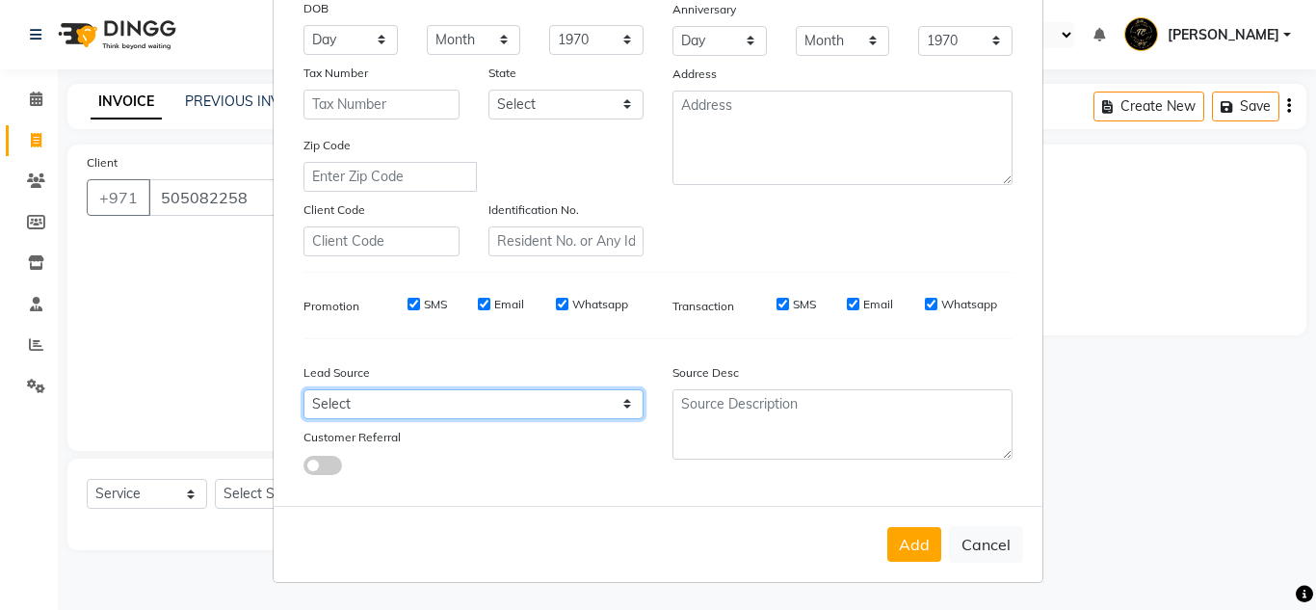
click at [620, 404] on select "Select Walk-in Referral Internet Friend Word of Mouth Advertisement Facebook Ju…" at bounding box center [473, 404] width 340 height 30
select select "55710"
click at [303, 389] on select "Select Walk-in Referral Internet Friend Word of Mouth Advertisement Facebook Ju…" at bounding box center [473, 404] width 340 height 30
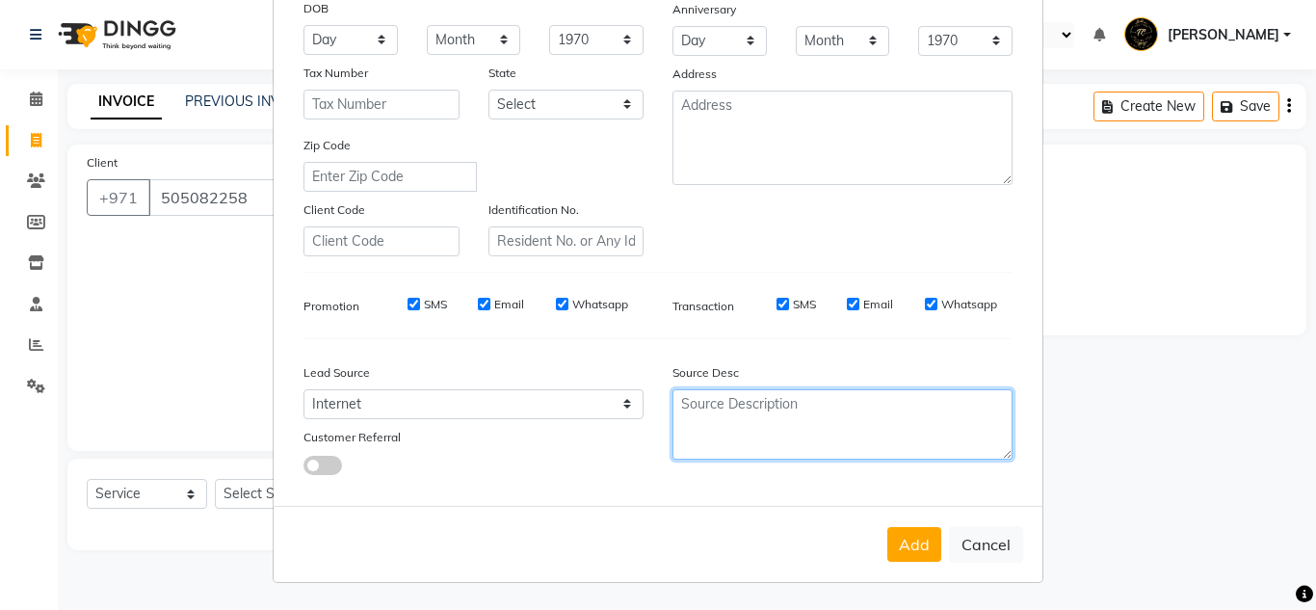
click at [773, 419] on textarea at bounding box center [842, 424] width 340 height 70
type textarea "tiktok"
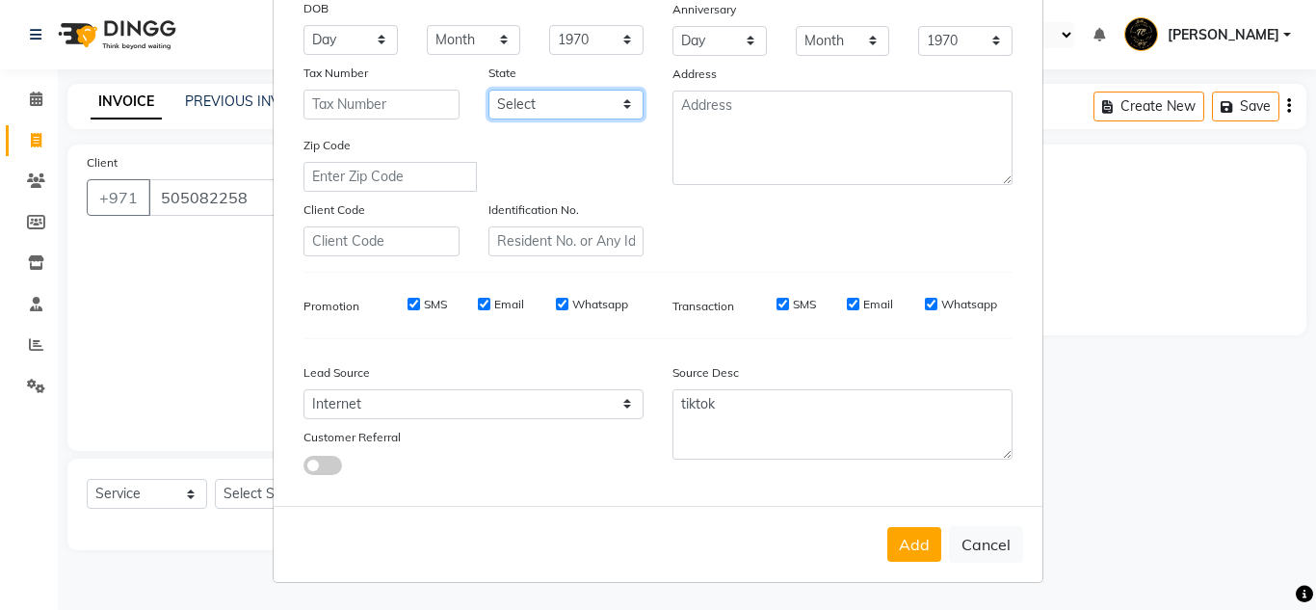
click at [624, 103] on select "Select Abu Zabi Ajman [GEOGRAPHIC_DATA] Ras al-Khaymah Sharjah Sharjha [GEOGRAP…" at bounding box center [566, 105] width 156 height 30
select select "3800"
click at [488, 90] on select "Select Abu Zabi Ajman [GEOGRAPHIC_DATA] Ras al-Khaymah Sharjah Sharjha [GEOGRAP…" at bounding box center [566, 105] width 156 height 30
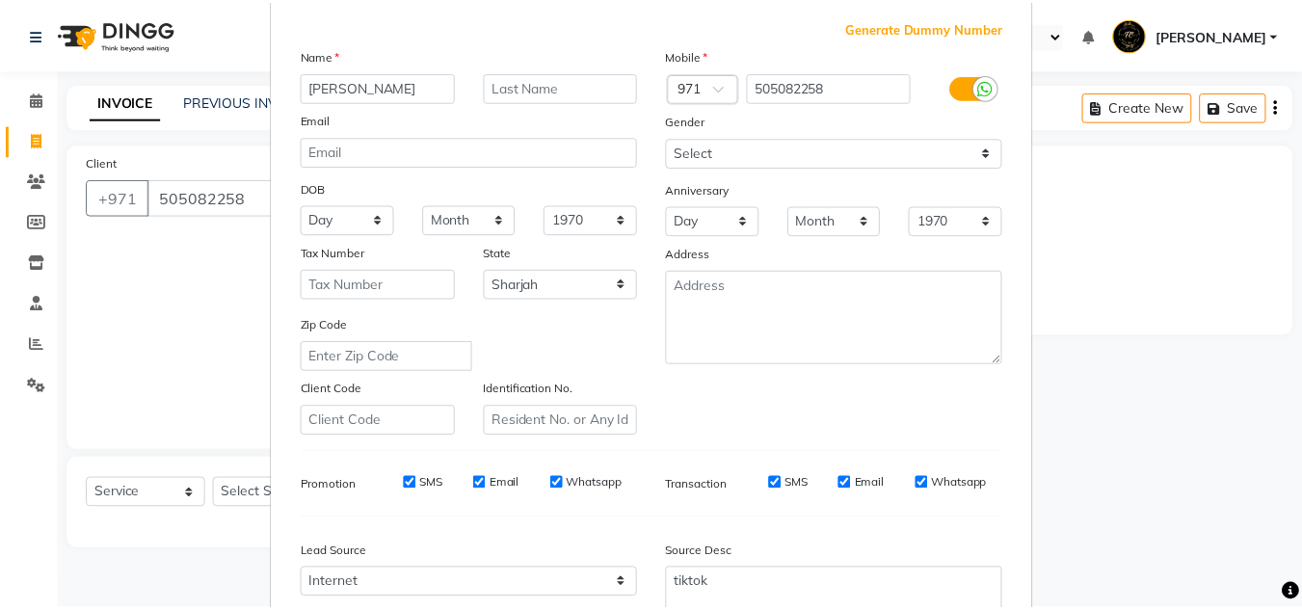
scroll to position [276, 0]
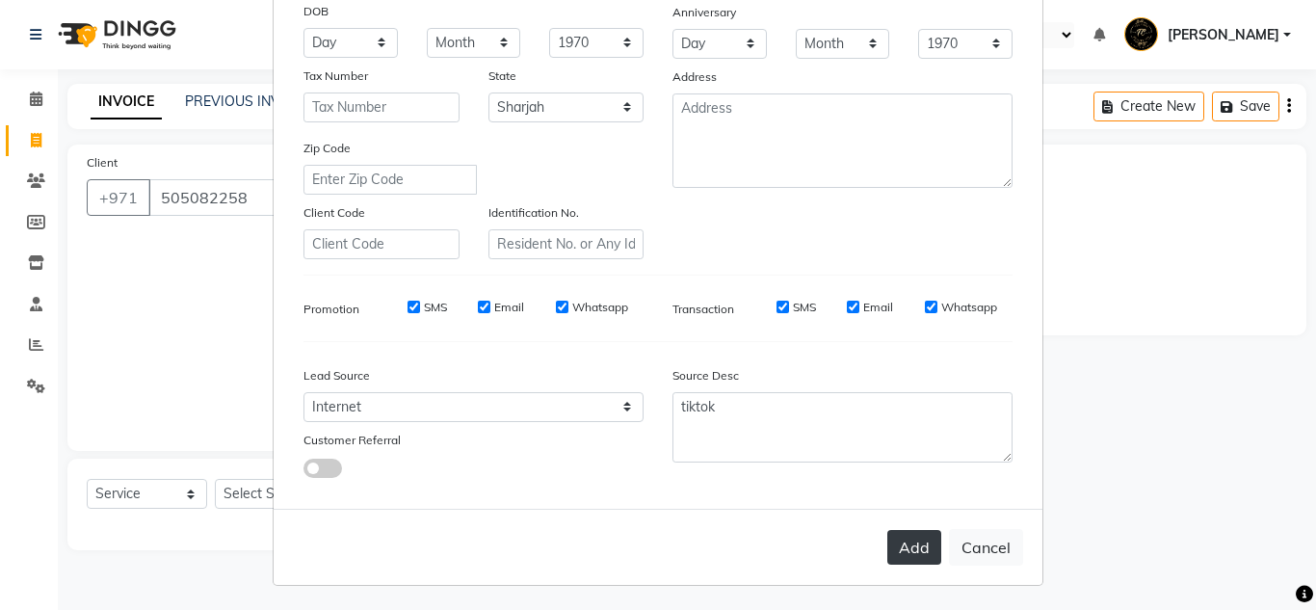
click at [911, 539] on button "Add" at bounding box center [914, 547] width 54 height 35
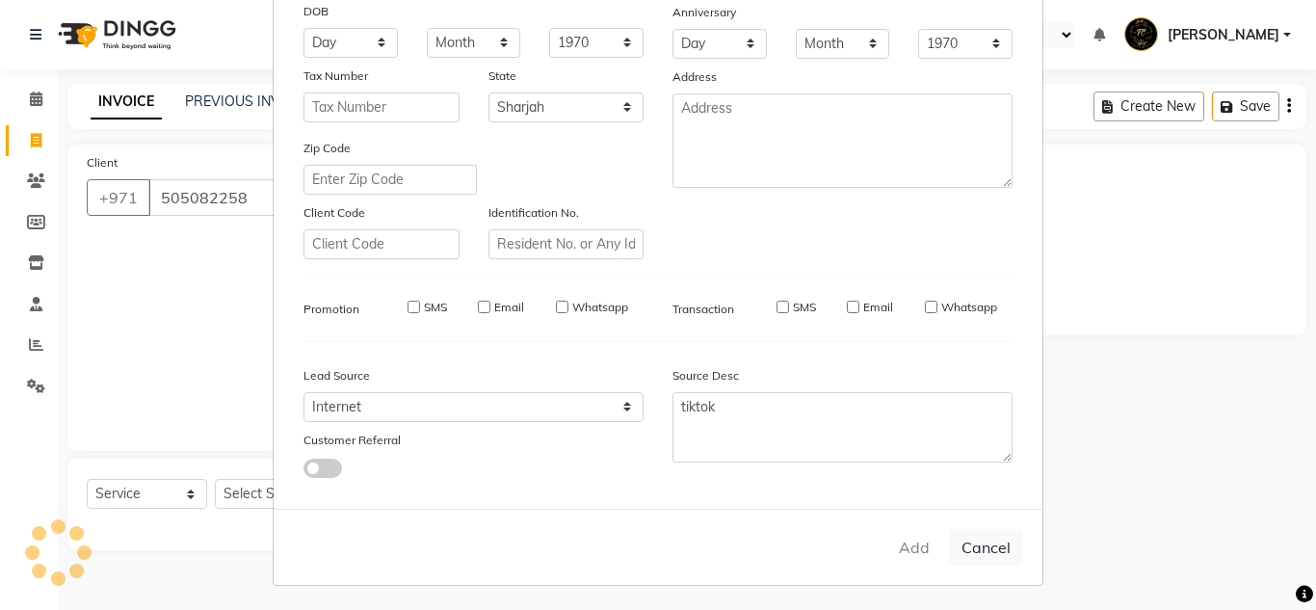
select select
select select "null"
select select
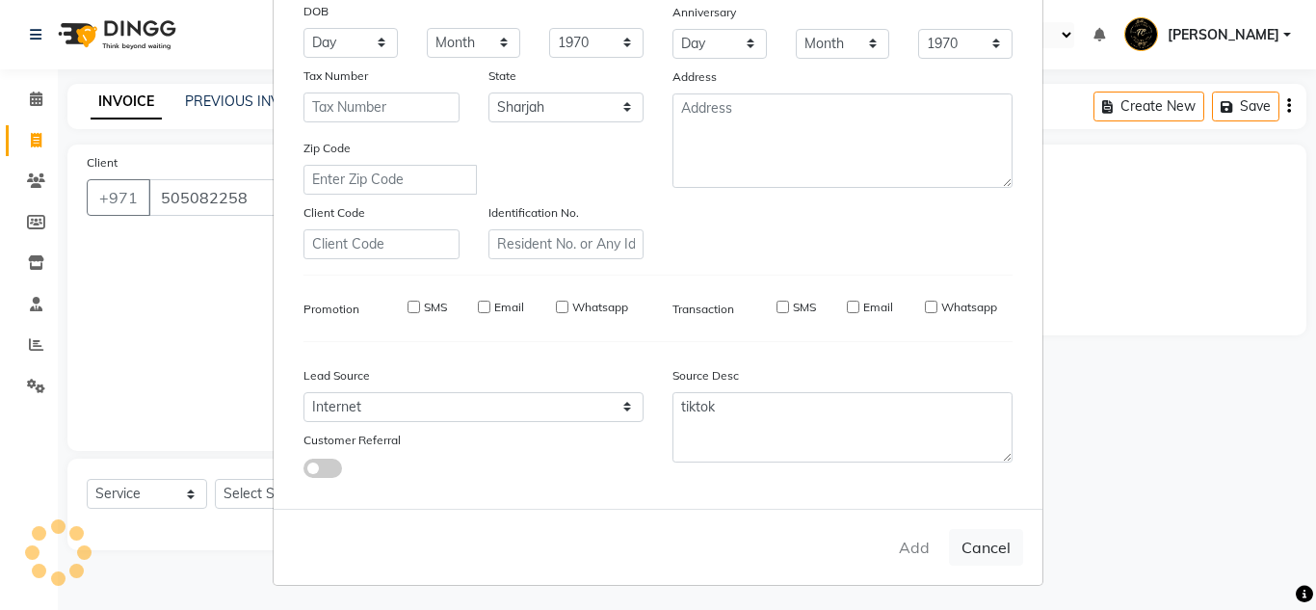
select select
checkbox input "false"
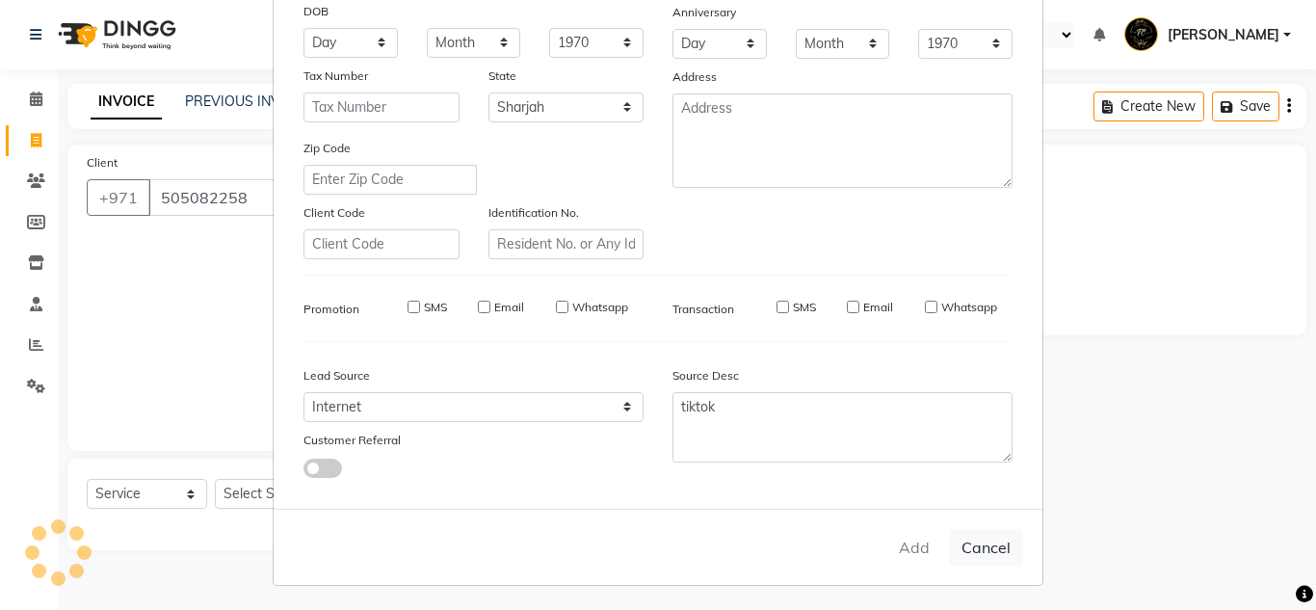
checkbox input "false"
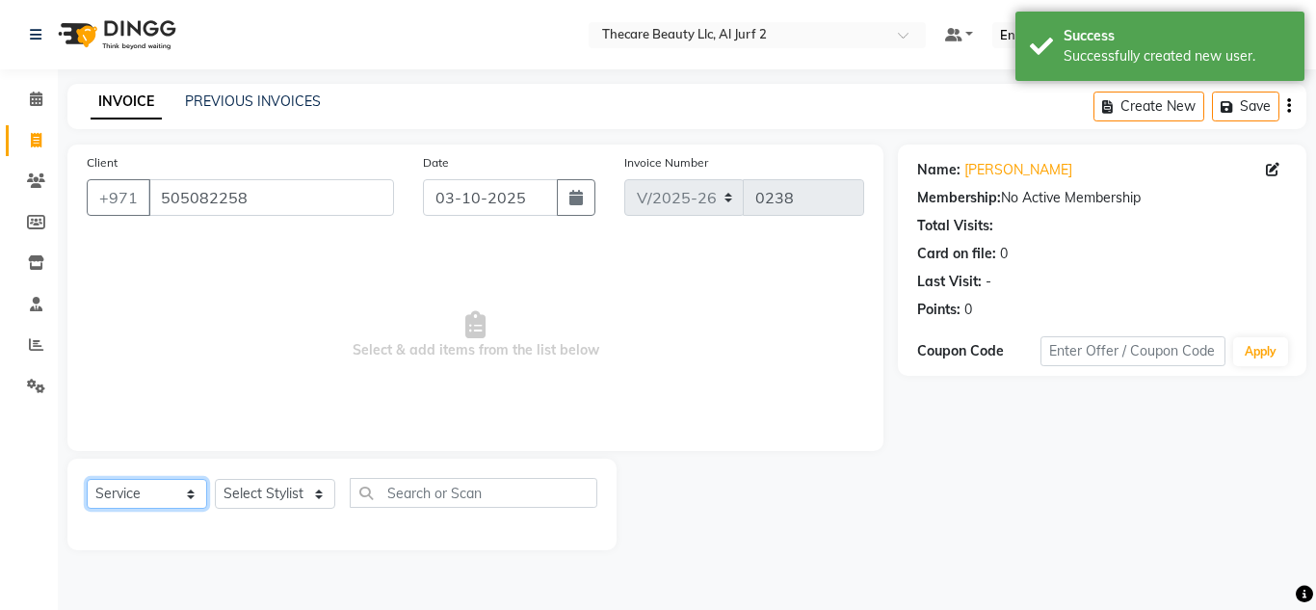
click at [192, 500] on select "Select Service Product Membership Package Voucher Prepaid Gift Card" at bounding box center [147, 494] width 120 height 30
click at [322, 498] on select "Select Stylist Kamna [PERSON_NAME] Stylist2" at bounding box center [275, 494] width 120 height 30
select select "84182"
click at [215, 479] on select "Select Stylist Kamna [PERSON_NAME] Stylist2" at bounding box center [275, 494] width 120 height 30
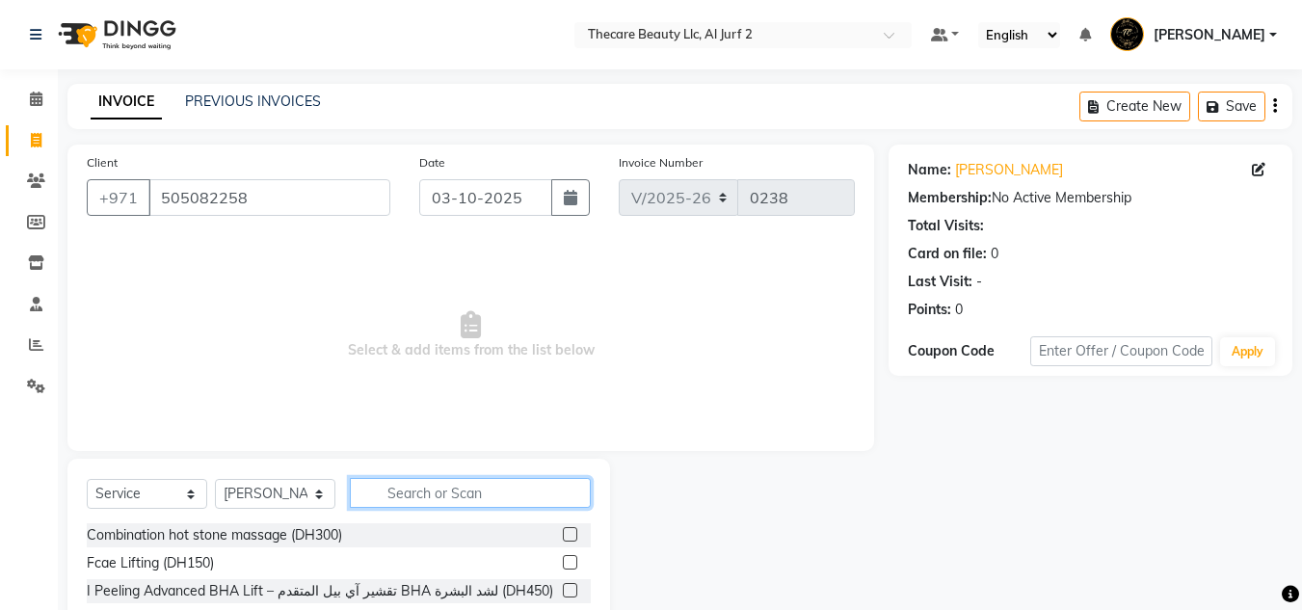
click at [454, 487] on input "text" at bounding box center [470, 493] width 241 height 30
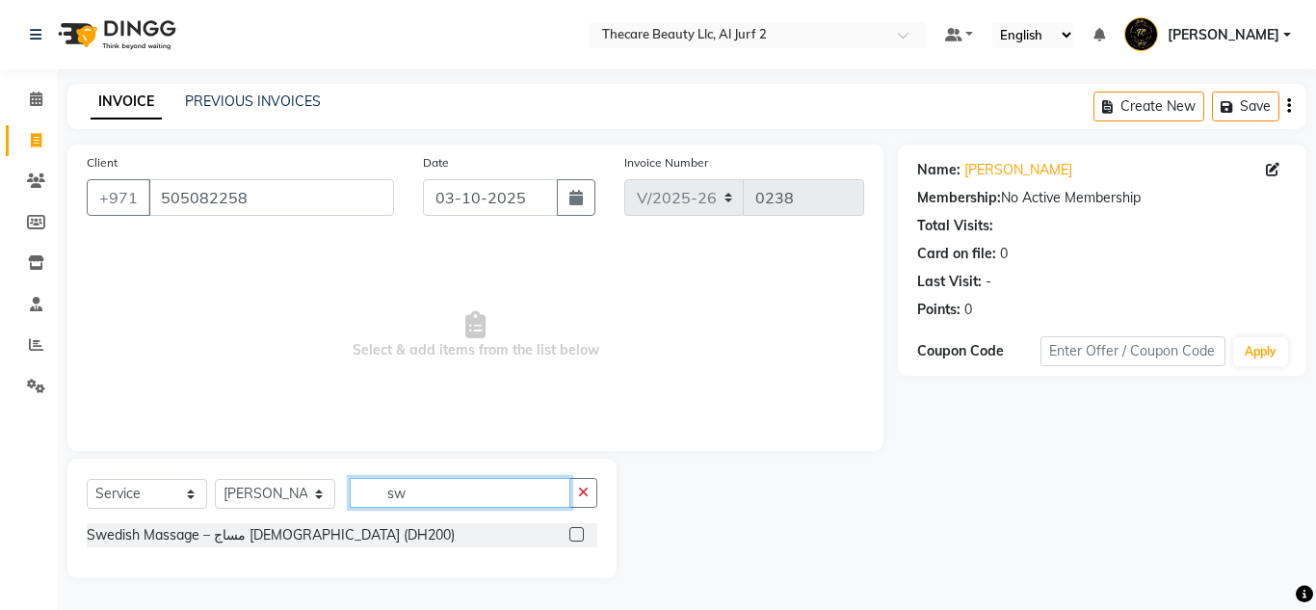
type input "sw"
click at [578, 536] on label at bounding box center [576, 534] width 14 height 14
click at [578, 536] on input "checkbox" at bounding box center [575, 535] width 13 height 13
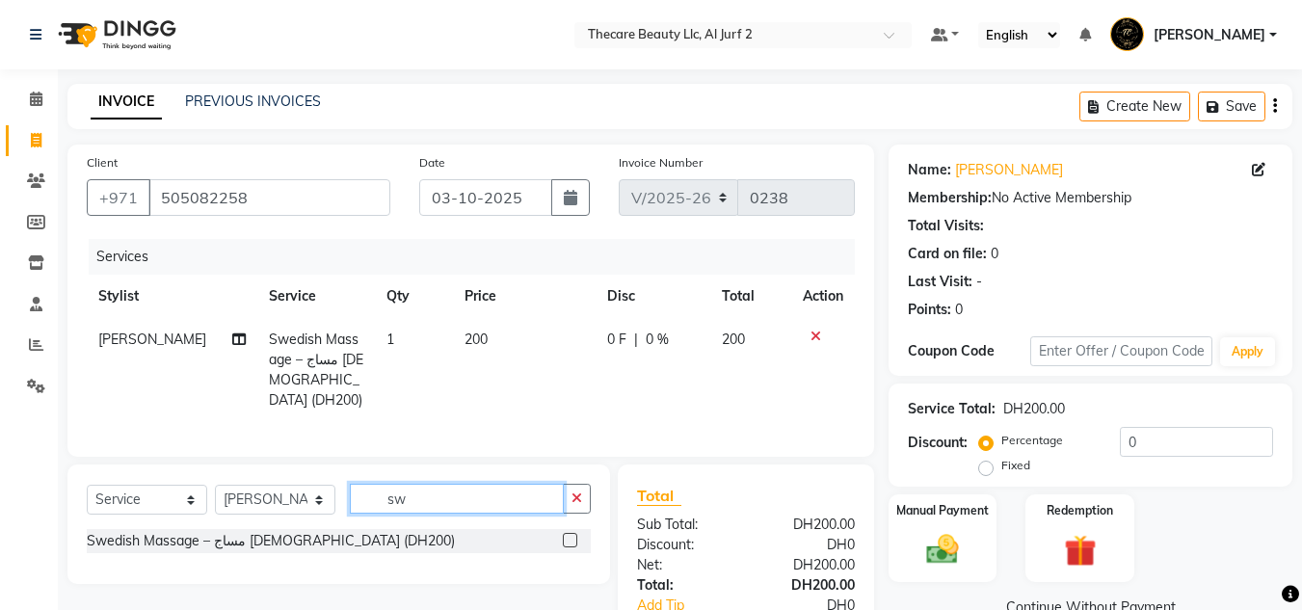
click at [512, 495] on input "sw" at bounding box center [457, 499] width 214 height 30
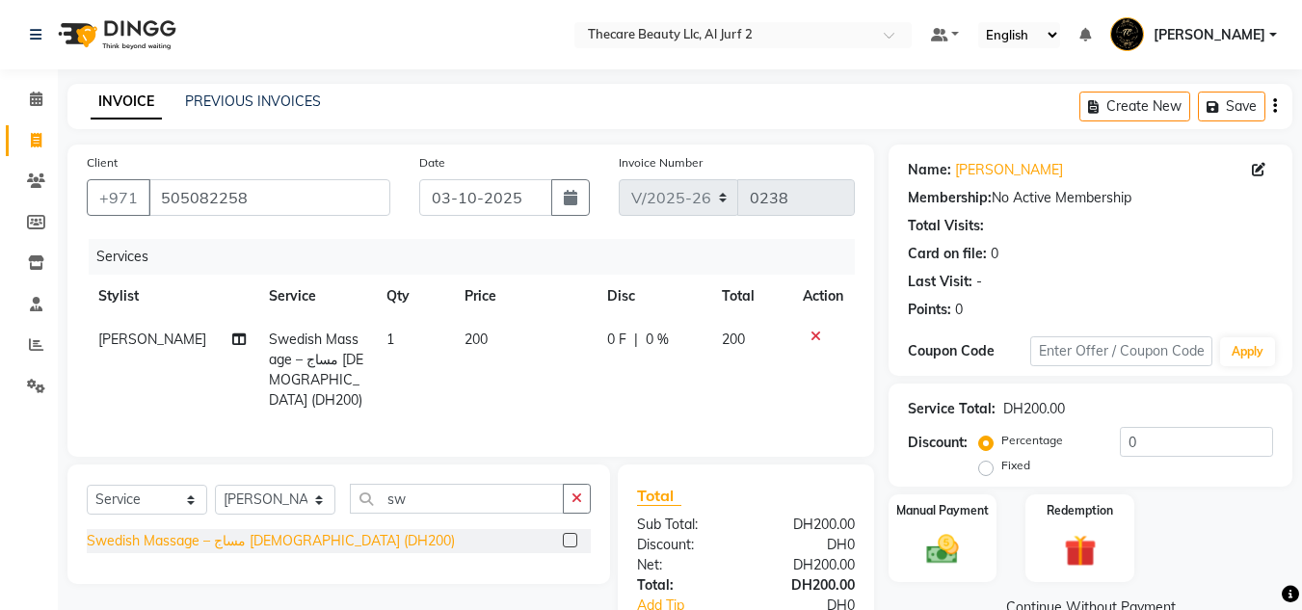
click at [303, 540] on div "Swedish Massage – مساج [DEMOGRAPHIC_DATA] (DH200)" at bounding box center [271, 541] width 368 height 20
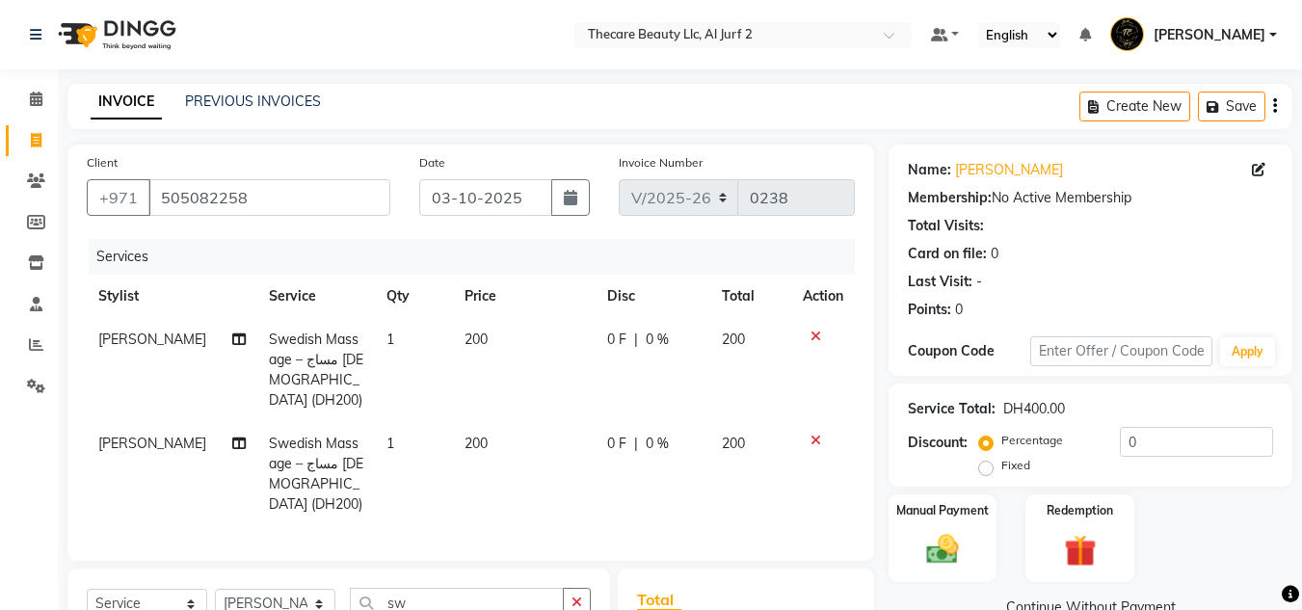
checkbox input "false"
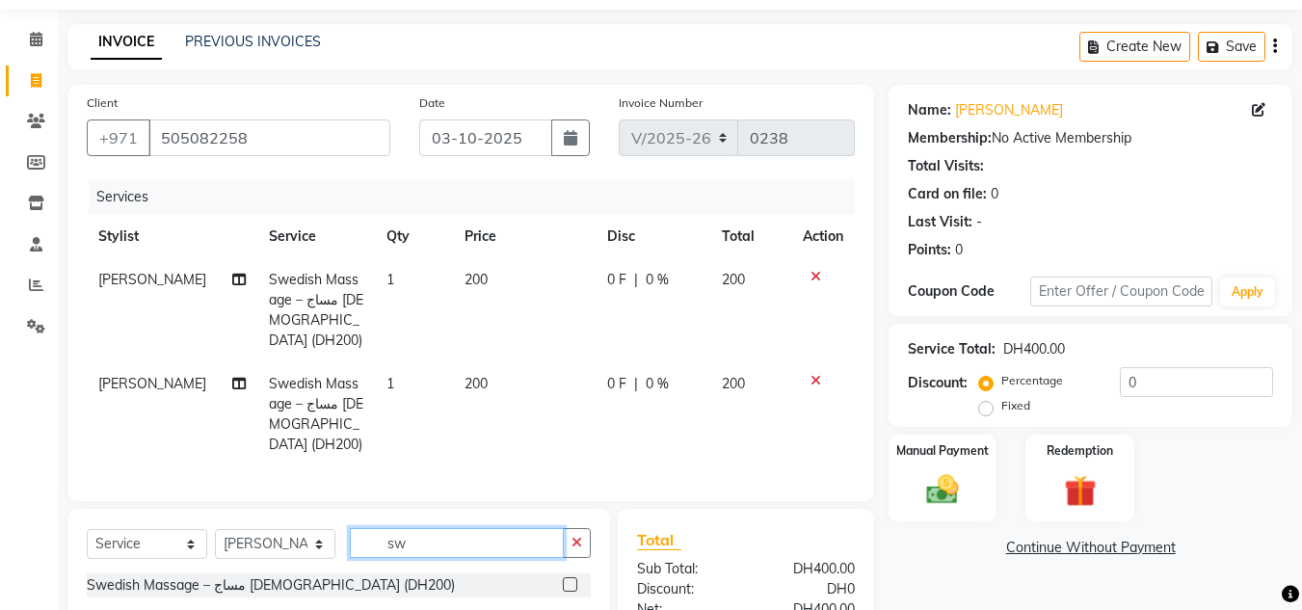
click at [511, 528] on input "sw" at bounding box center [457, 543] width 214 height 30
type input "s"
type input "tra"
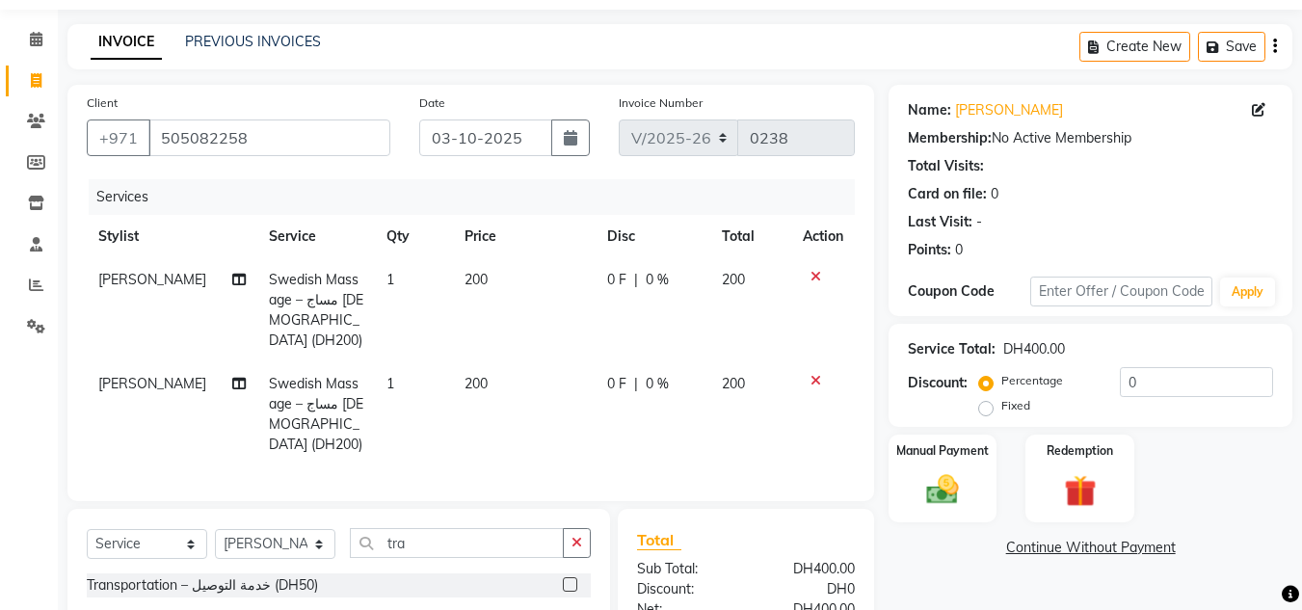
click at [510, 573] on div "Transportation – خدمة التوصيل (DH50)" at bounding box center [339, 585] width 504 height 24
click at [570, 577] on label at bounding box center [570, 584] width 14 height 14
click at [570, 579] on input "checkbox" at bounding box center [569, 585] width 13 height 13
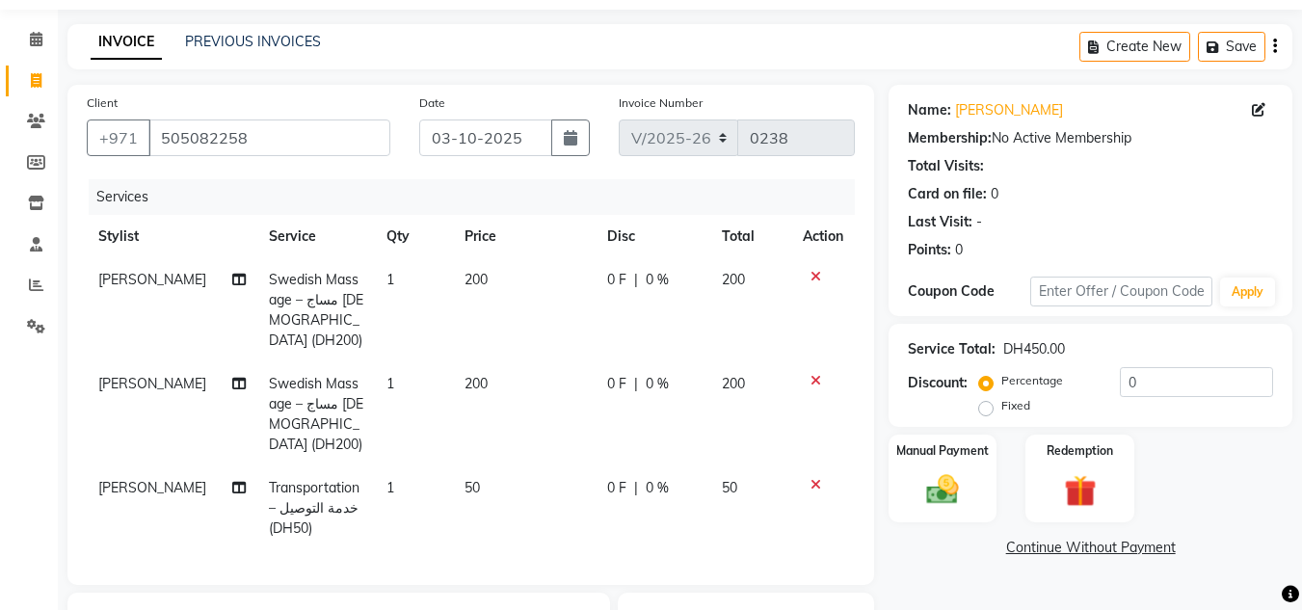
checkbox input "false"
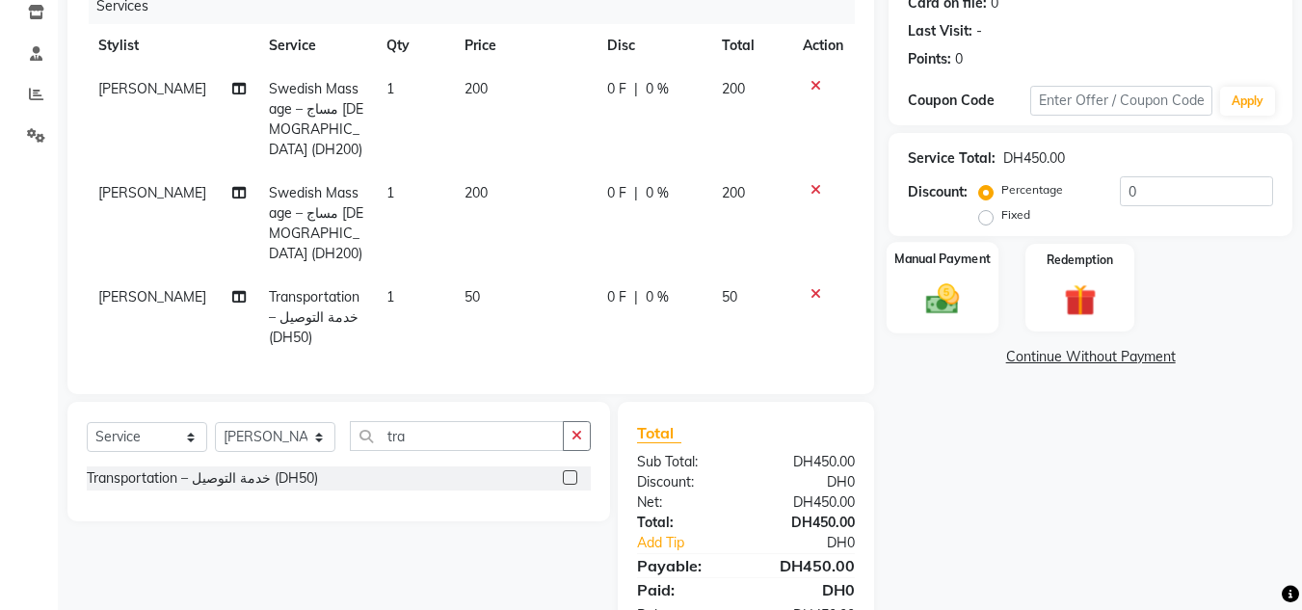
click at [968, 289] on img at bounding box center [942, 298] width 54 height 39
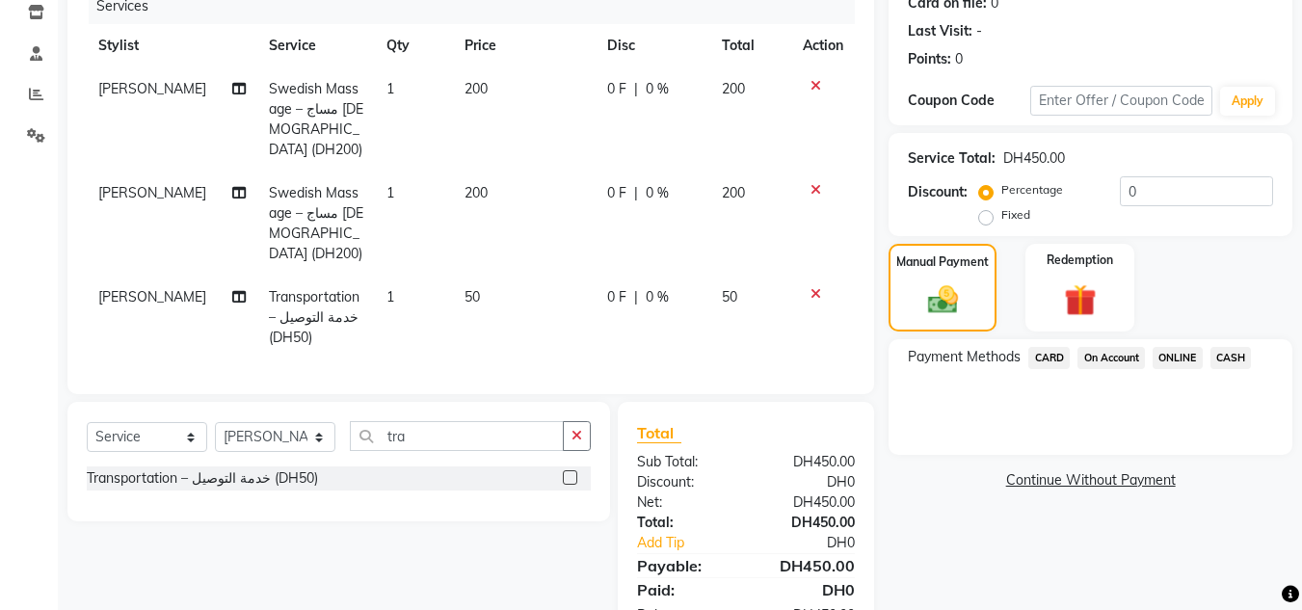
click at [1055, 360] on span "CARD" at bounding box center [1048, 358] width 41 height 22
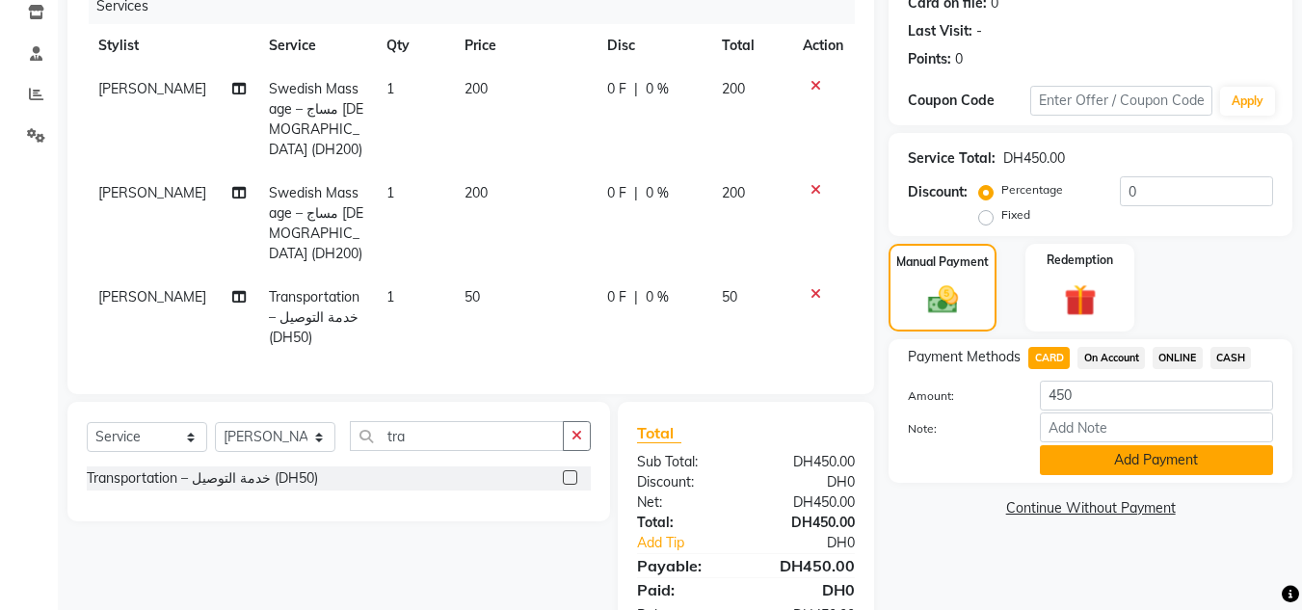
click at [1160, 459] on button "Add Payment" at bounding box center [1156, 460] width 233 height 30
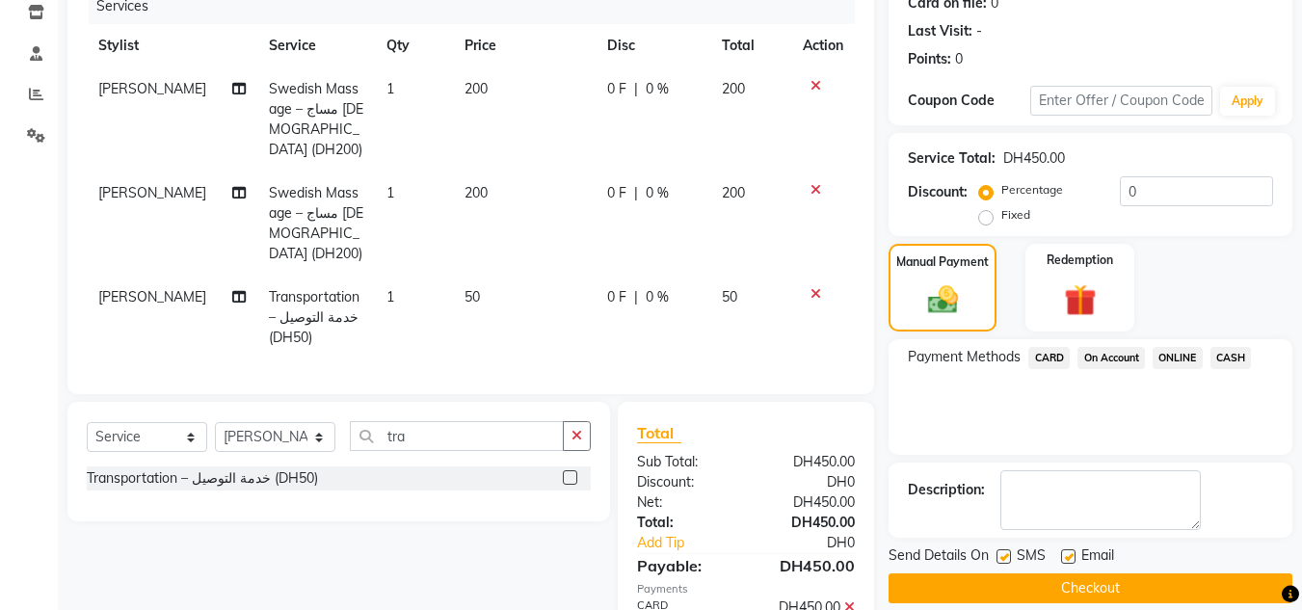
scroll to position [329, 0]
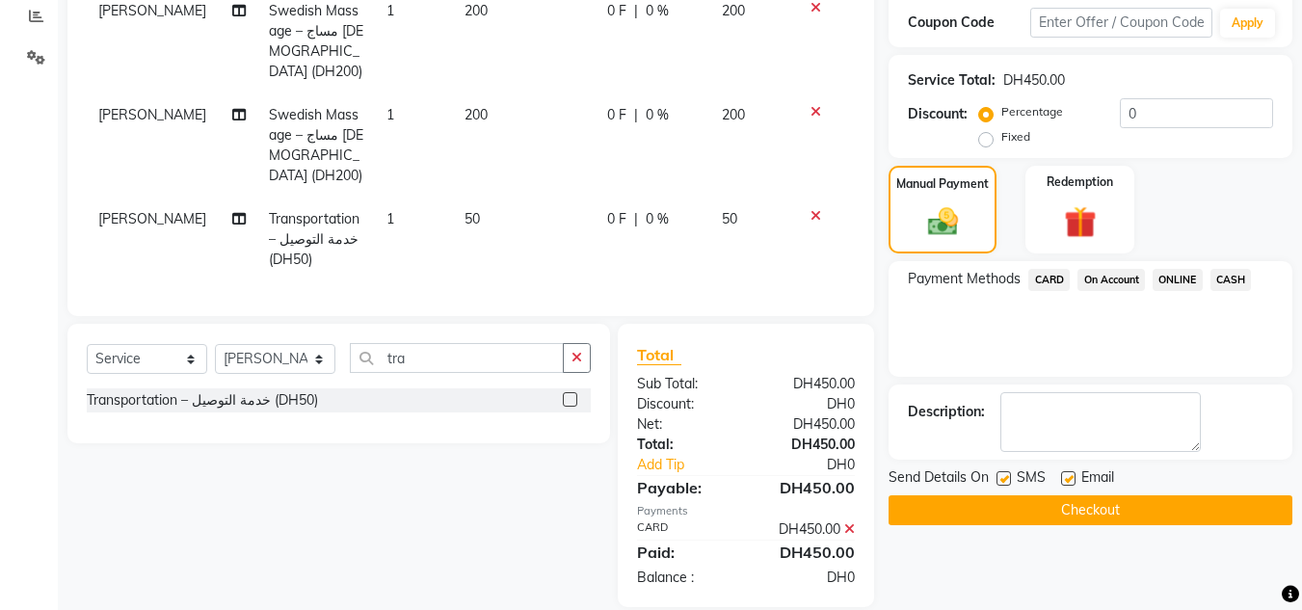
click at [1063, 515] on button "Checkout" at bounding box center [1090, 510] width 404 height 30
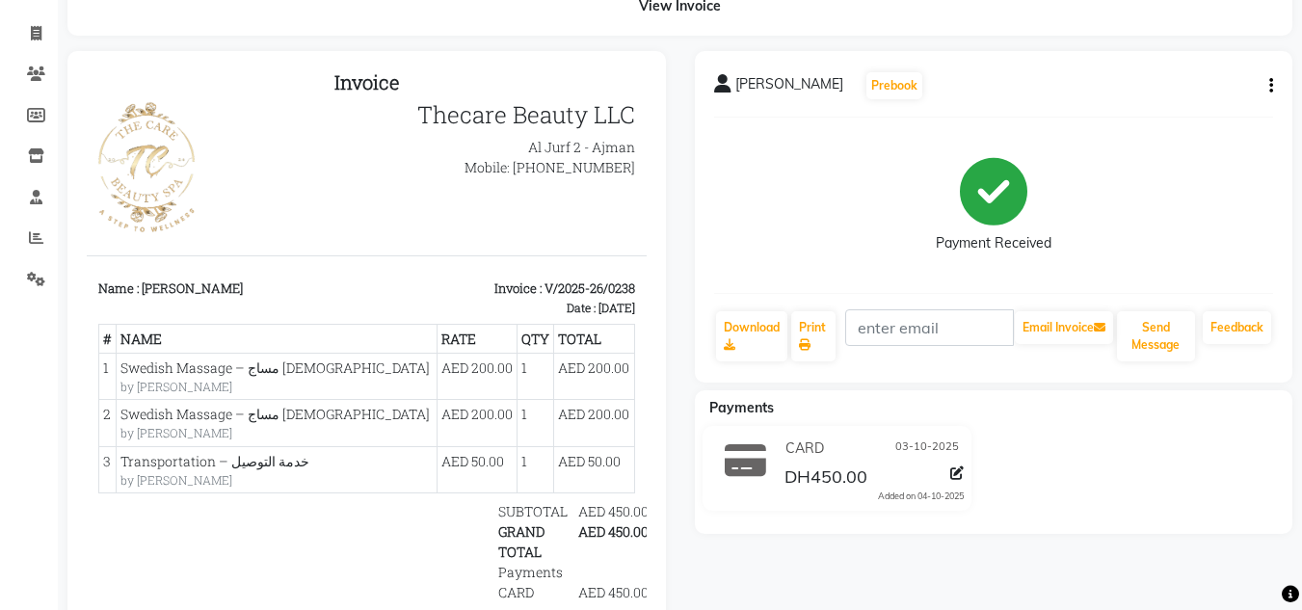
scroll to position [190, 0]
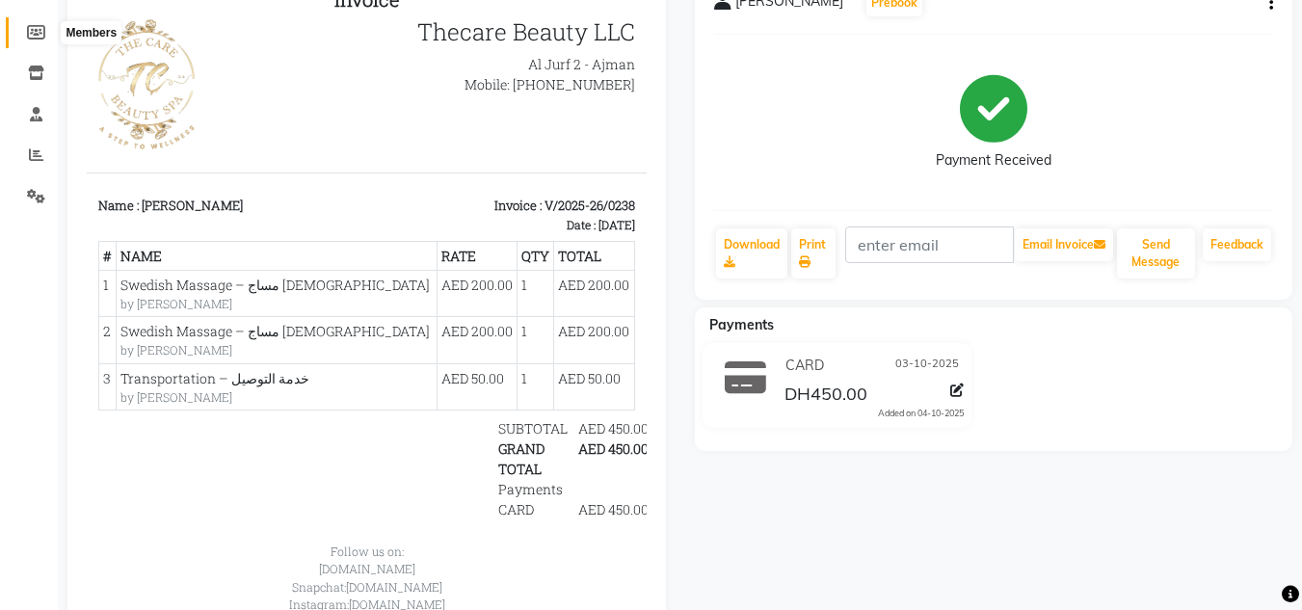
click at [41, 29] on icon at bounding box center [36, 32] width 18 height 14
select select
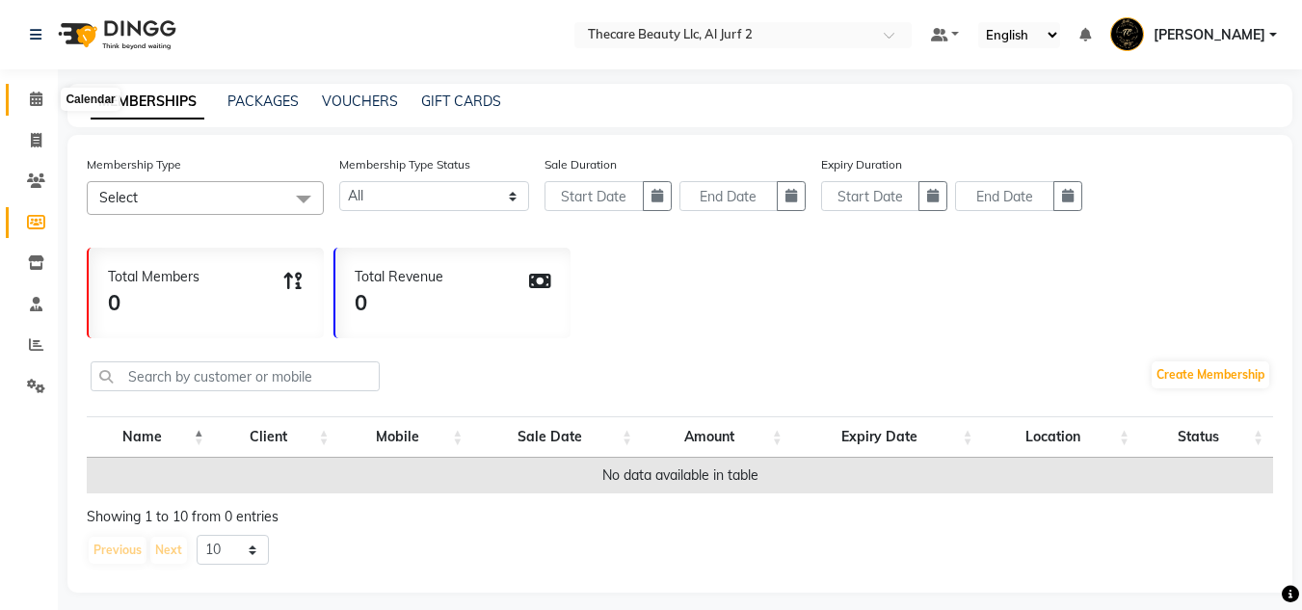
click at [42, 98] on icon at bounding box center [36, 99] width 13 height 14
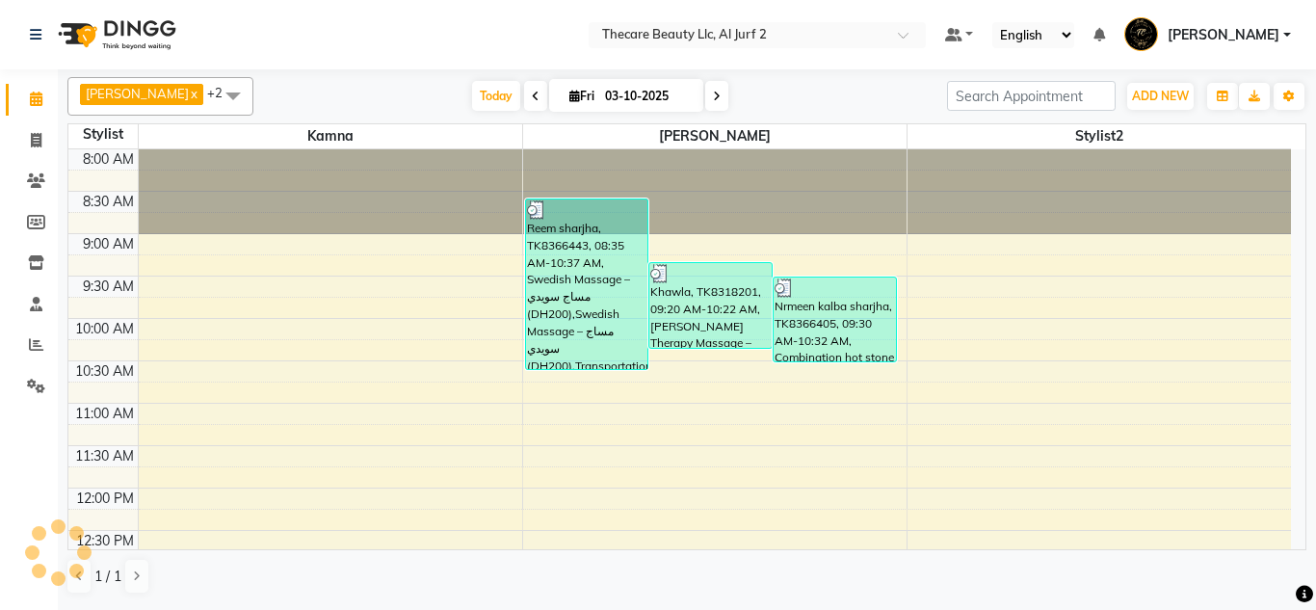
scroll to position [834, 0]
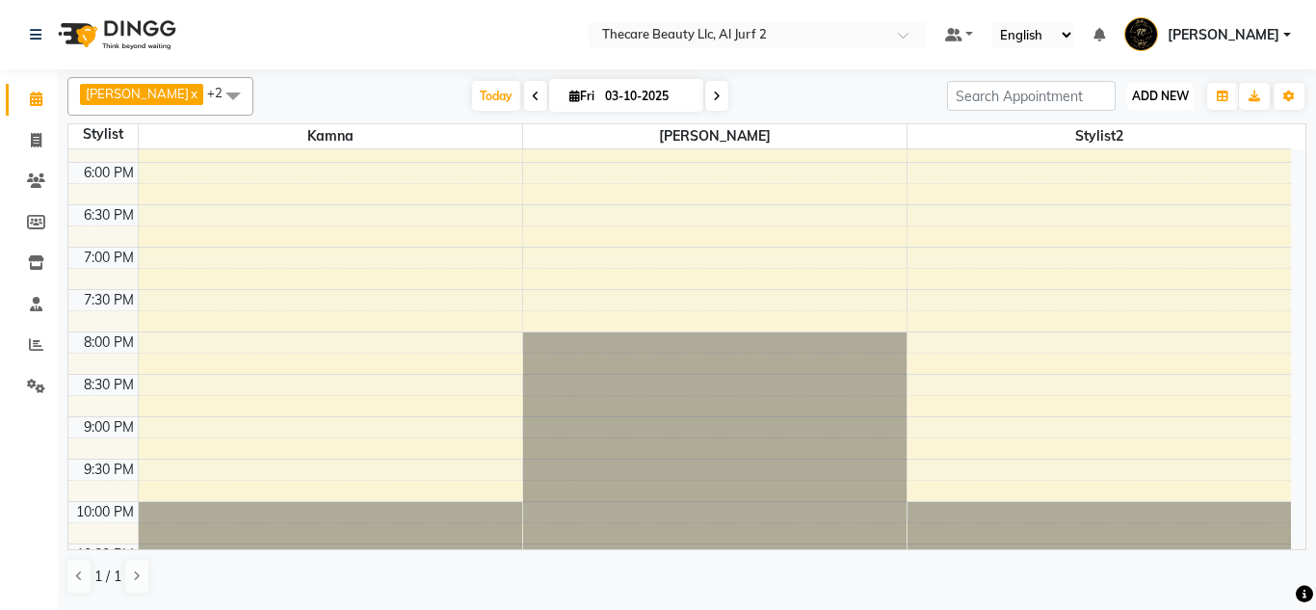
click at [1165, 101] on span "ADD NEW" at bounding box center [1160, 96] width 57 height 14
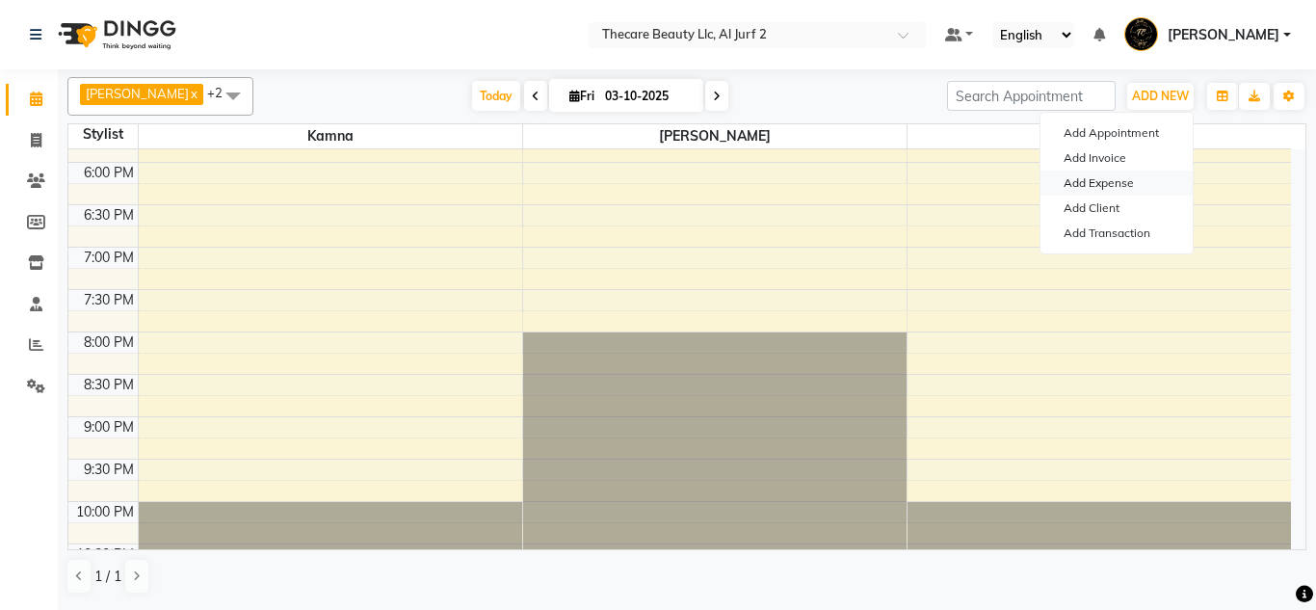
click at [1110, 174] on link "Add Expense" at bounding box center [1116, 183] width 152 height 25
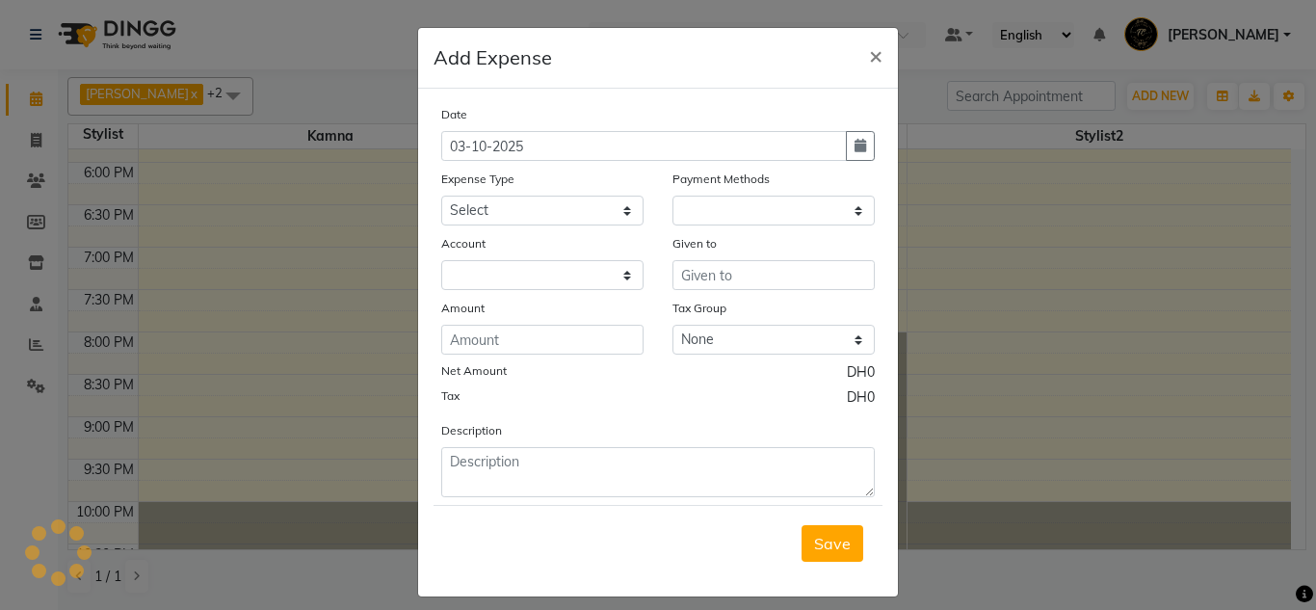
select select "1"
select select "7725"
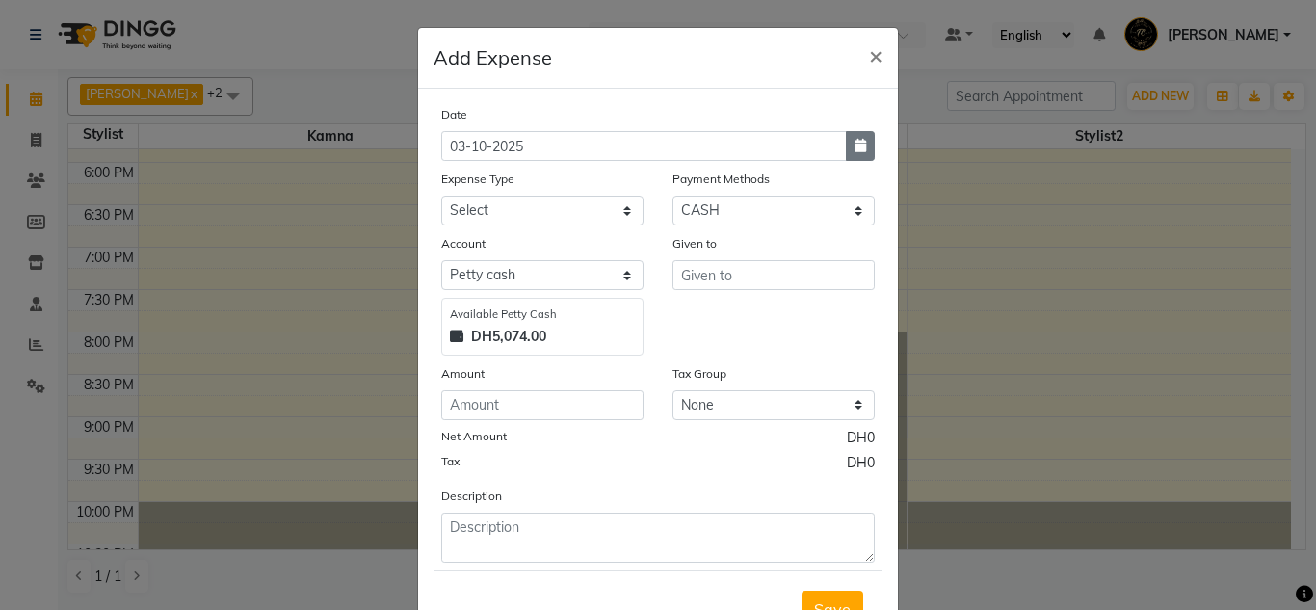
click at [857, 149] on icon "button" at bounding box center [861, 145] width 12 height 13
select select "10"
select select "2025"
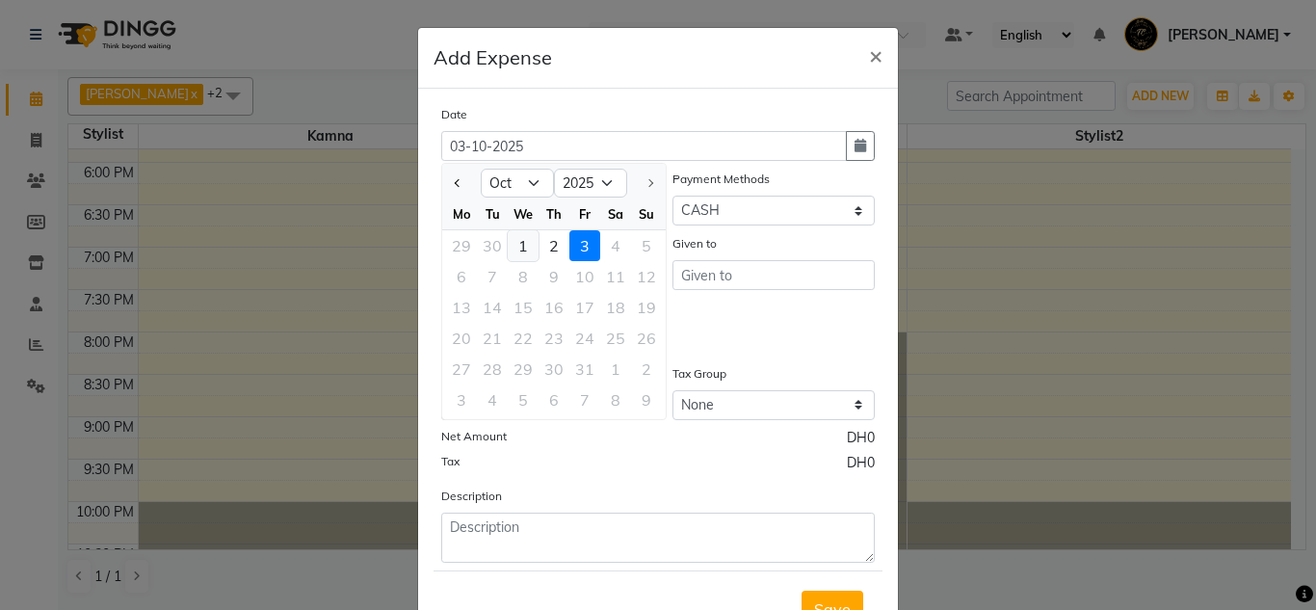
click at [519, 249] on div "1" at bounding box center [523, 245] width 31 height 31
type input "01-10-2025"
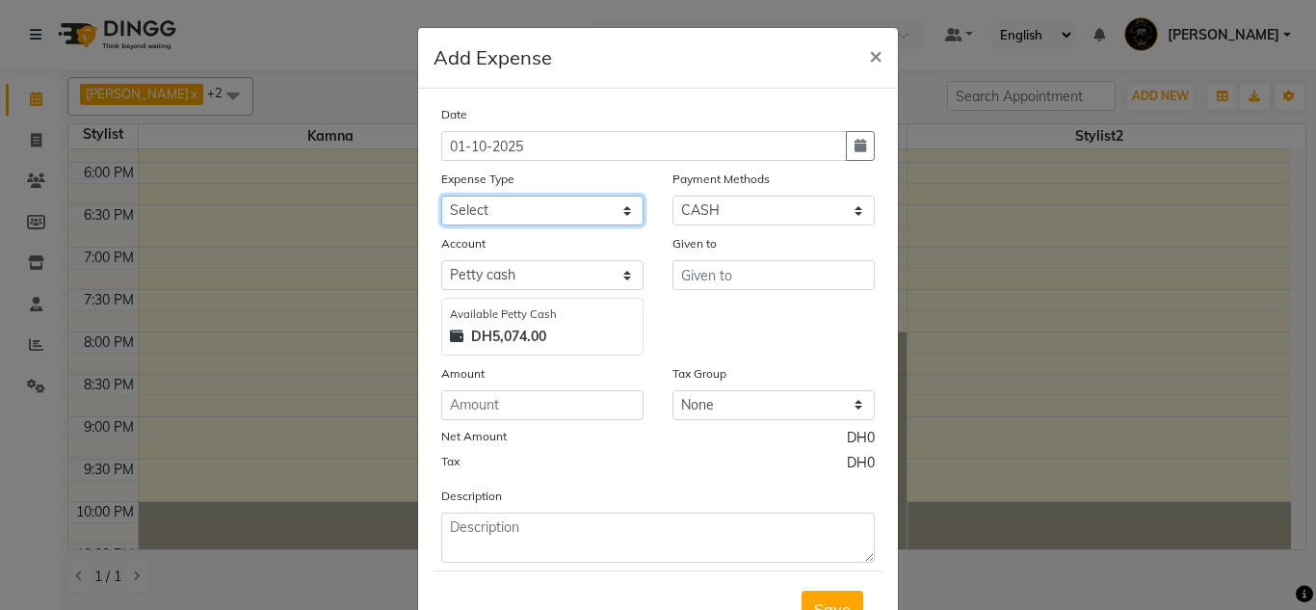
click at [623, 209] on select "Select Advance Salary Bank charges Car Lift Car maintenance Cash transfer to ba…" at bounding box center [542, 211] width 202 height 30
select select "23160"
click at [441, 196] on select "Select Advance Salary Bank charges Car Lift Car maintenance Cash transfer to ba…" at bounding box center [542, 211] width 202 height 30
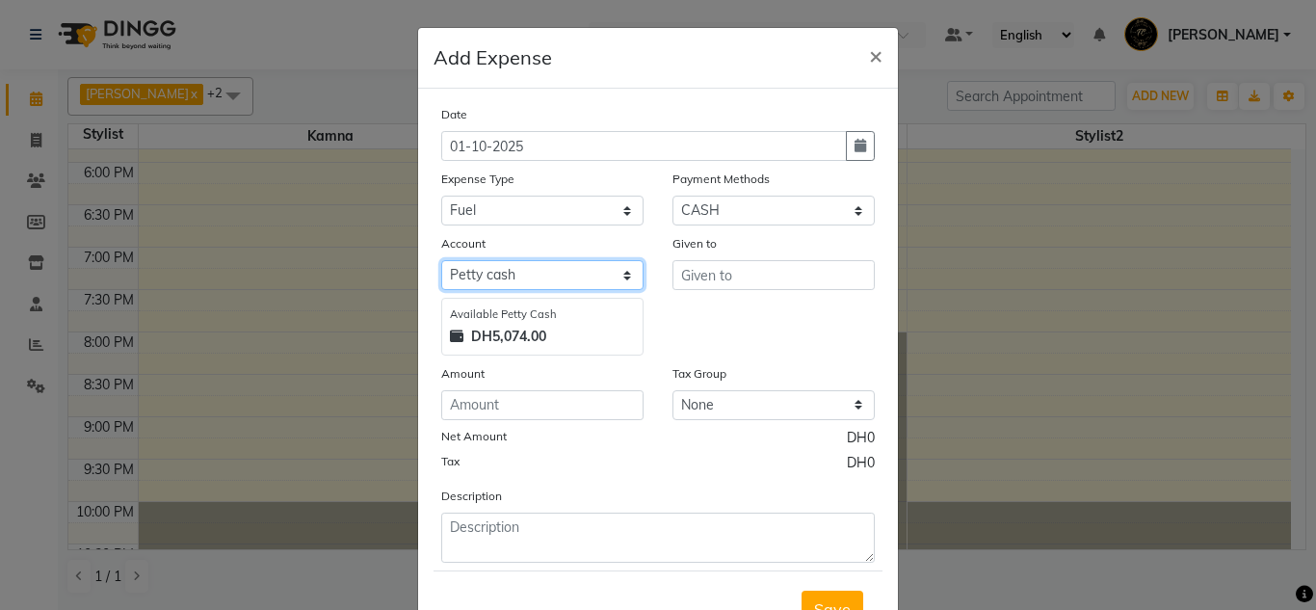
click at [619, 280] on select "Select [PERSON_NAME] cash Default account" at bounding box center [542, 275] width 202 height 30
click at [441, 260] on select "Select [PERSON_NAME] cash Default account" at bounding box center [542, 275] width 202 height 30
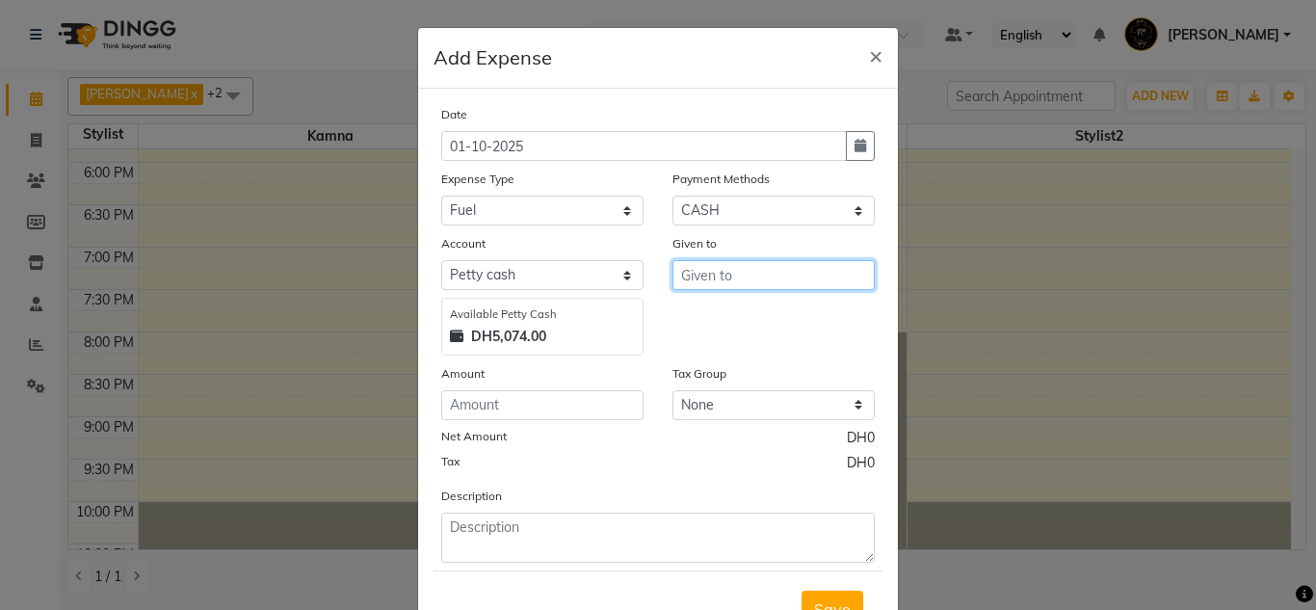
click at [733, 279] on input "text" at bounding box center [773, 275] width 202 height 30
type input "fuel"
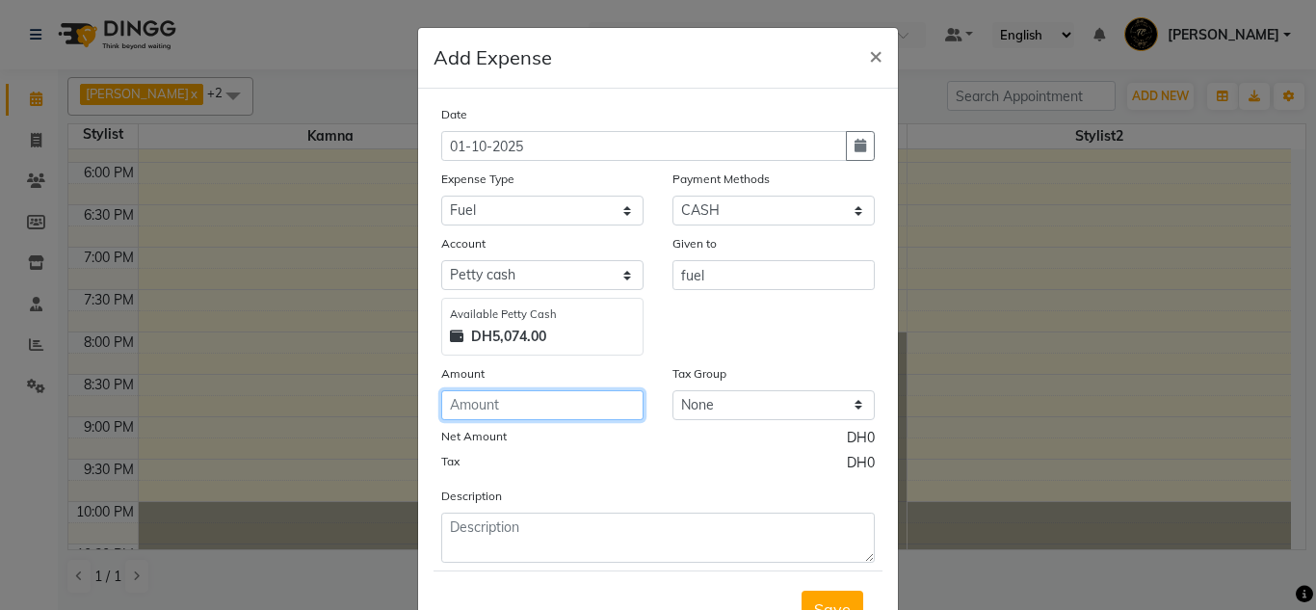
click at [576, 400] on input "number" at bounding box center [542, 405] width 202 height 30
type input "167"
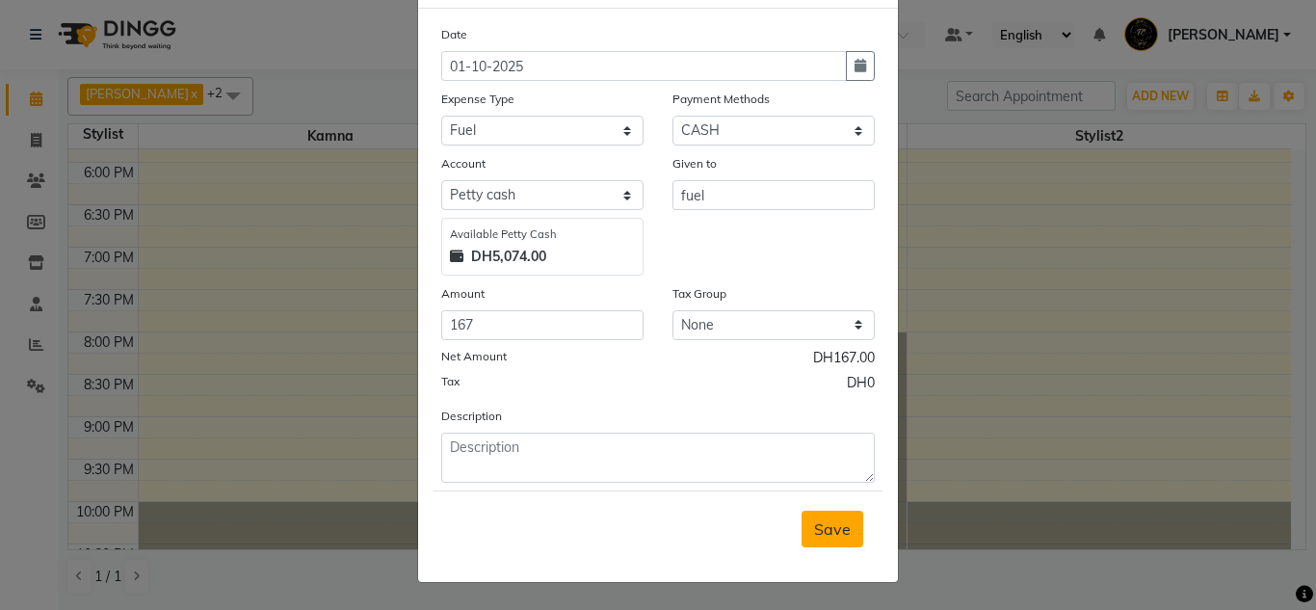
click at [812, 539] on button "Save" at bounding box center [833, 529] width 62 height 37
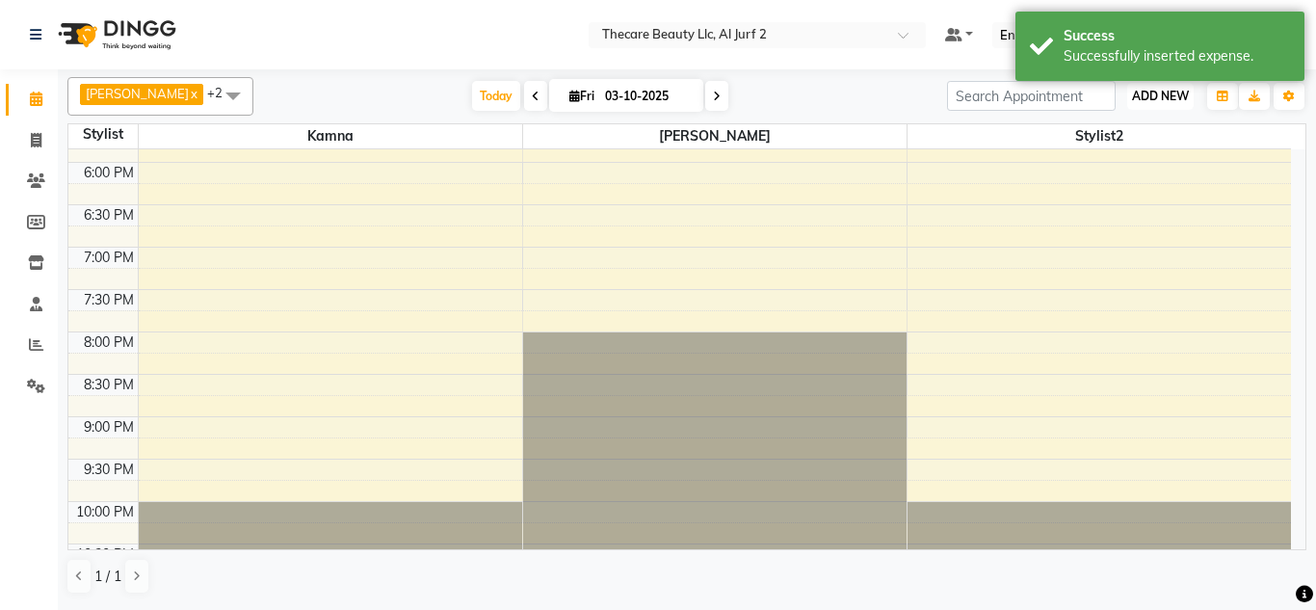
click at [1152, 105] on button "ADD NEW Toggle Dropdown" at bounding box center [1160, 96] width 66 height 27
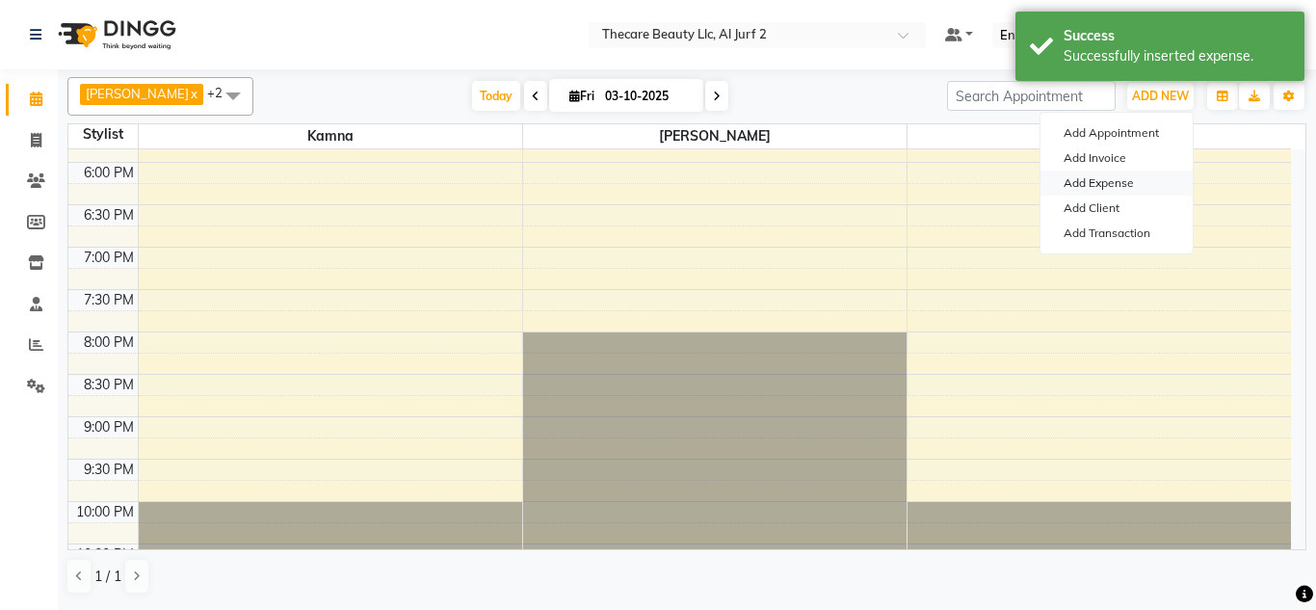
click at [1121, 190] on link "Add Expense" at bounding box center [1116, 183] width 152 height 25
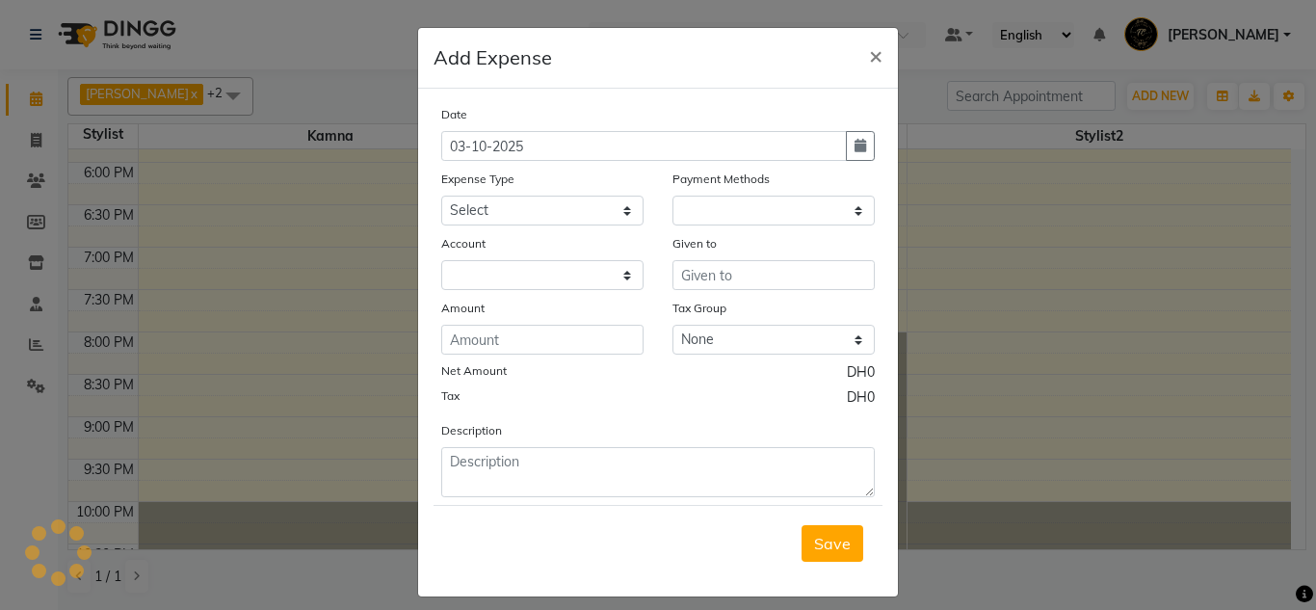
select select "1"
select select "7725"
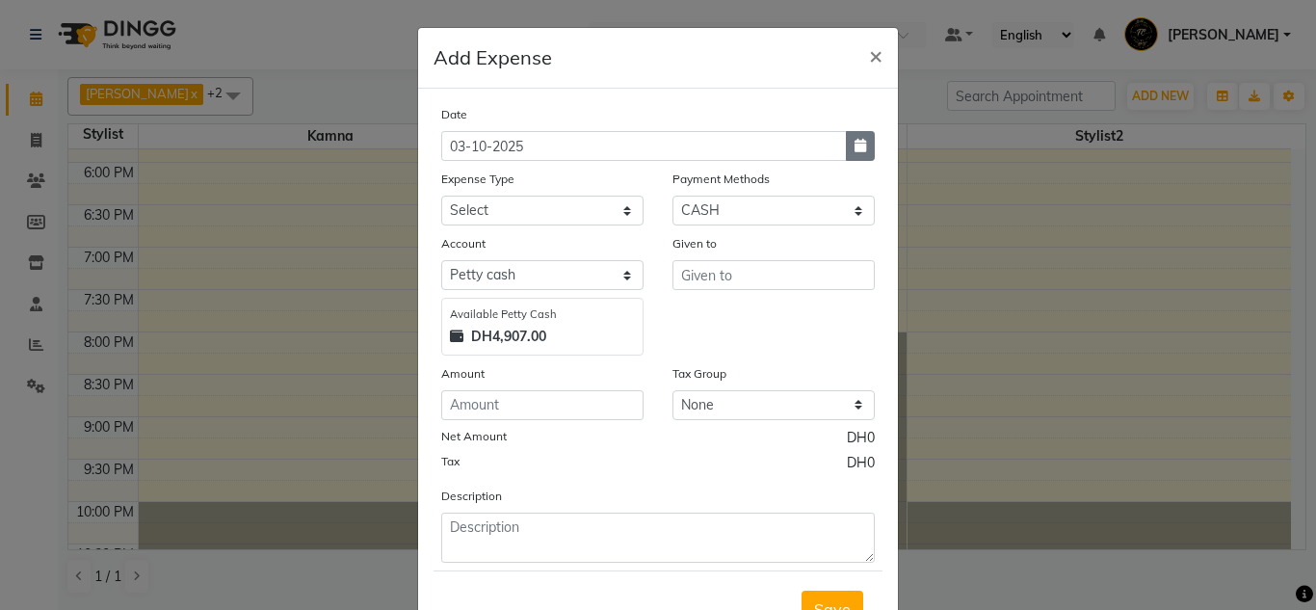
click at [855, 145] on icon "button" at bounding box center [861, 145] width 12 height 13
select select "10"
select select "2025"
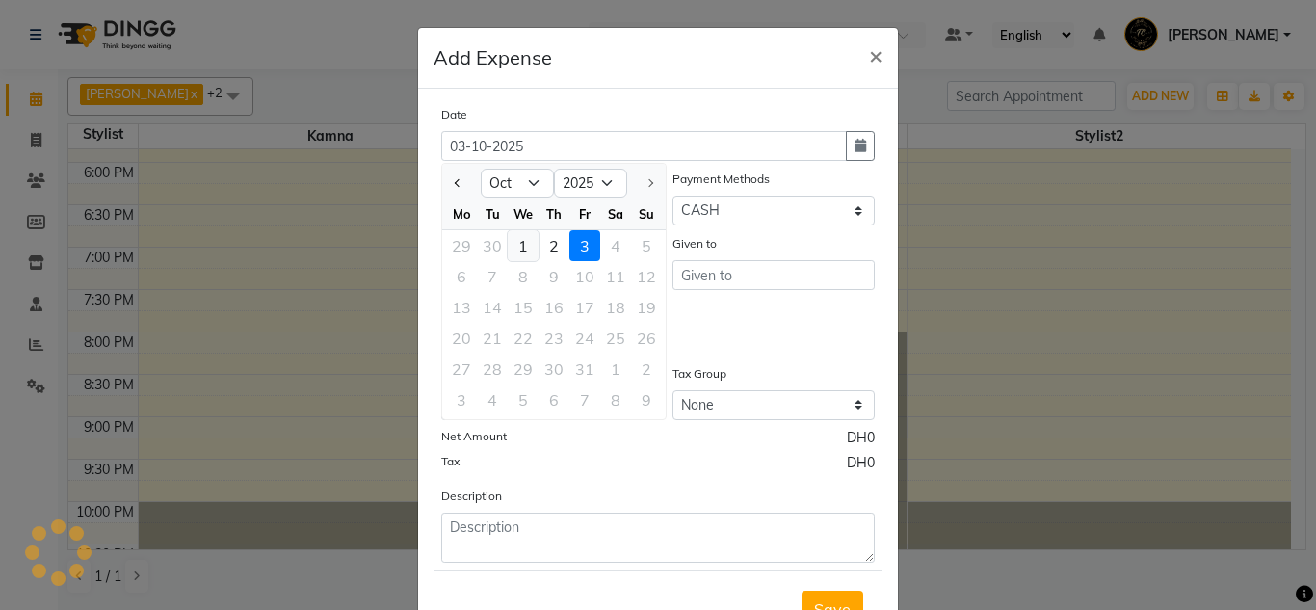
click at [513, 249] on div "1" at bounding box center [523, 245] width 31 height 31
type input "01-10-2025"
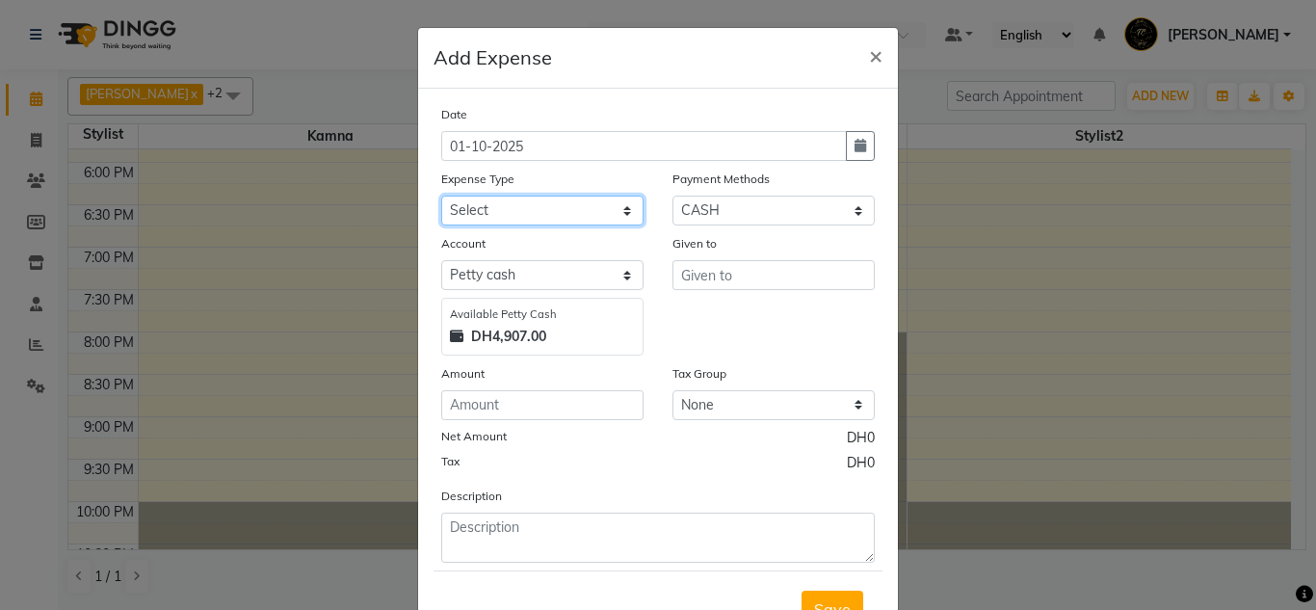
click at [622, 218] on select "Select Advance Salary Bank charges Car Lift Car maintenance Cash transfer to ba…" at bounding box center [542, 211] width 202 height 30
select select "23141"
click at [441, 196] on select "Select Advance Salary Bank charges Car Lift Car maintenance Cash transfer to ba…" at bounding box center [542, 211] width 202 height 30
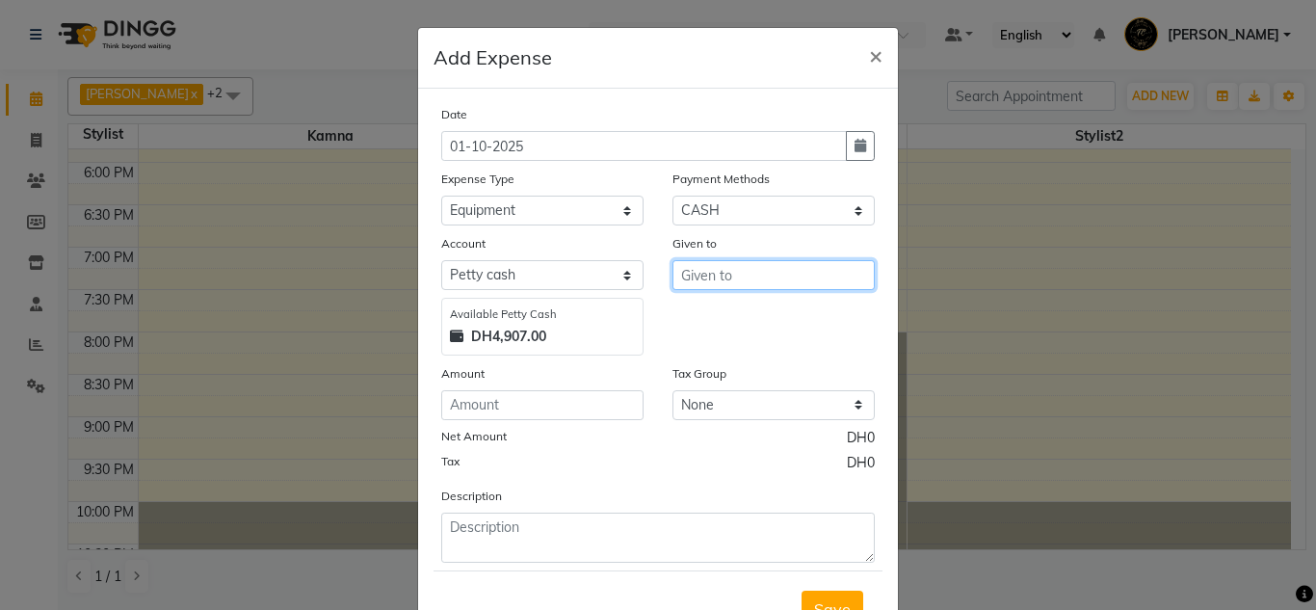
click at [703, 283] on input "text" at bounding box center [773, 275] width 202 height 30
type input "dermalogic skin pen"
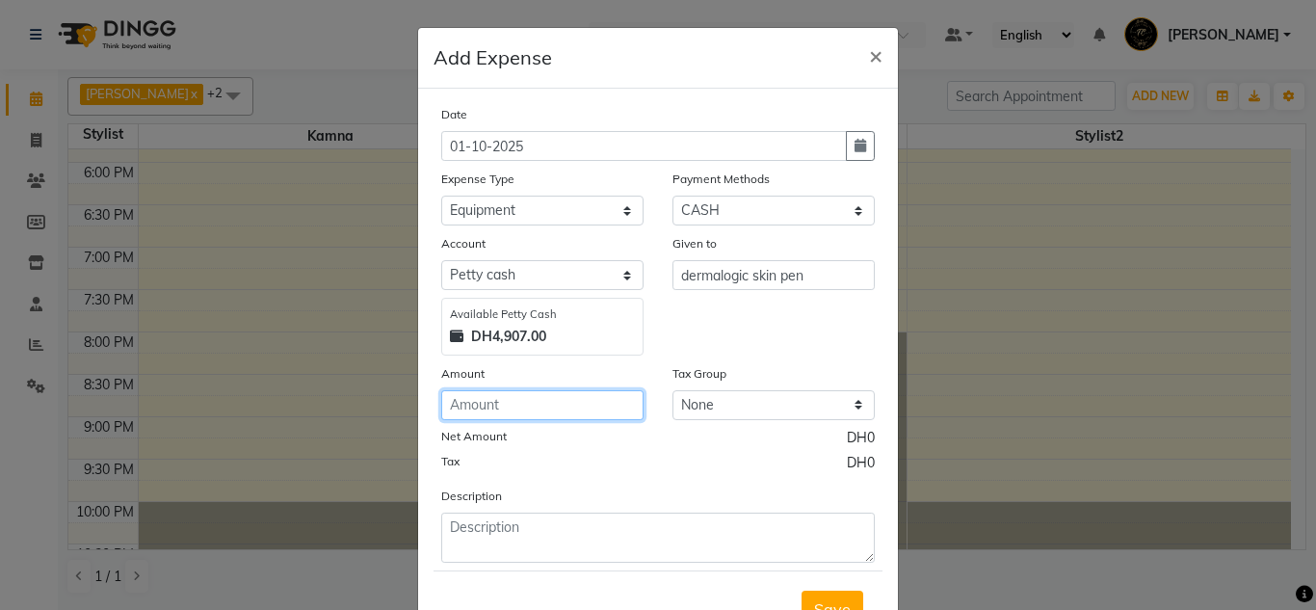
click at [592, 411] on input "number" at bounding box center [542, 405] width 202 height 30
type input "4200"
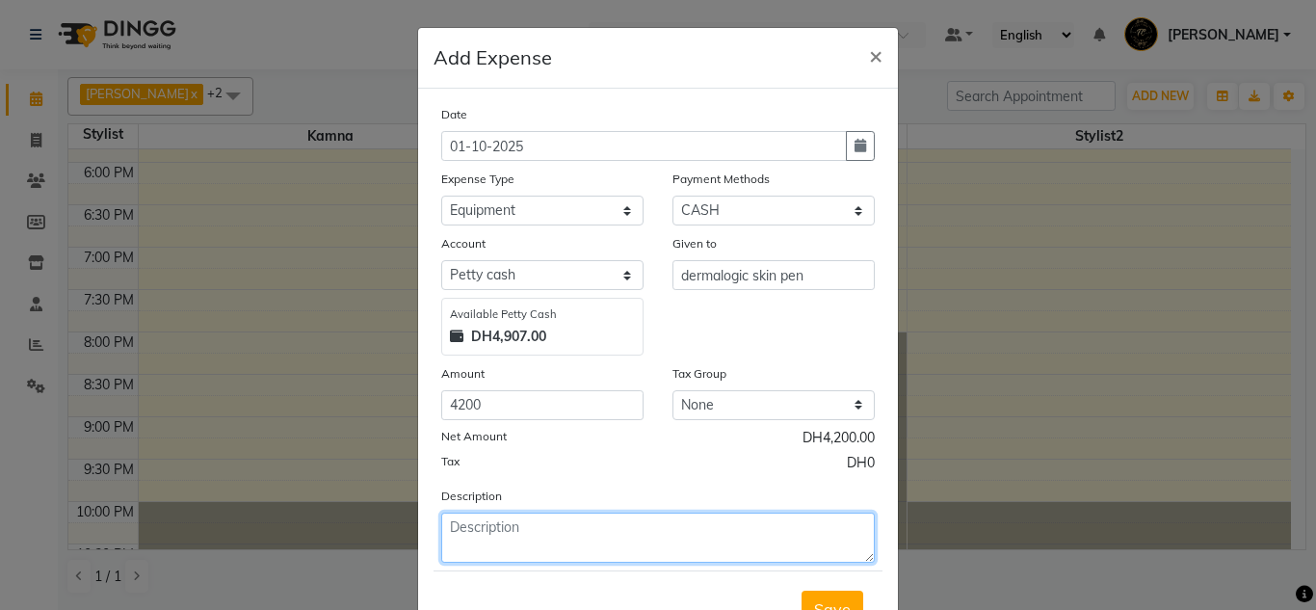
click at [565, 540] on textarea at bounding box center [658, 538] width 434 height 50
type textarea "purchased skin pen"
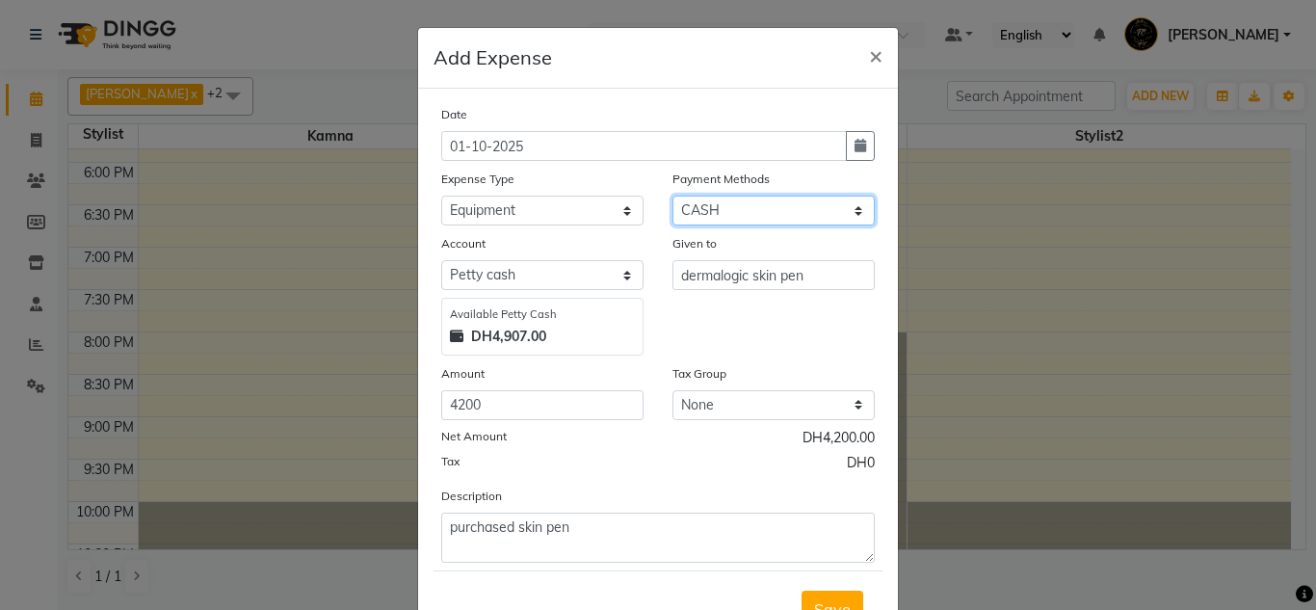
click at [847, 217] on select "Select Package CARD On Account ONLINE CASH" at bounding box center [773, 211] width 202 height 30
click at [672, 196] on select "Select Package CARD On Account ONLINE CASH" at bounding box center [773, 211] width 202 height 30
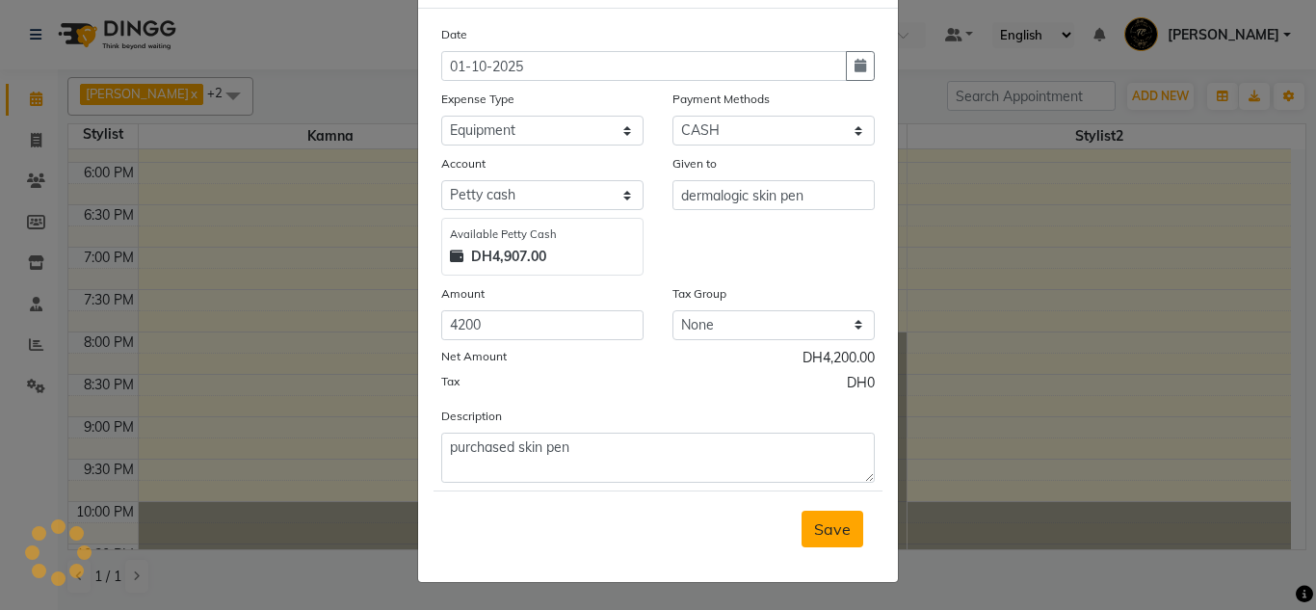
click at [829, 535] on span "Save" at bounding box center [832, 528] width 37 height 19
